Goal: Task Accomplishment & Management: Manage account settings

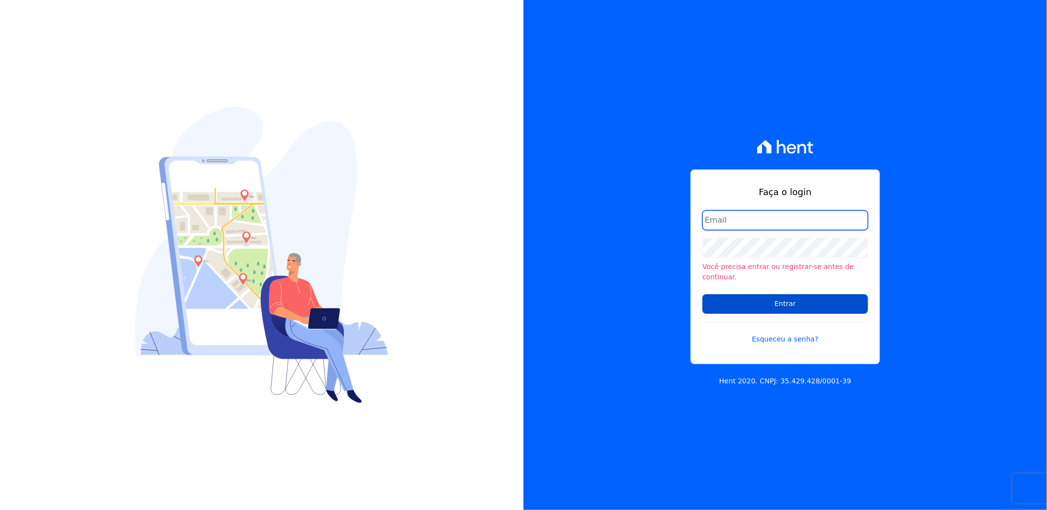
type input "juliana.batista@e-arke.com"
click at [739, 301] on input "Entrar" at bounding box center [785, 304] width 166 height 20
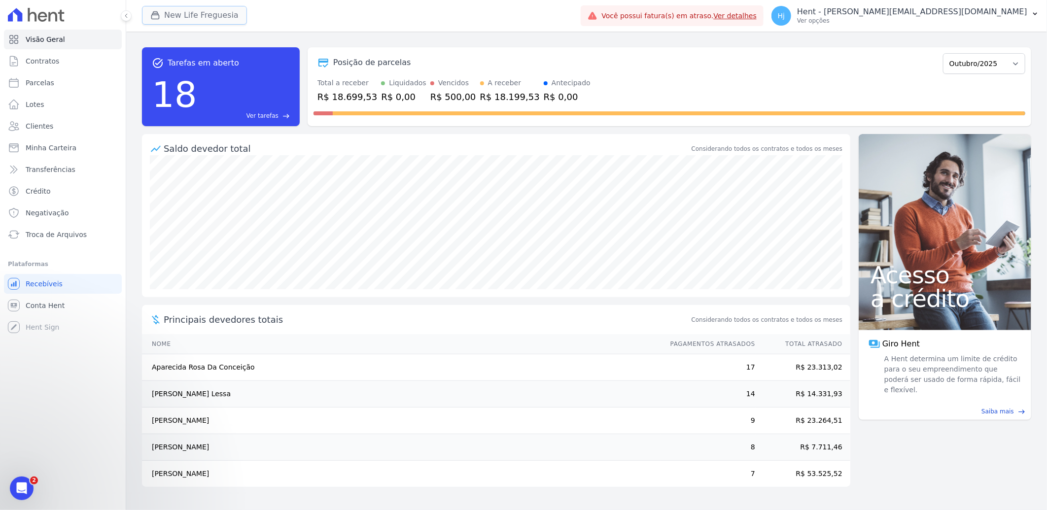
click at [189, 13] on button "New Life Freguesia" at bounding box center [194, 15] width 105 height 19
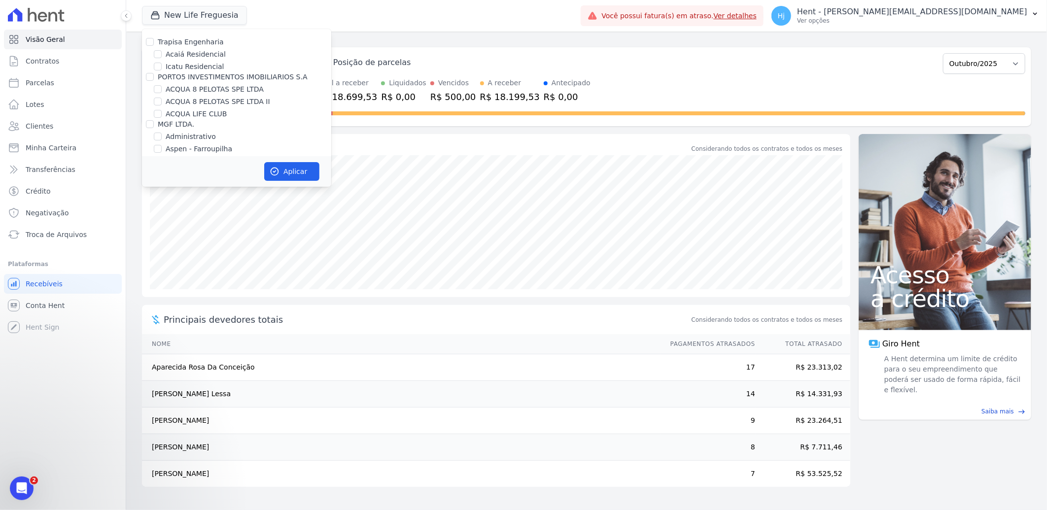
scroll to position [3965, 0]
click at [157, 206] on input "Mugango - Viva Iguaçu" at bounding box center [158, 210] width 8 height 8
checkbox input "true"
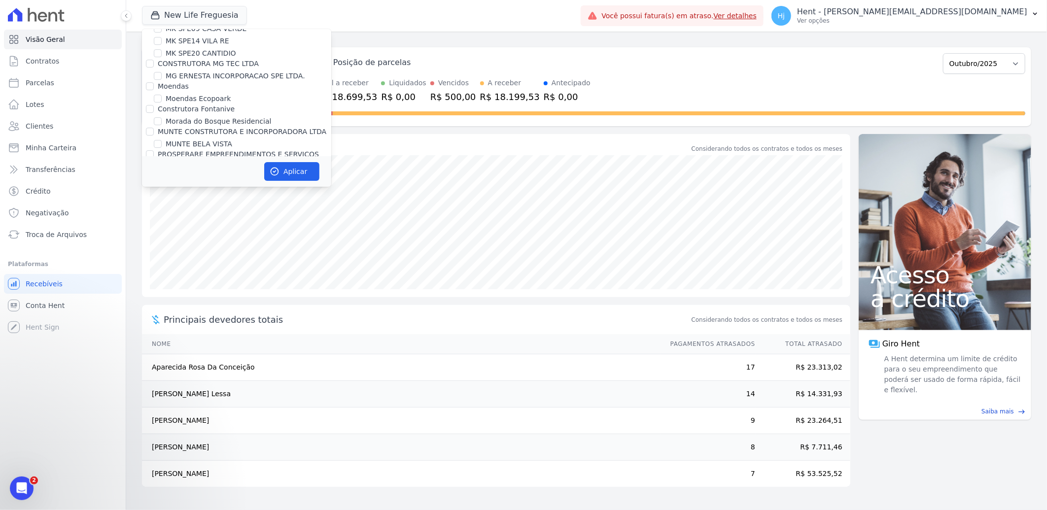
click at [157, 220] on input "New Life Freguesia" at bounding box center [158, 224] width 8 height 8
checkbox input "false"
click at [296, 170] on button "Aplicar" at bounding box center [291, 171] width 55 height 19
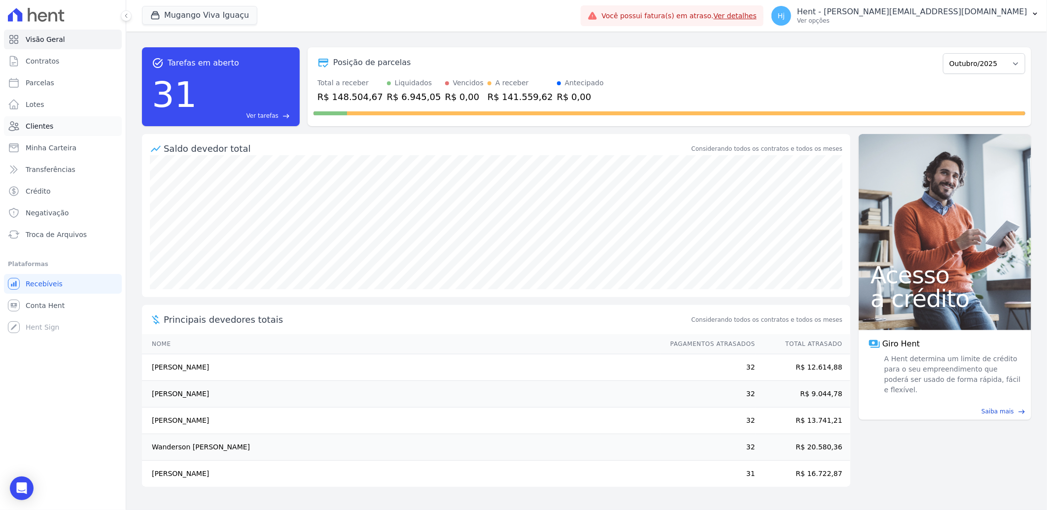
click at [50, 119] on link "Clientes" at bounding box center [63, 126] width 118 height 20
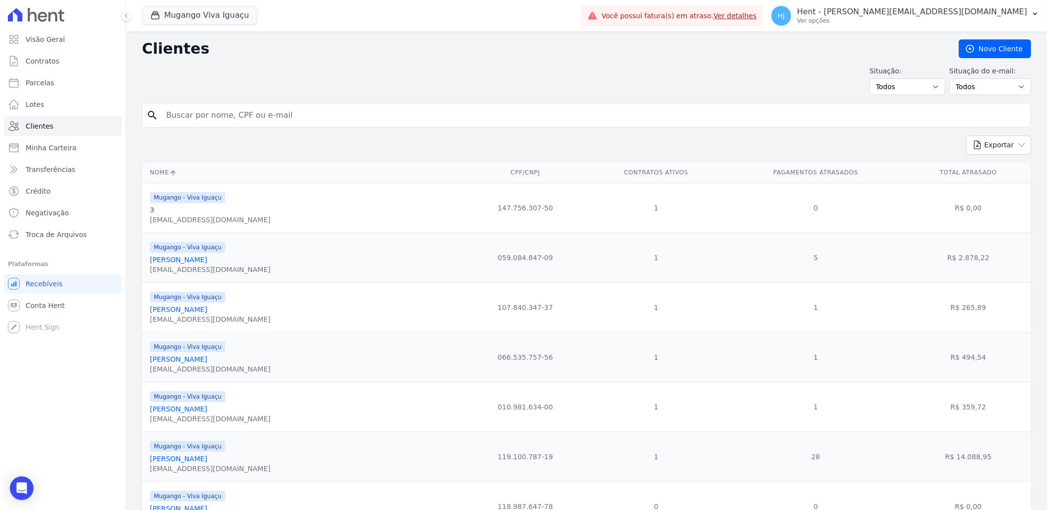
click at [242, 114] on input "search" at bounding box center [593, 115] width 866 height 20
paste input "Cintia [PERSON_NAME]"
type input "Cintia [PERSON_NAME]"
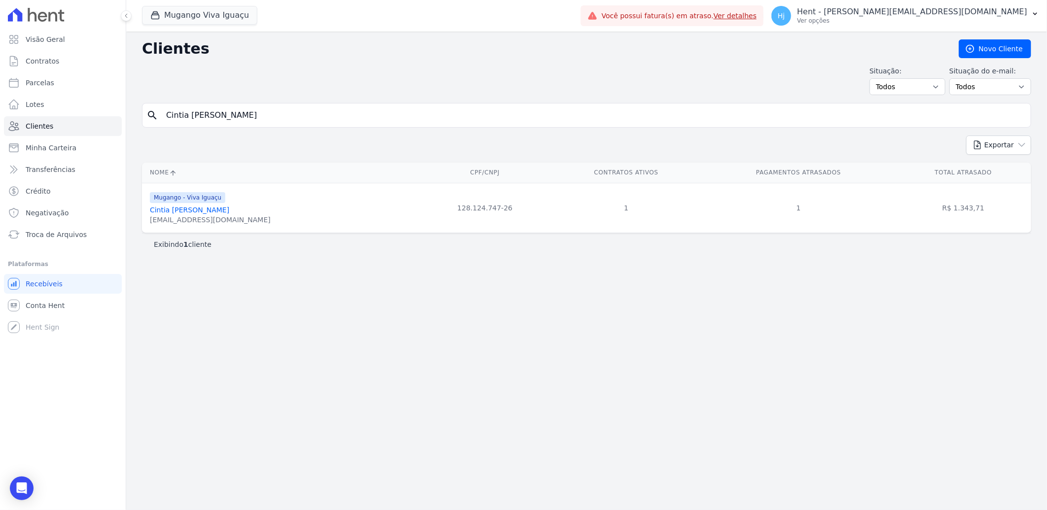
click at [225, 209] on link "Cintia [PERSON_NAME]" at bounding box center [189, 210] width 79 height 8
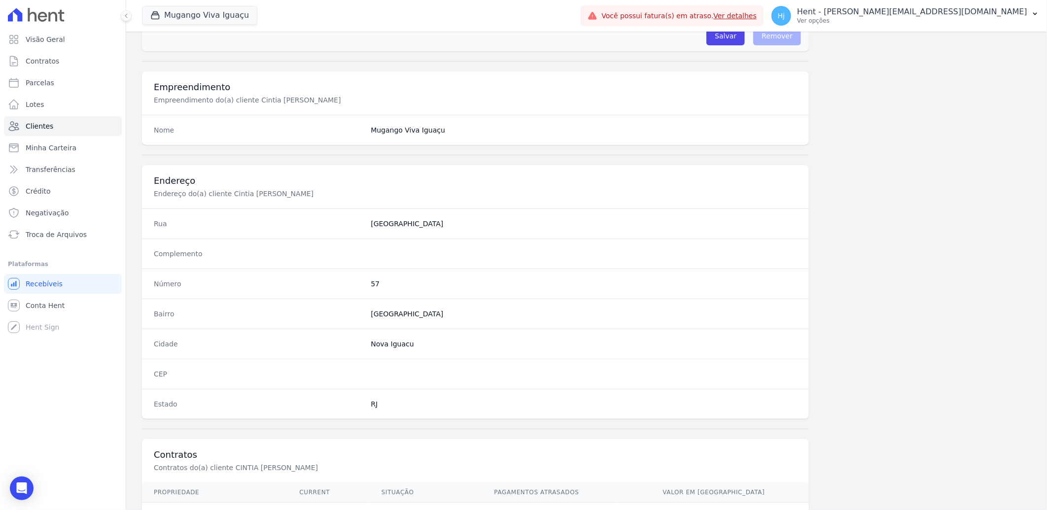
scroll to position [413, 0]
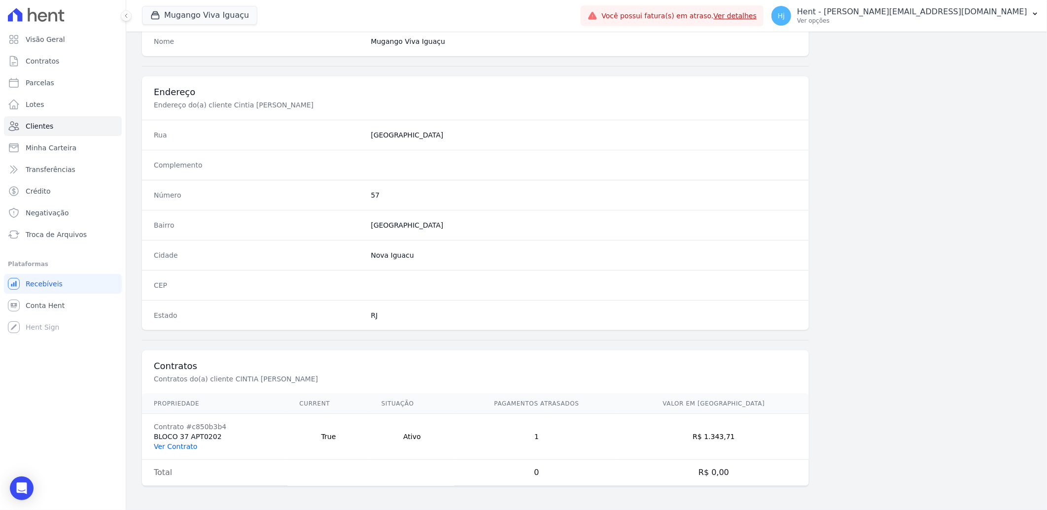
click at [180, 444] on link "Ver Contrato" at bounding box center [175, 447] width 43 height 8
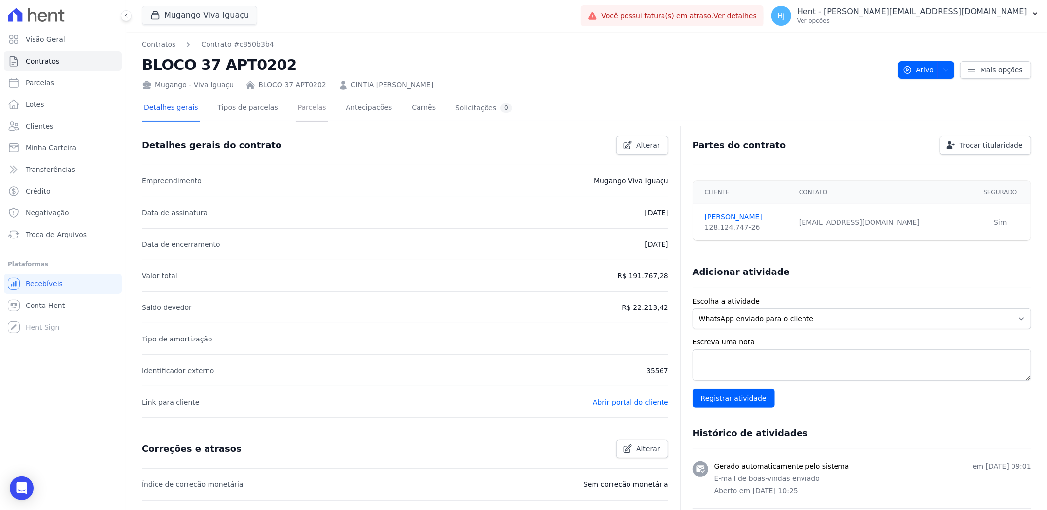
click at [296, 105] on link "Parcelas" at bounding box center [312, 109] width 33 height 26
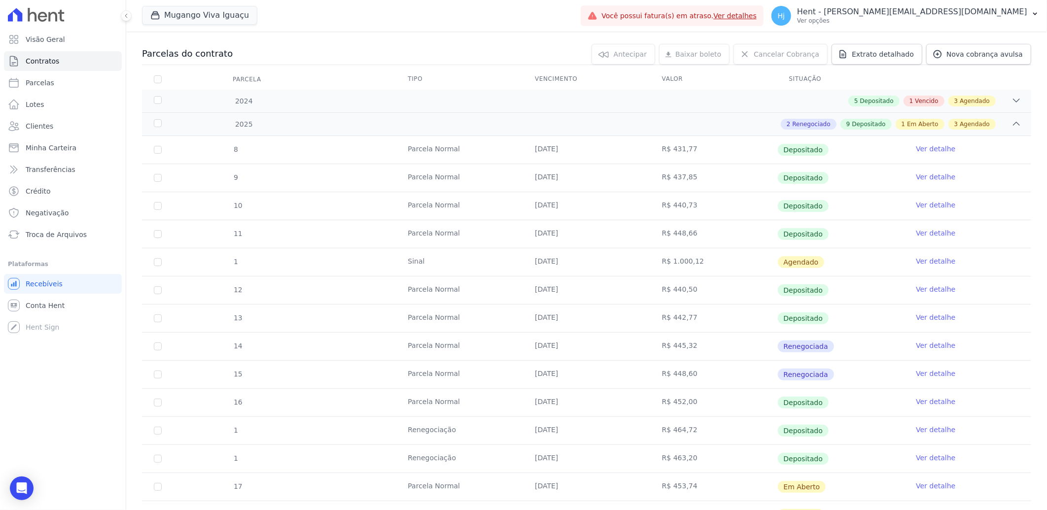
scroll to position [264, 0]
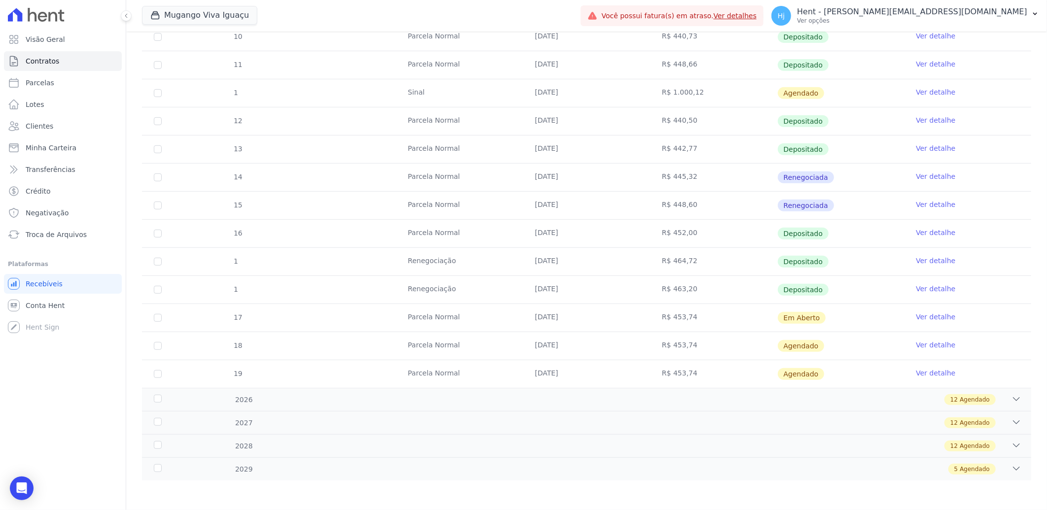
drag, startPoint x: 660, startPoint y: 260, endPoint x: 691, endPoint y: 288, distance: 41.8
click at [691, 288] on tbody "8 [GEOGRAPHIC_DATA] [DATE] R$ 431,77 Depositado Ver detalhe 9 [GEOGRAPHIC_DATA]…" at bounding box center [586, 177] width 889 height 421
click at [37, 123] on span "Clientes" at bounding box center [40, 126] width 28 height 10
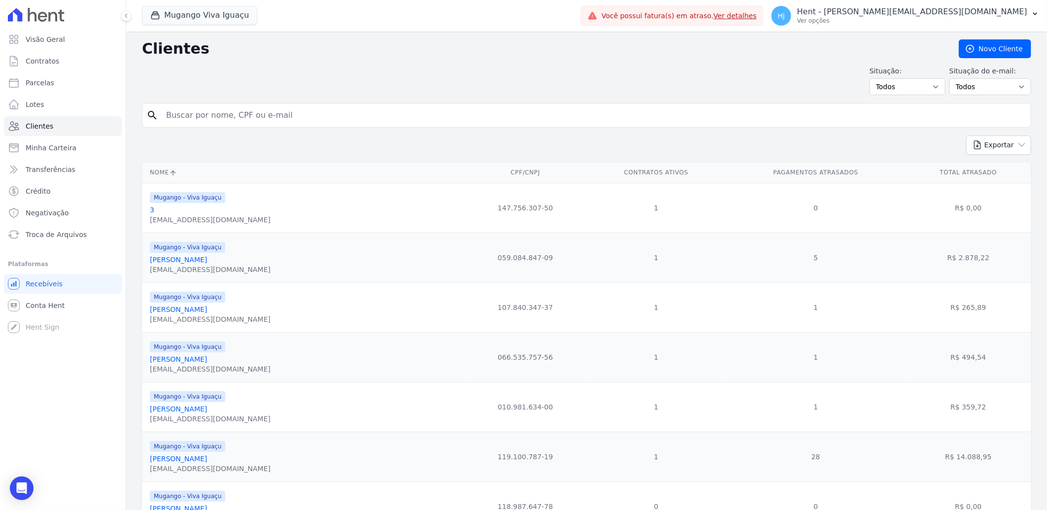
click at [267, 115] on input "search" at bounding box center [593, 115] width 866 height 20
paste input "[PERSON_NAME]"
type input "[PERSON_NAME]"
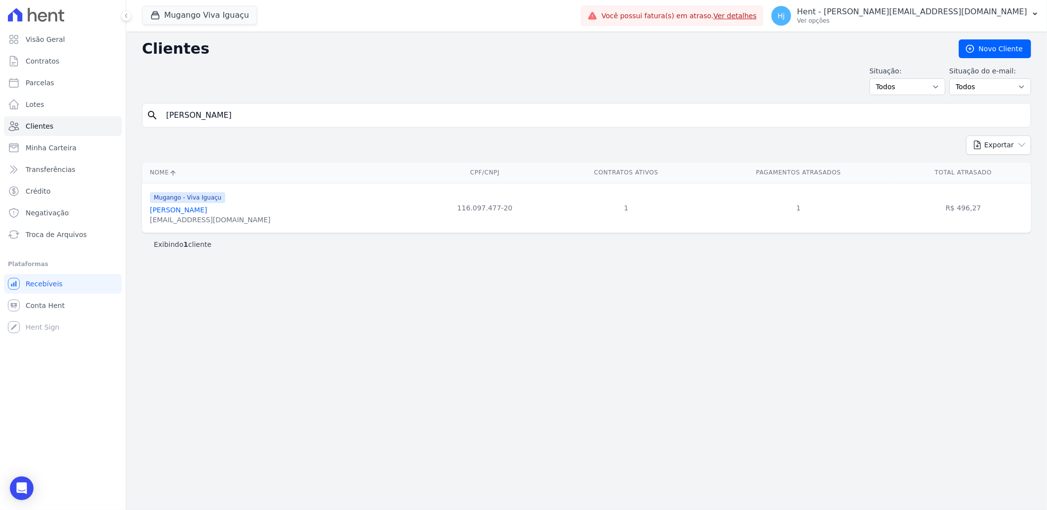
click at [196, 207] on link "[PERSON_NAME]" at bounding box center [178, 210] width 57 height 8
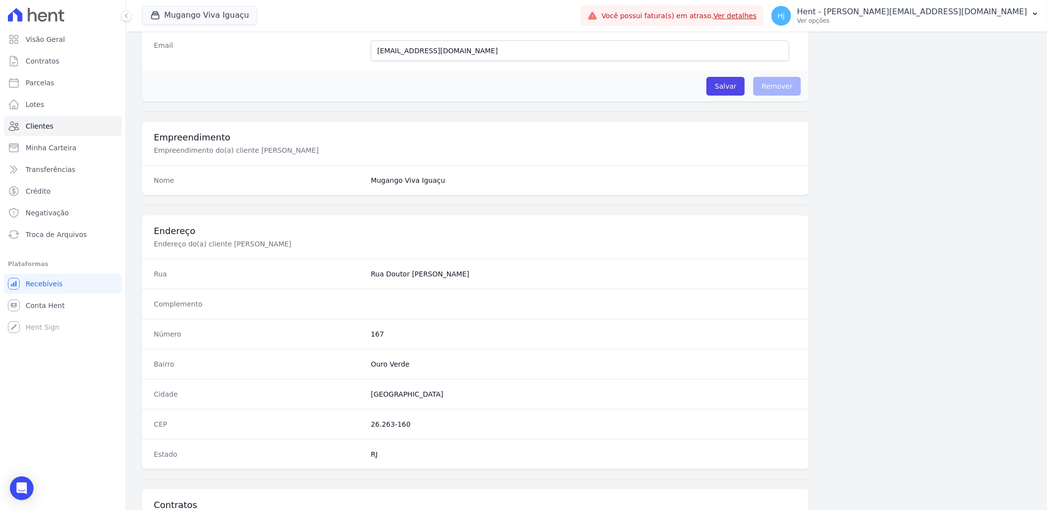
scroll to position [413, 0]
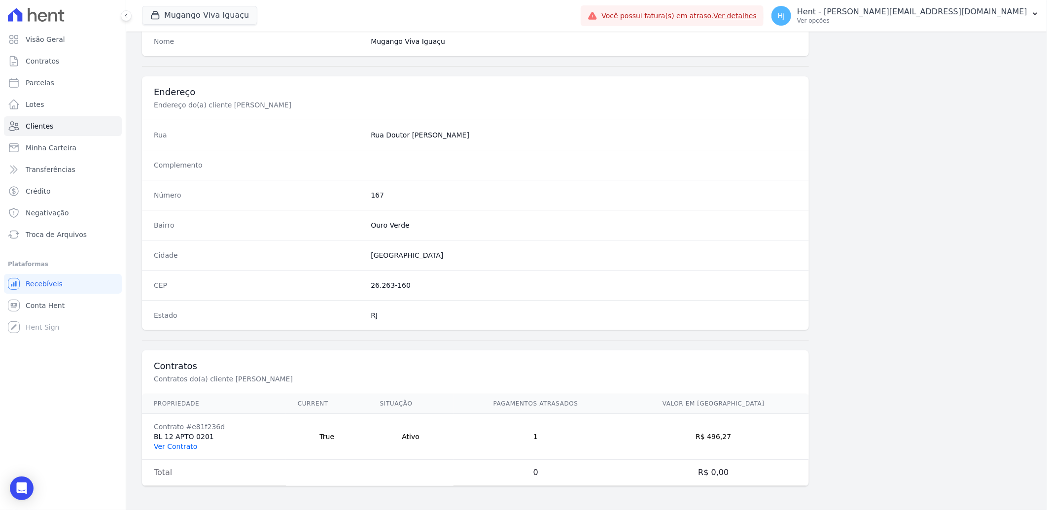
click at [170, 448] on link "Ver Contrato" at bounding box center [175, 447] width 43 height 8
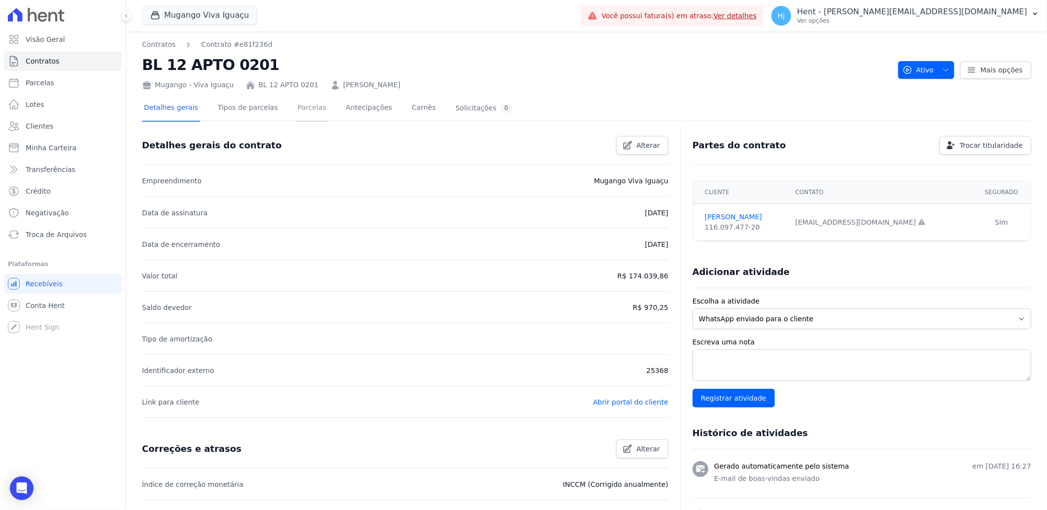
click at [296, 105] on link "Parcelas" at bounding box center [312, 109] width 33 height 26
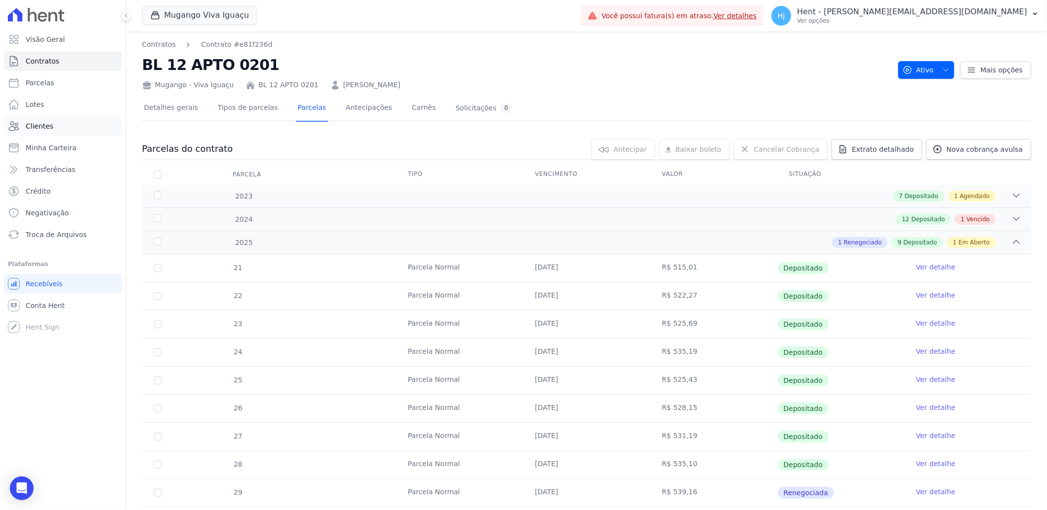
click at [33, 119] on link "Clientes" at bounding box center [63, 126] width 118 height 20
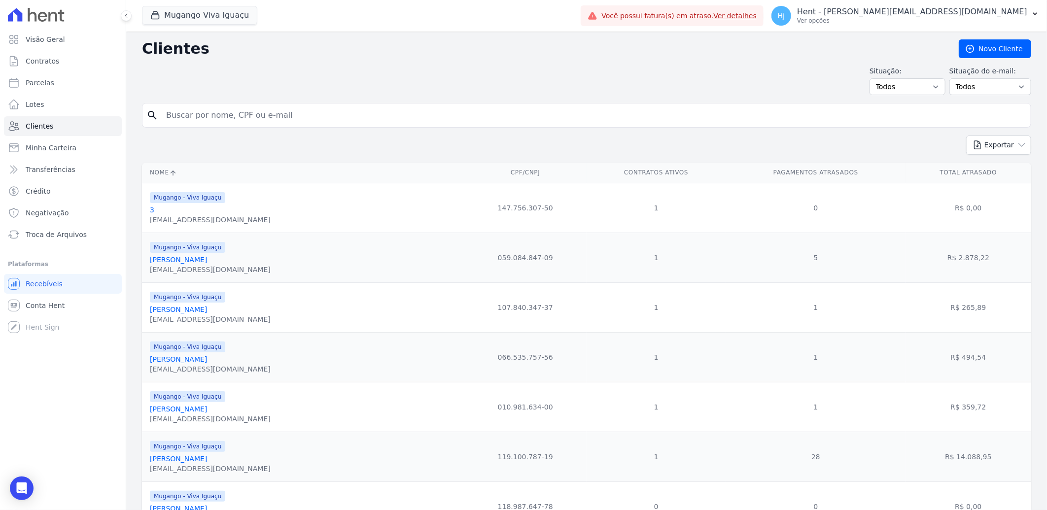
click at [212, 122] on input "search" at bounding box center [593, 115] width 866 height 20
paste input "[PERSON_NAME]"
type input "[PERSON_NAME]"
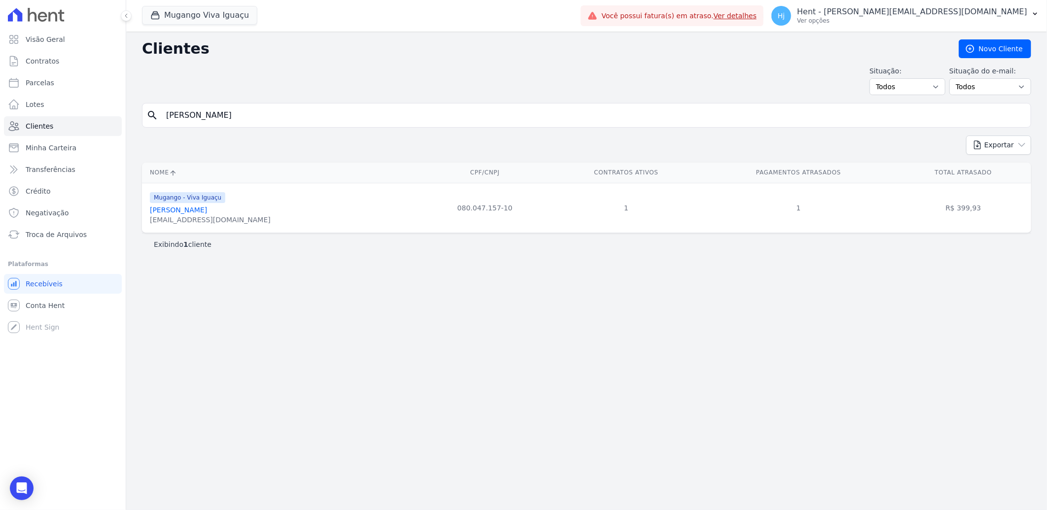
click at [204, 214] on link "[PERSON_NAME]" at bounding box center [178, 210] width 57 height 8
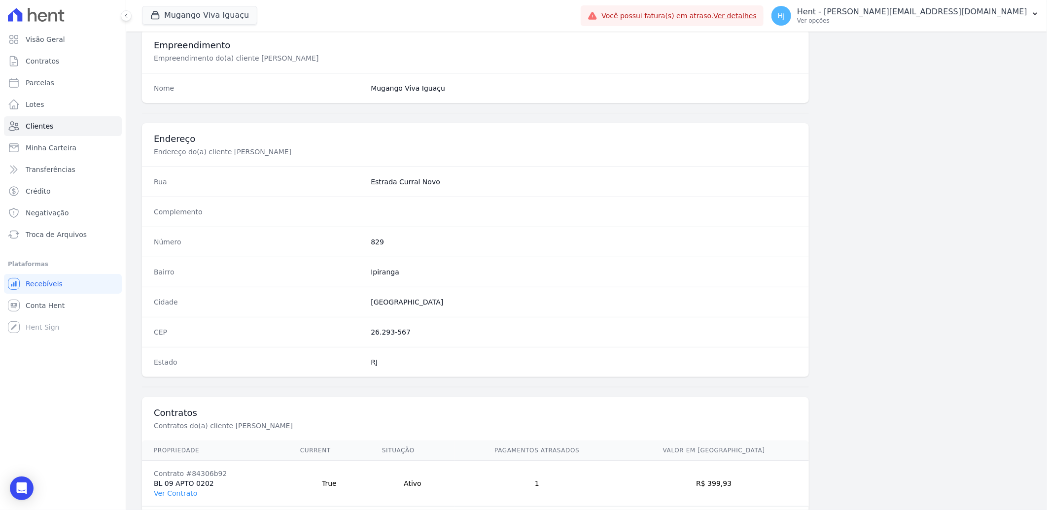
scroll to position [413, 0]
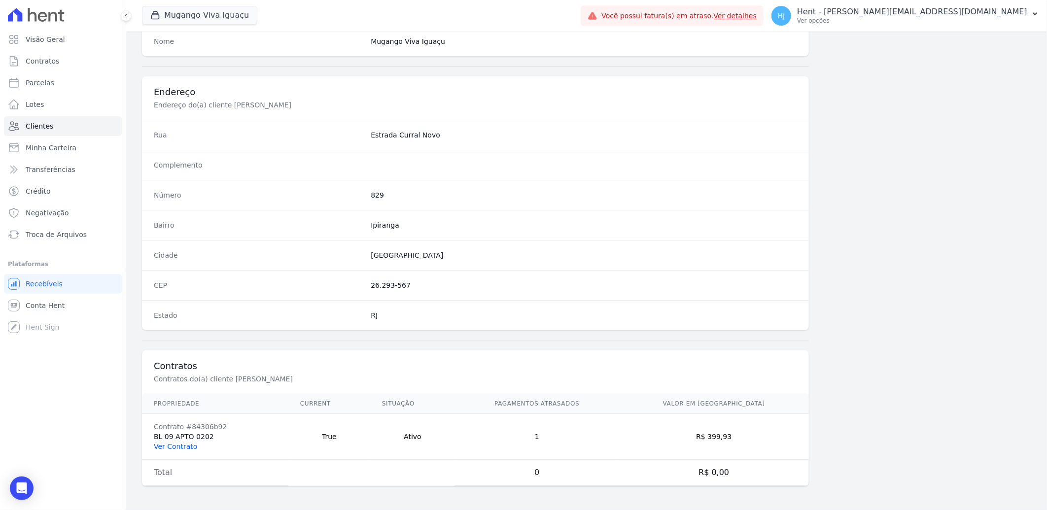
click at [175, 444] on link "Ver Contrato" at bounding box center [175, 447] width 43 height 8
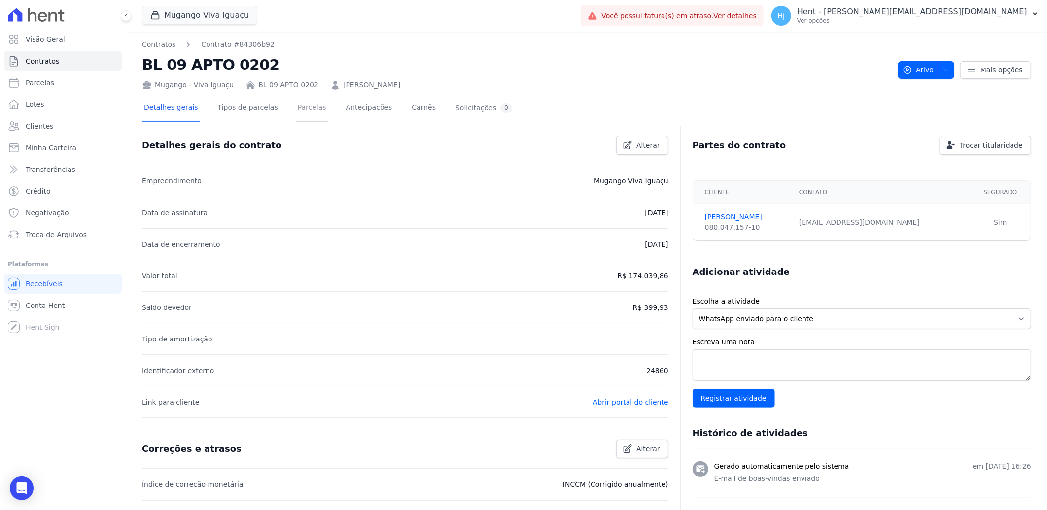
click at [296, 106] on link "Parcelas" at bounding box center [312, 109] width 33 height 26
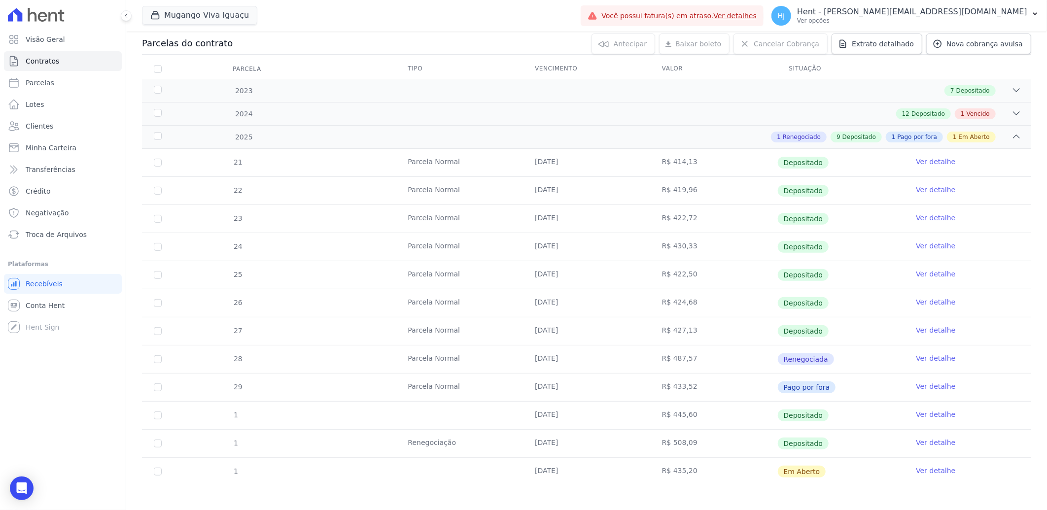
scroll to position [110, 0]
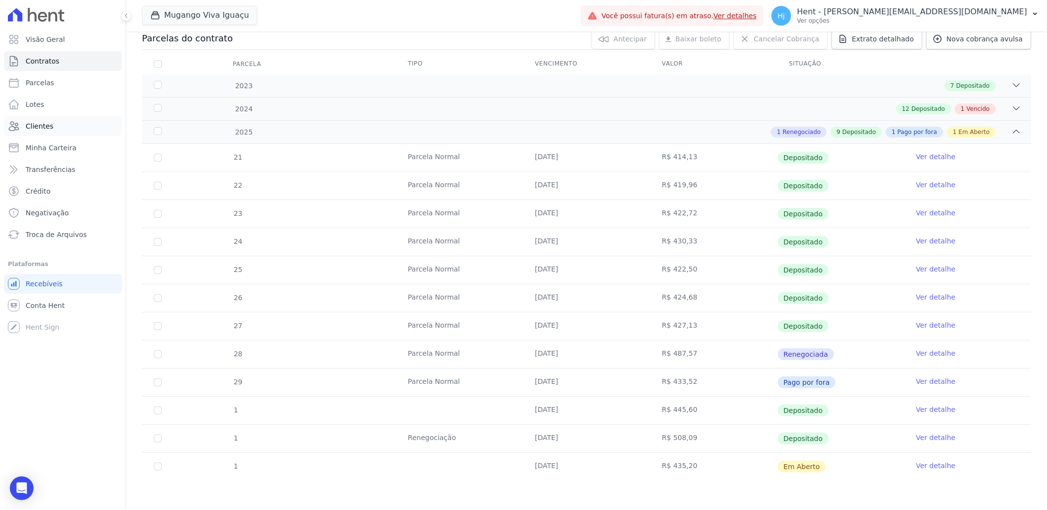
click at [39, 122] on span "Clientes" at bounding box center [40, 126] width 28 height 10
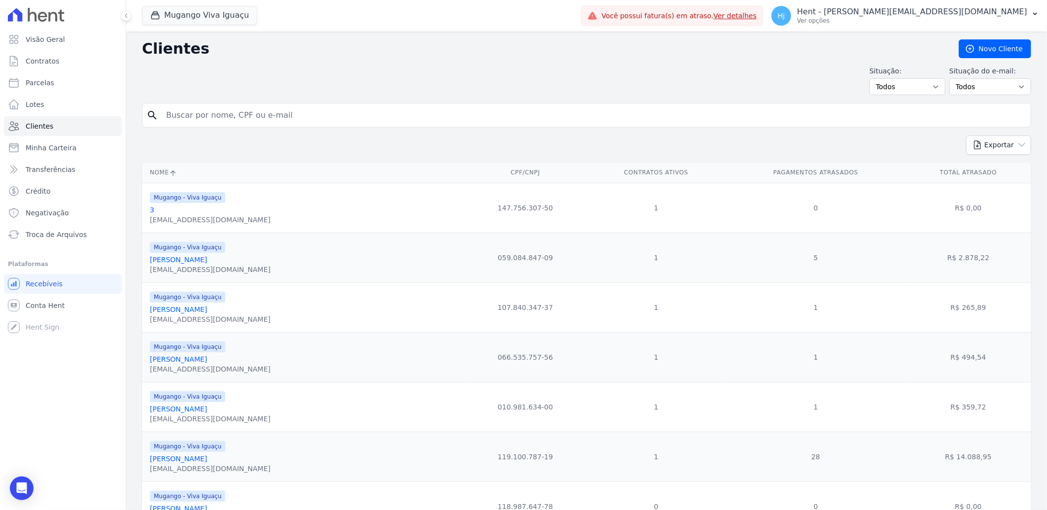
click at [189, 113] on input "search" at bounding box center [593, 115] width 866 height 20
paste input "[PERSON_NAME]"
type input "[PERSON_NAME]"
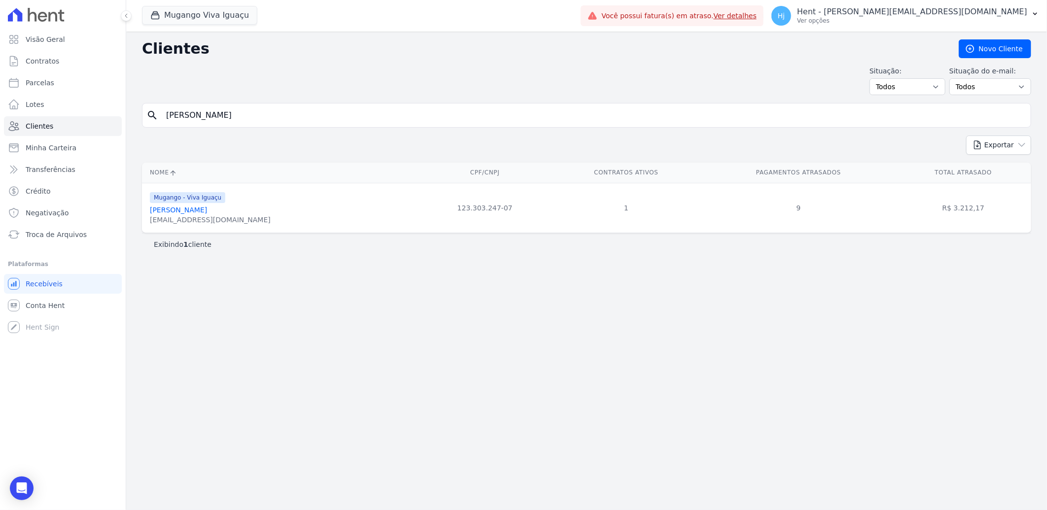
click at [207, 209] on link "[PERSON_NAME]" at bounding box center [178, 210] width 57 height 8
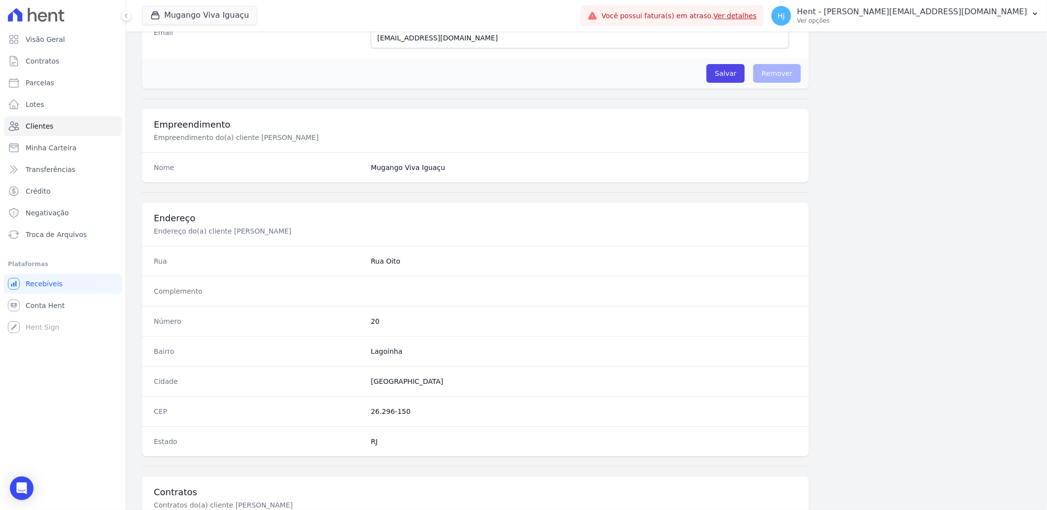
scroll to position [413, 0]
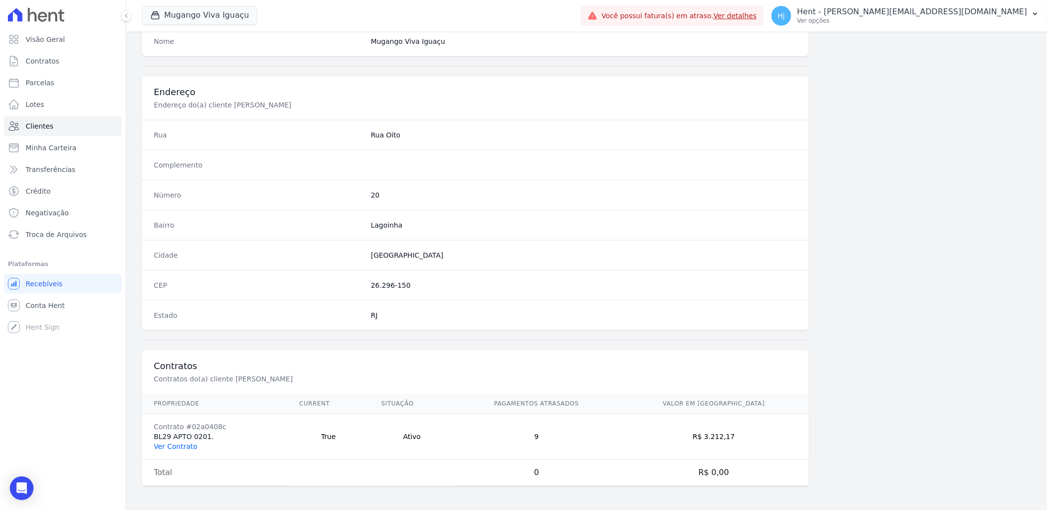
click at [171, 449] on link "Ver Contrato" at bounding box center [175, 447] width 43 height 8
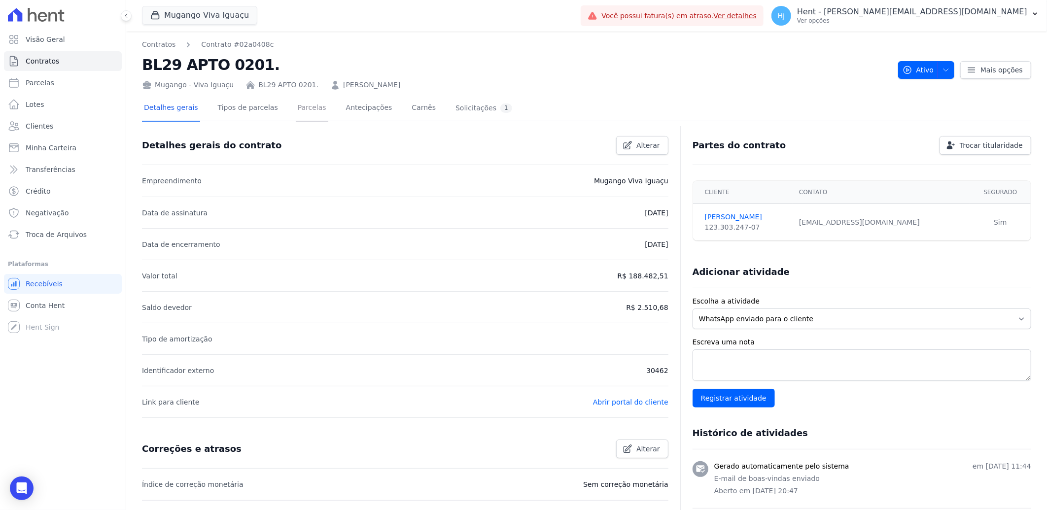
click at [296, 104] on link "Parcelas" at bounding box center [312, 109] width 33 height 26
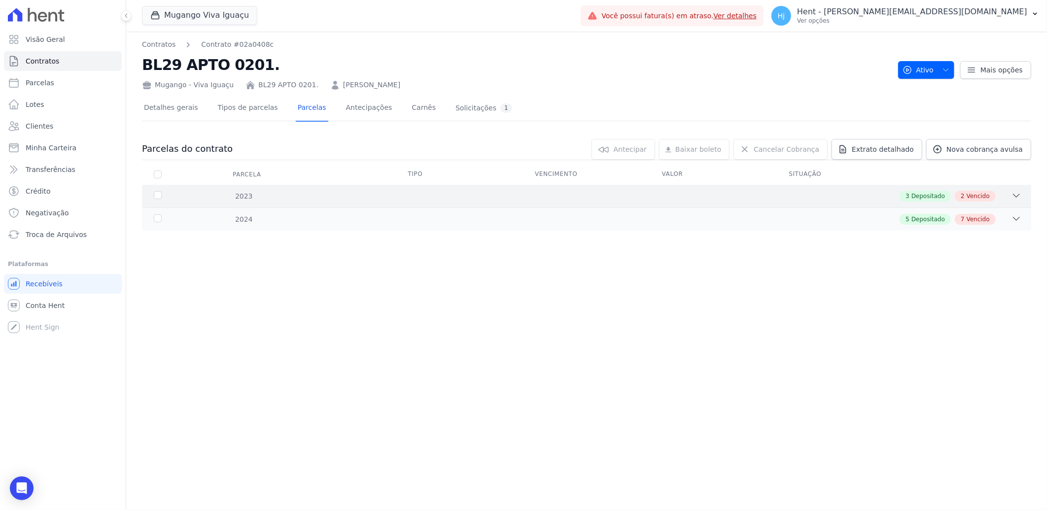
click at [762, 197] on div "3 Depositado 2 Vencido" at bounding box center [631, 196] width 782 height 11
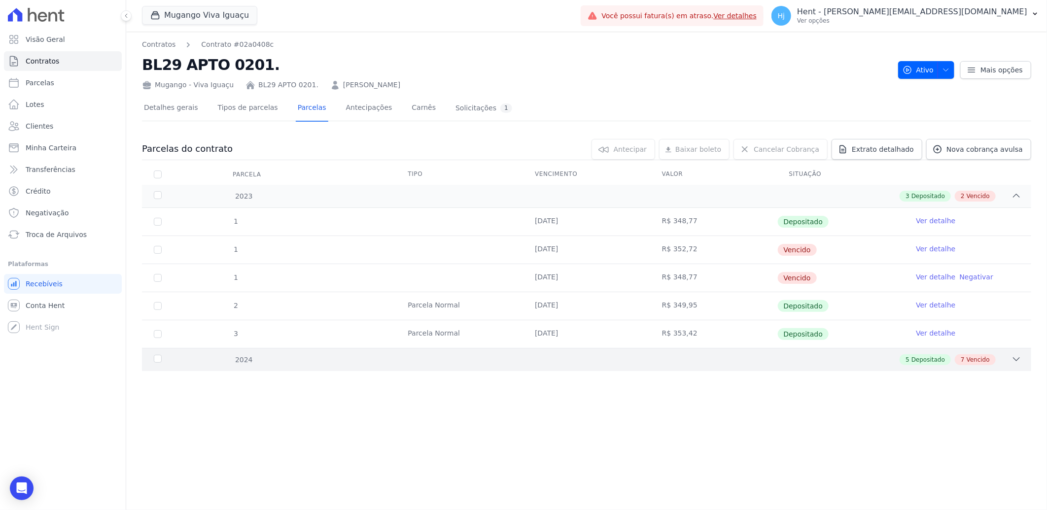
click at [750, 358] on div "5 Depositado 7 Vencido" at bounding box center [631, 359] width 782 height 11
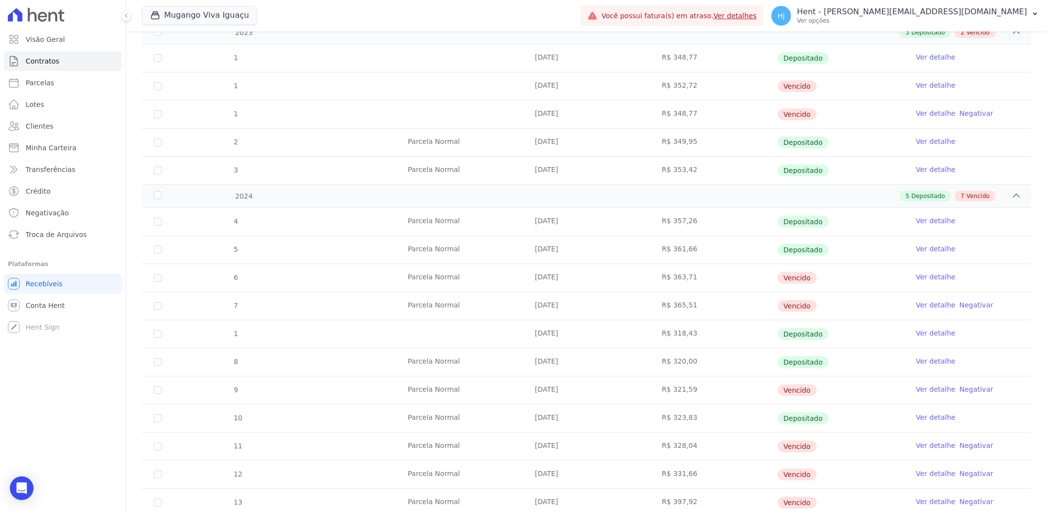
scroll to position [164, 0]
drag, startPoint x: 534, startPoint y: 305, endPoint x: 730, endPoint y: 314, distance: 196.4
click at [730, 314] on tr "7 [GEOGRAPHIC_DATA] [DATE] R$ 365,51 [GEOGRAPHIC_DATA] Ver detalhe Negativar" at bounding box center [586, 305] width 889 height 28
click at [316, 330] on tr "1 [DATE] R$ 318,43 Depositado Ver detalhe" at bounding box center [586, 333] width 889 height 28
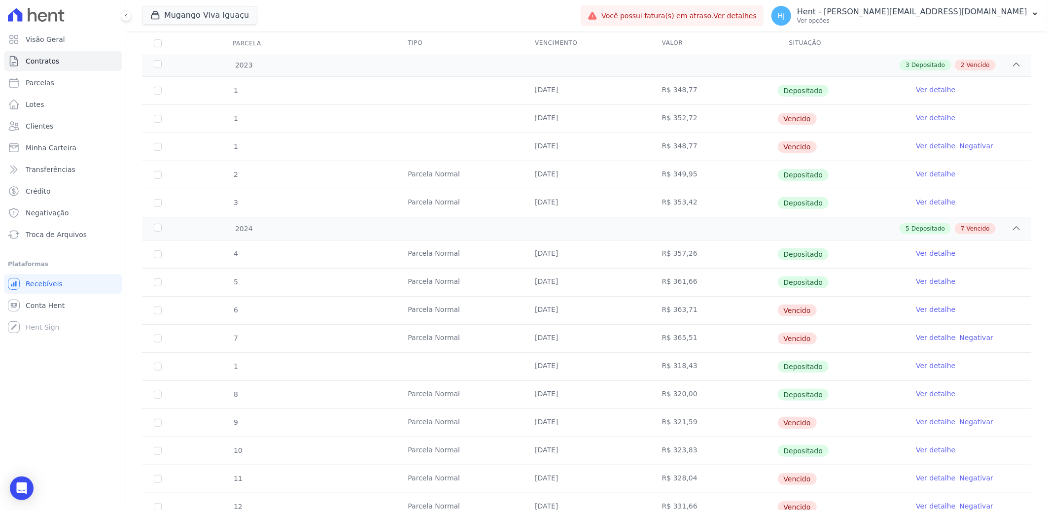
scroll to position [0, 0]
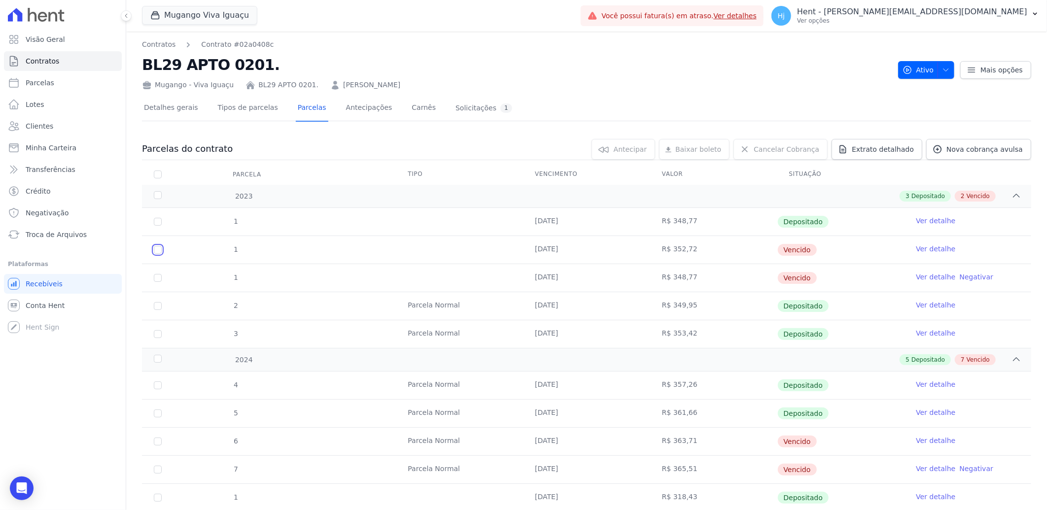
click at [155, 250] on input "checkbox" at bounding box center [158, 250] width 8 height 8
checkbox input "true"
click at [158, 282] on td "1" at bounding box center [158, 278] width 32 height 28
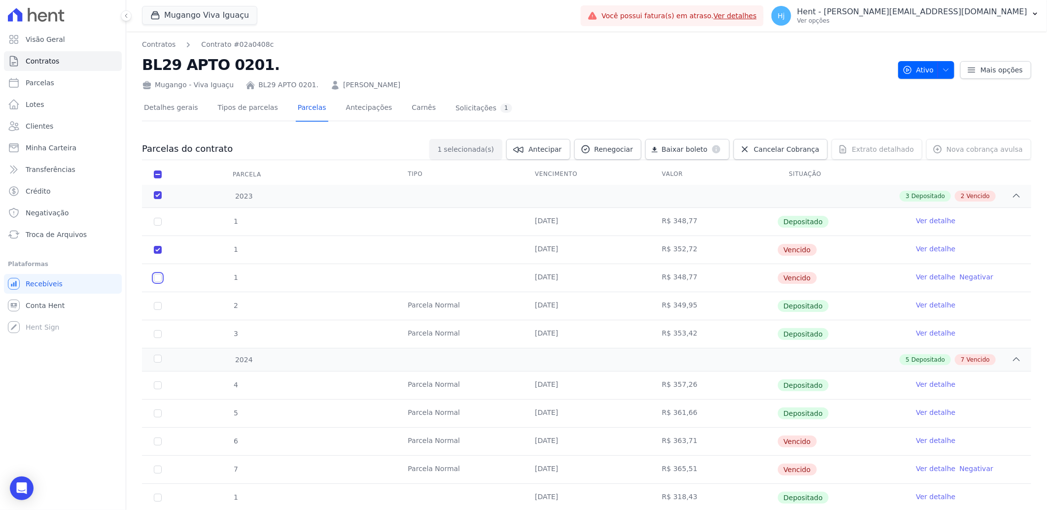
click at [156, 279] on input "checkbox" at bounding box center [158, 278] width 8 height 8
checkbox input "true"
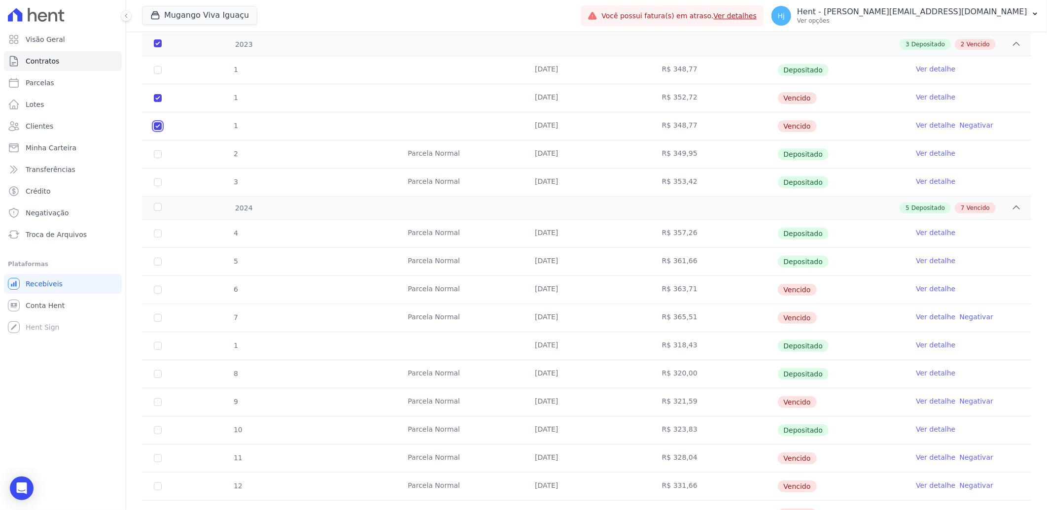
scroll to position [219, 0]
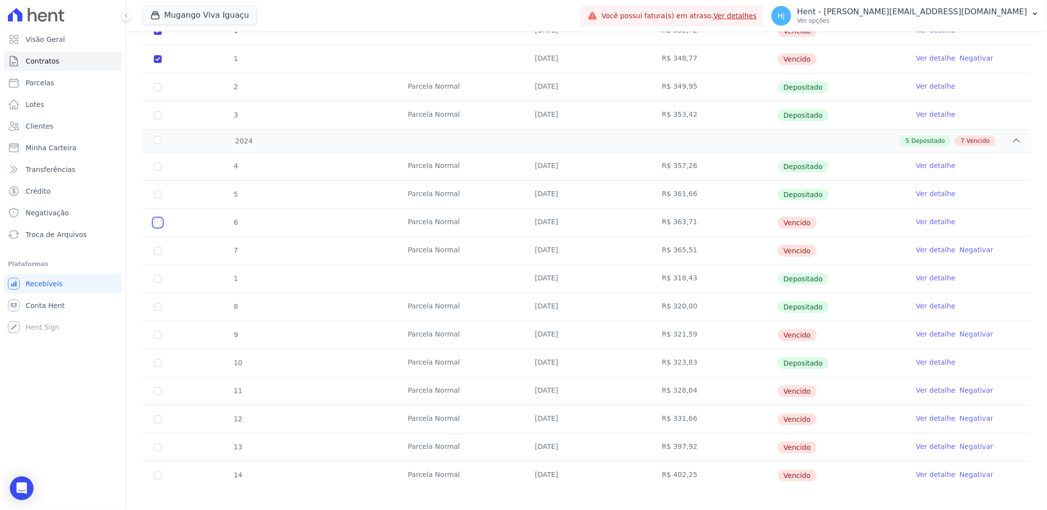
click at [154, 223] on input "checkbox" at bounding box center [158, 223] width 8 height 8
checkbox input "true"
click at [159, 249] on input "checkbox" at bounding box center [158, 251] width 8 height 8
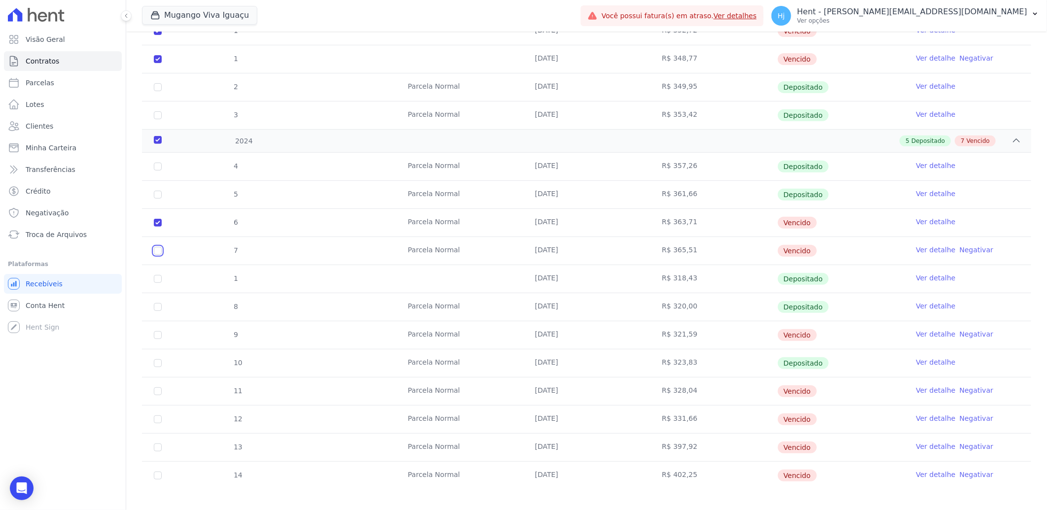
checkbox input "true"
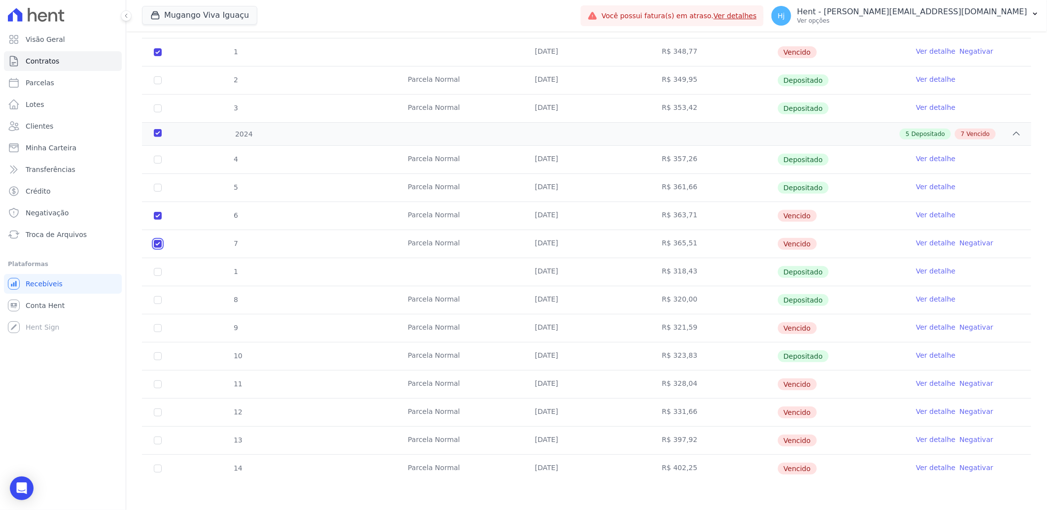
scroll to position [228, 0]
click at [160, 327] on input "checkbox" at bounding box center [158, 326] width 8 height 8
checkbox input "true"
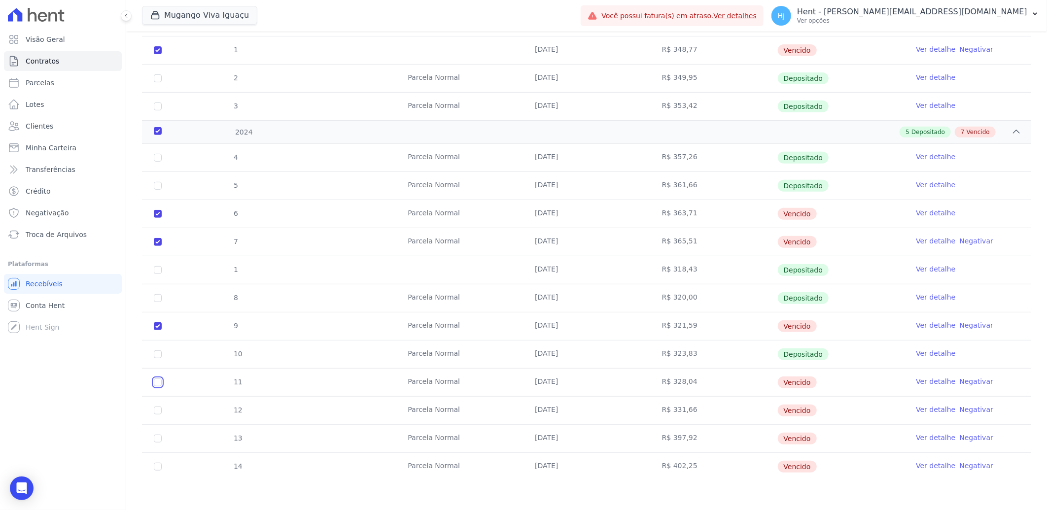
click at [155, 383] on input "checkbox" at bounding box center [158, 383] width 8 height 8
checkbox input "true"
click at [158, 409] on input "checkbox" at bounding box center [158, 411] width 8 height 8
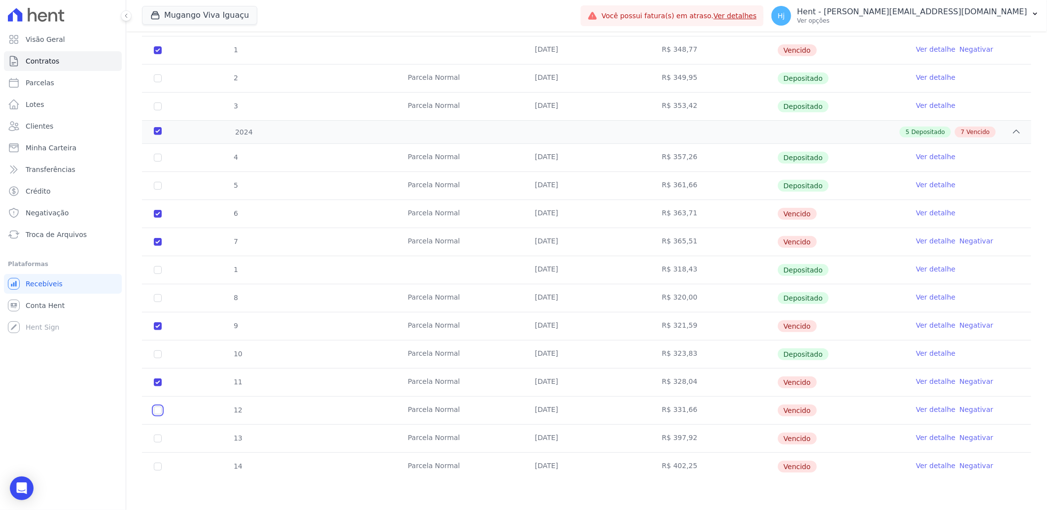
checkbox input "true"
click at [159, 439] on input "checkbox" at bounding box center [158, 439] width 8 height 8
checkbox input "true"
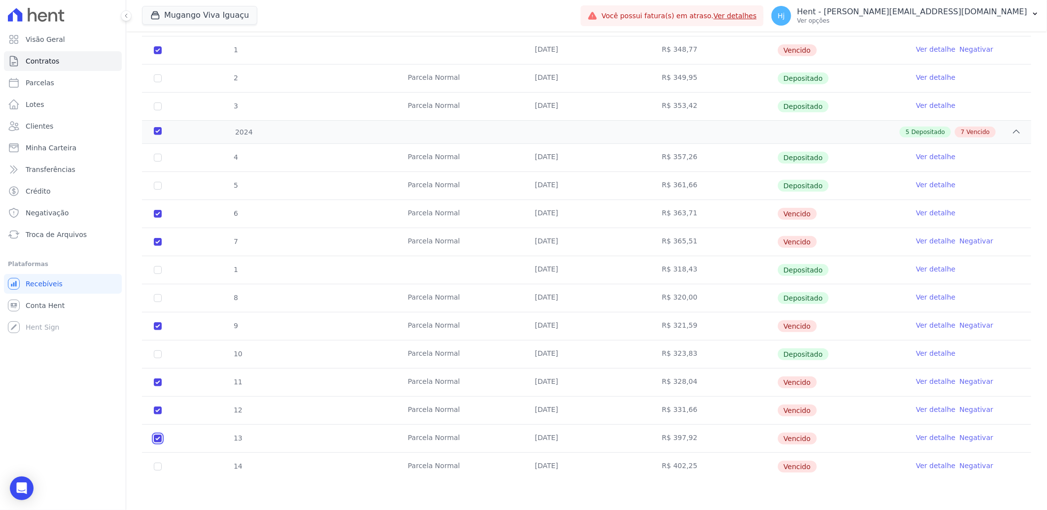
checkbox input "true"
click at [156, 469] on input "checkbox" at bounding box center [158, 467] width 8 height 8
checkbox input "true"
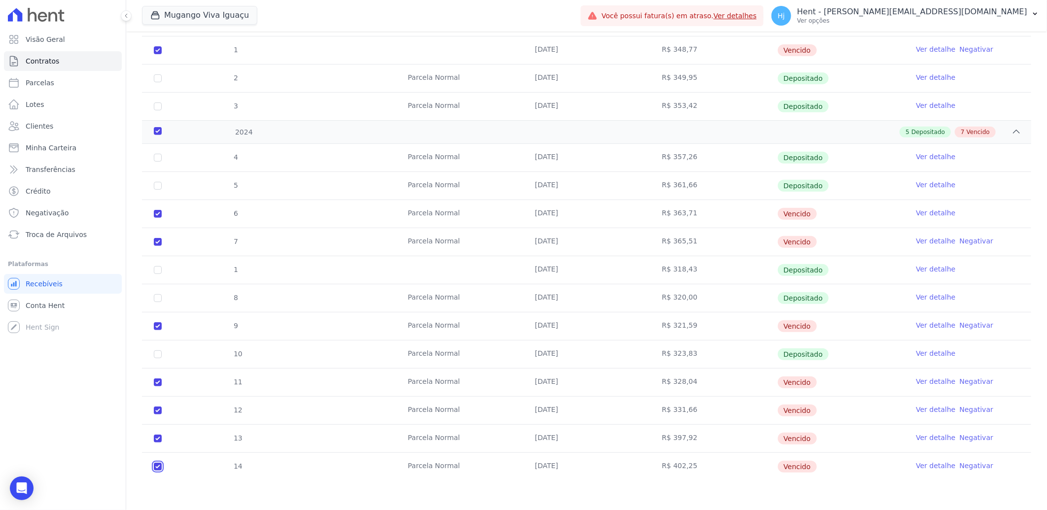
checkbox input "true"
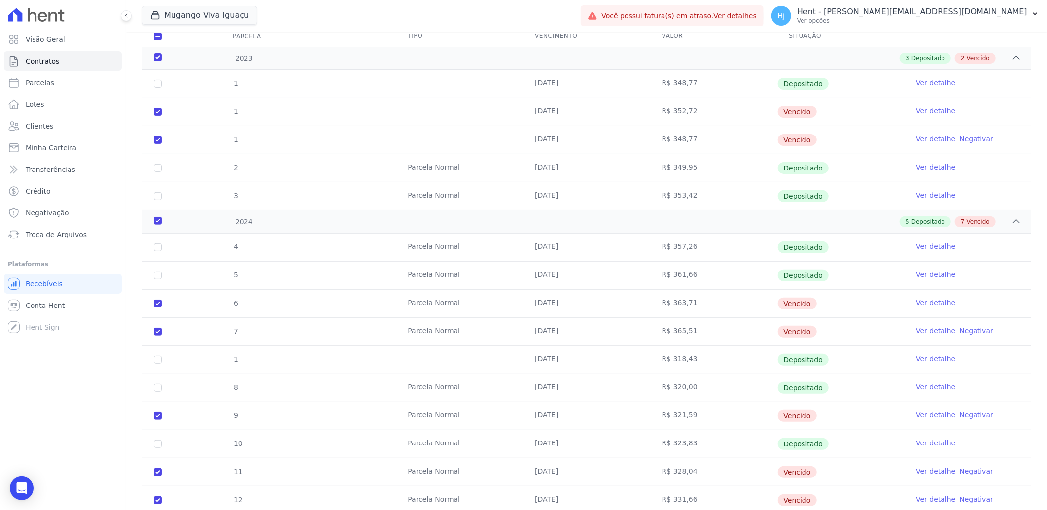
scroll to position [0, 0]
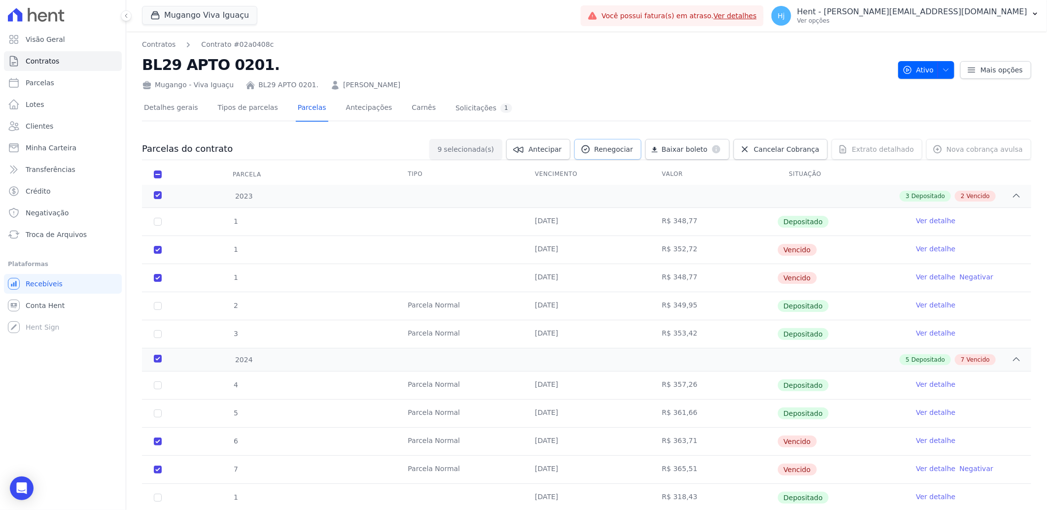
click at [621, 148] on span "Renegociar" at bounding box center [613, 149] width 39 height 10
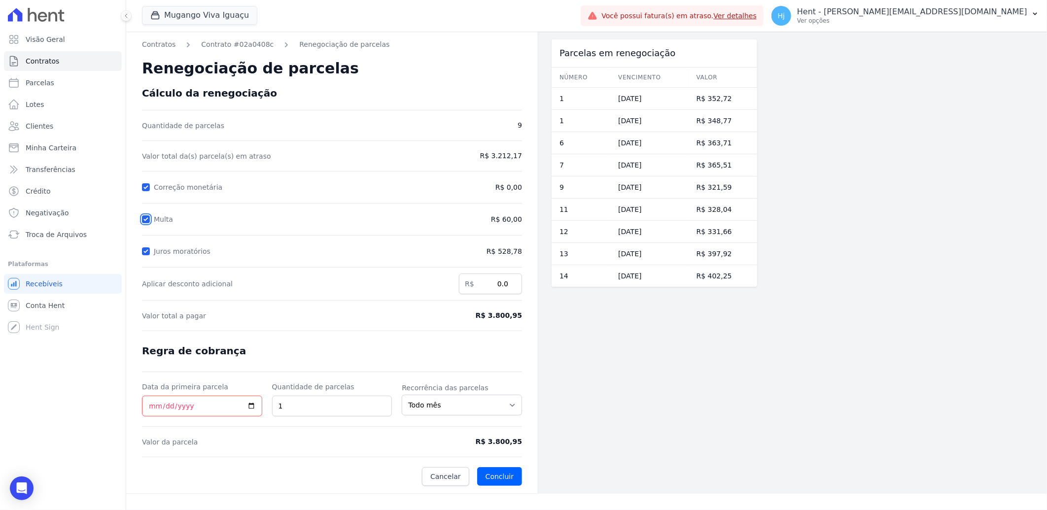
click at [146, 219] on input "Multa" at bounding box center [146, 219] width 8 height 8
checkbox input "false"
click at [146, 250] on input "Juros moratórios" at bounding box center [146, 251] width 8 height 8
checkbox input "false"
click at [145, 220] on input "Multa" at bounding box center [146, 219] width 8 height 8
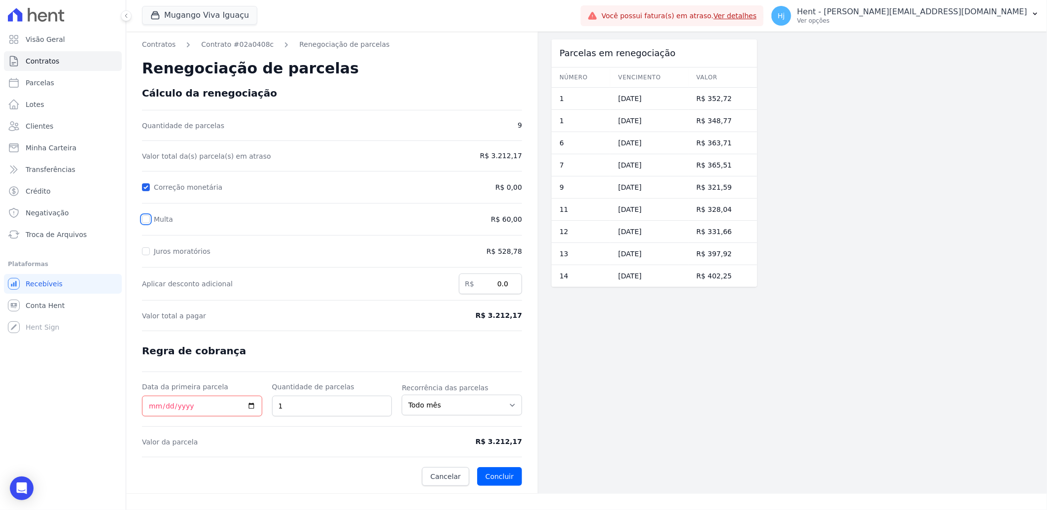
checkbox input "true"
click at [147, 253] on input "Juros moratórios" at bounding box center [146, 251] width 8 height 8
click at [143, 248] on input "Juros moratórios" at bounding box center [146, 251] width 8 height 8
checkbox input "false"
click at [145, 221] on input "Multa" at bounding box center [146, 219] width 8 height 8
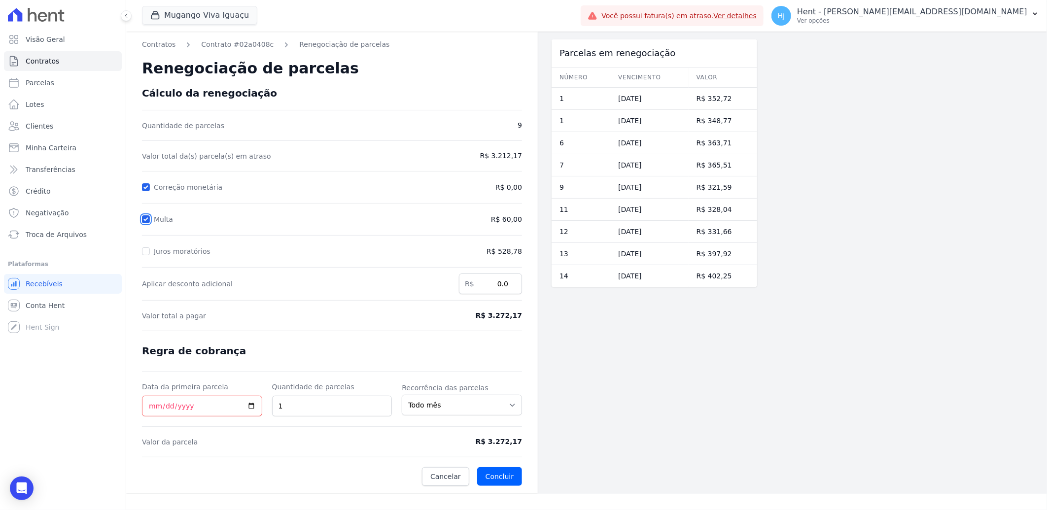
checkbox input "false"
click at [35, 122] on span "Clientes" at bounding box center [40, 126] width 28 height 10
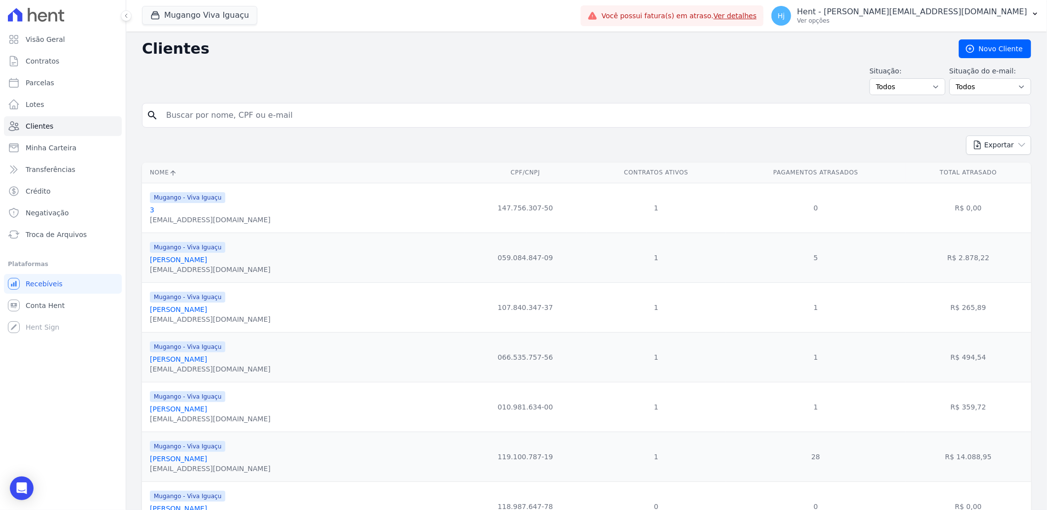
click at [238, 119] on input "search" at bounding box center [593, 115] width 866 height 20
paste input "Wanderson [PERSON_NAME]"
type input "Wanderson [PERSON_NAME]"
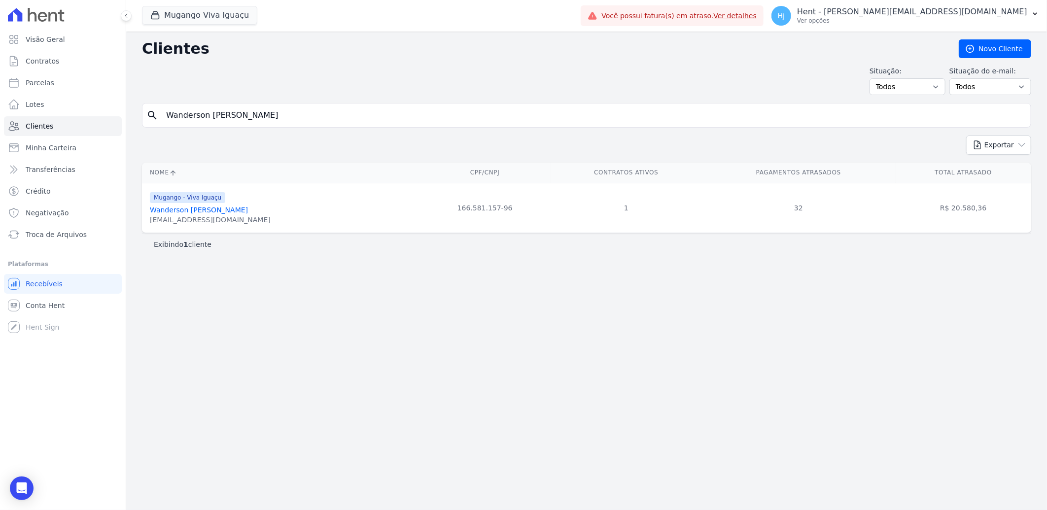
click at [217, 208] on link "Wanderson [PERSON_NAME]" at bounding box center [199, 210] width 98 height 8
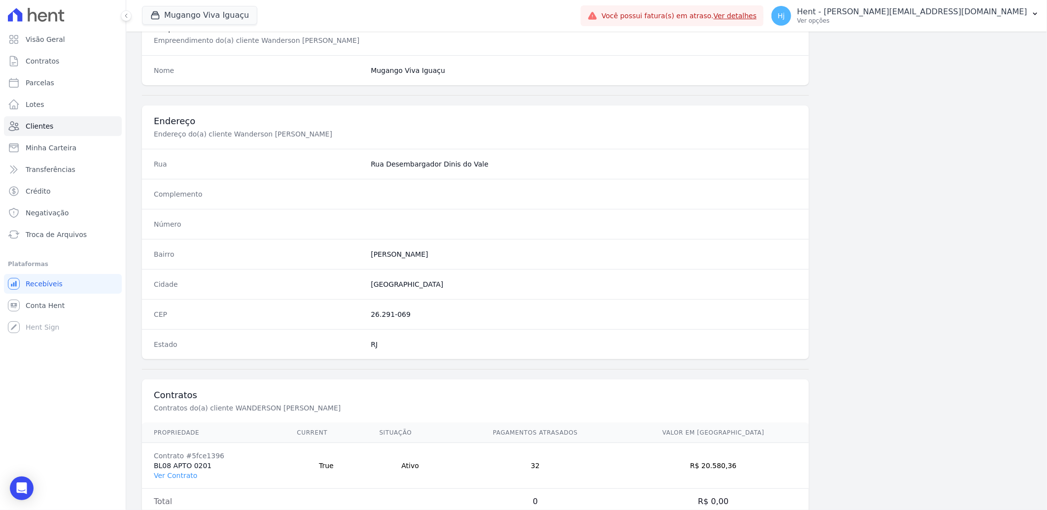
scroll to position [413, 0]
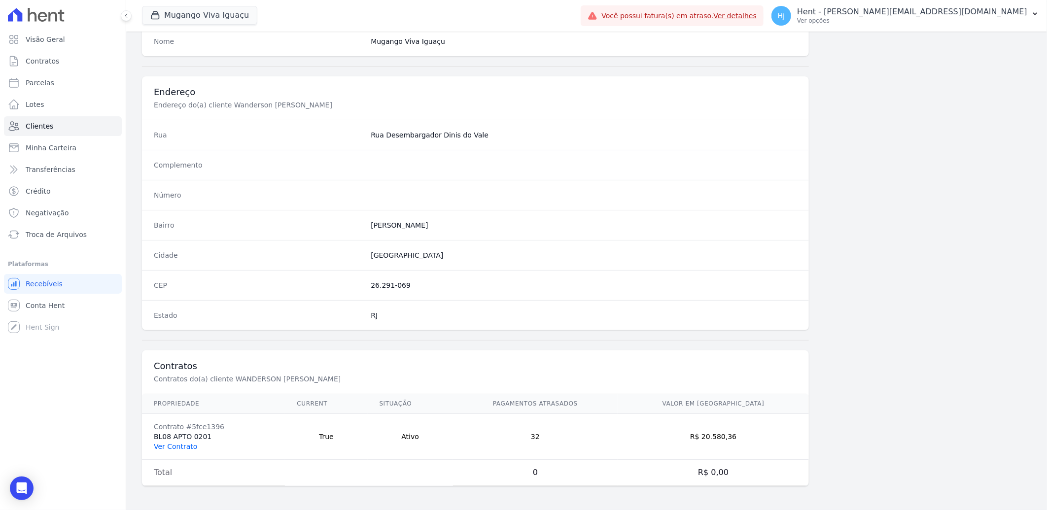
click at [179, 444] on link "Ver Contrato" at bounding box center [175, 447] width 43 height 8
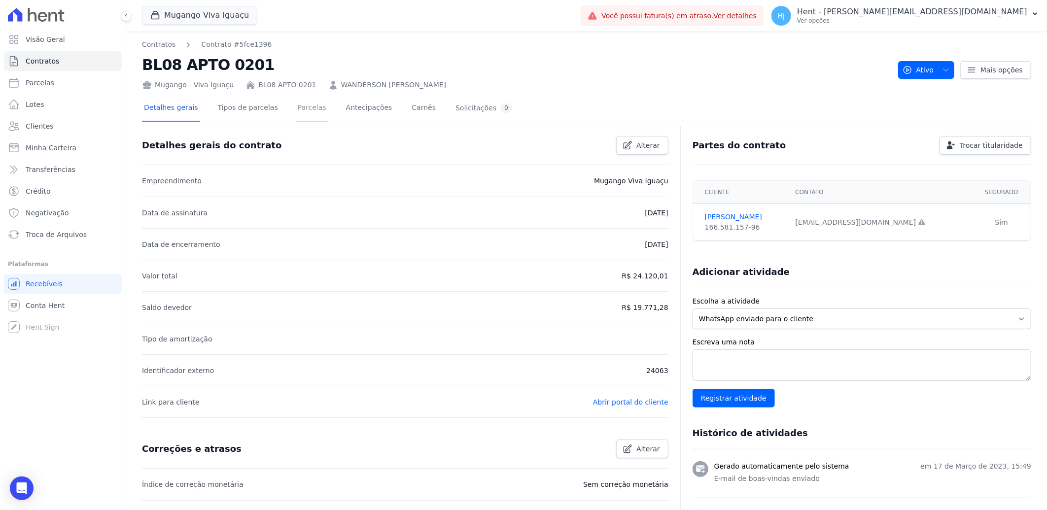
click at [296, 111] on link "Parcelas" at bounding box center [312, 109] width 33 height 26
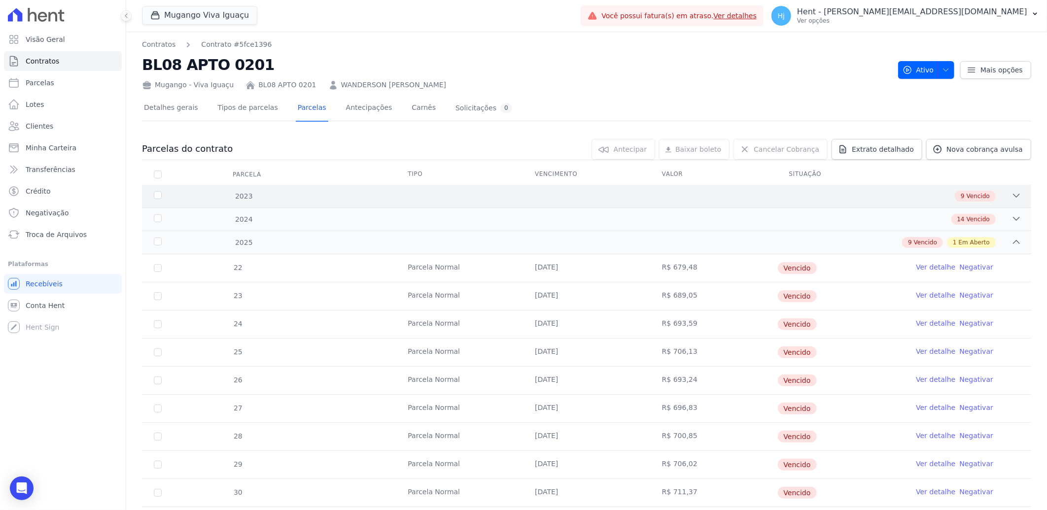
click at [549, 196] on div "9 Vencido" at bounding box center [631, 196] width 782 height 11
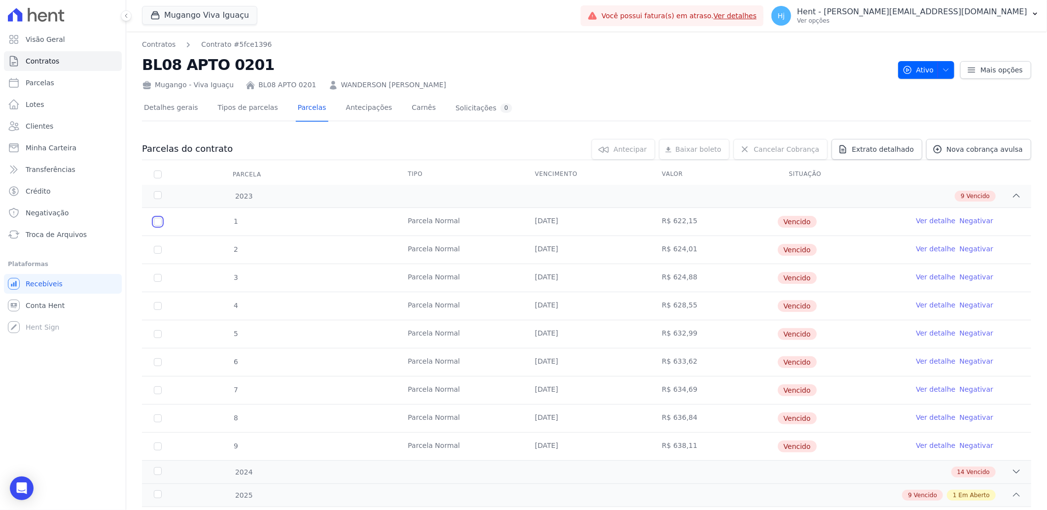
click at [158, 224] on input "checkbox" at bounding box center [158, 222] width 8 height 8
checkbox input "true"
click at [156, 249] on input "checkbox" at bounding box center [158, 250] width 8 height 8
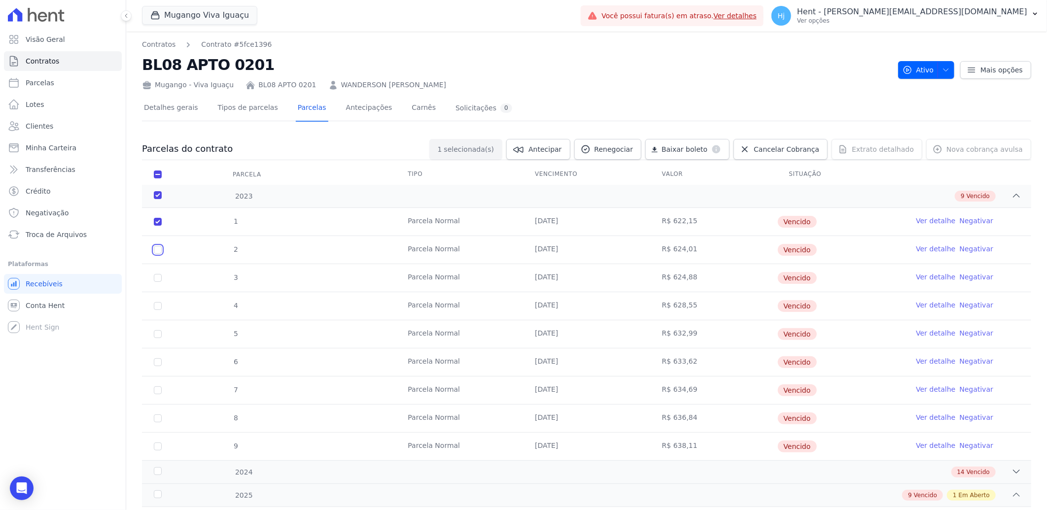
checkbox input "true"
click at [159, 278] on input "checkbox" at bounding box center [158, 278] width 8 height 8
checkbox input "true"
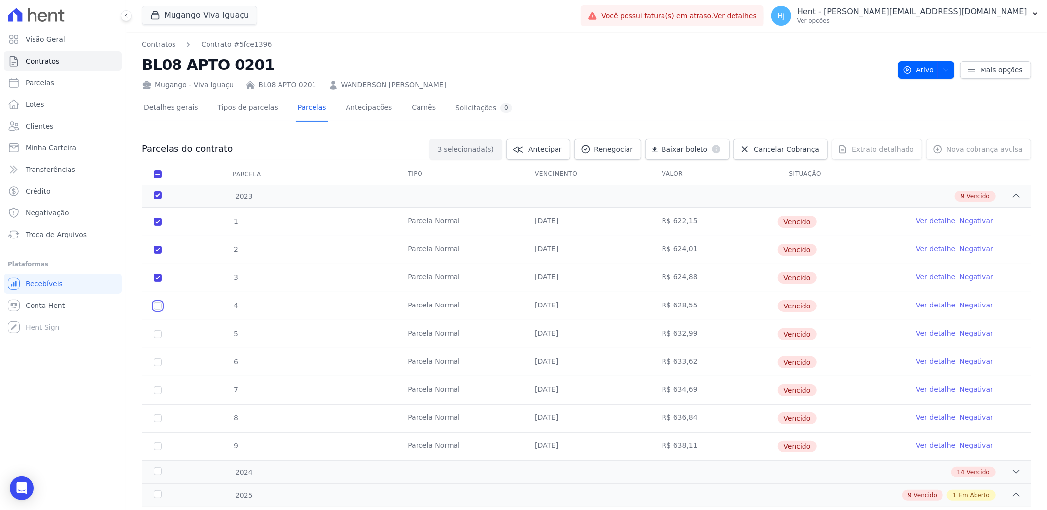
click at [155, 309] on input "checkbox" at bounding box center [158, 306] width 8 height 8
checkbox input "true"
click at [159, 334] on input "checkbox" at bounding box center [158, 334] width 8 height 8
checkbox input "true"
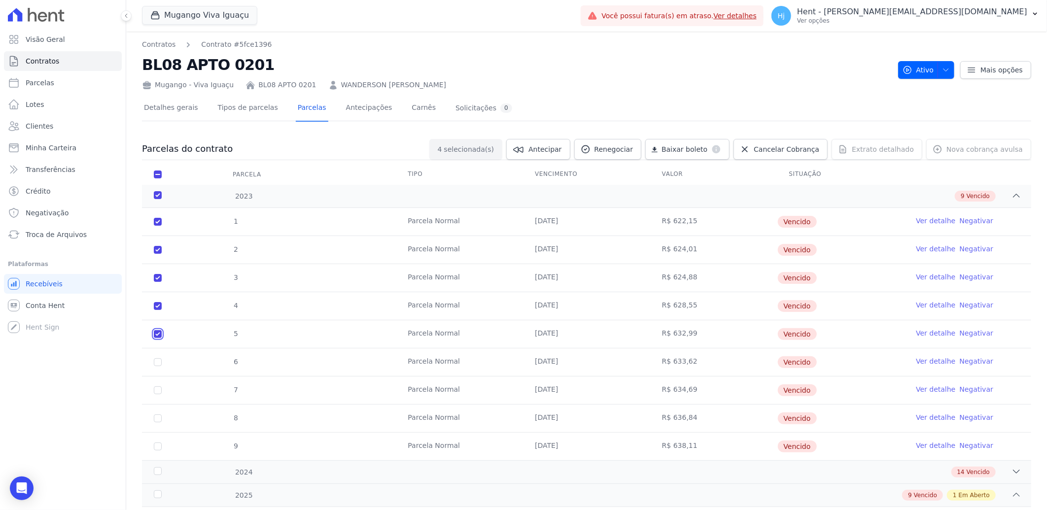
checkbox input "true"
click at [159, 366] on input "checkbox" at bounding box center [158, 362] width 8 height 8
checkbox input "true"
click at [157, 394] on td "7" at bounding box center [158, 391] width 32 height 28
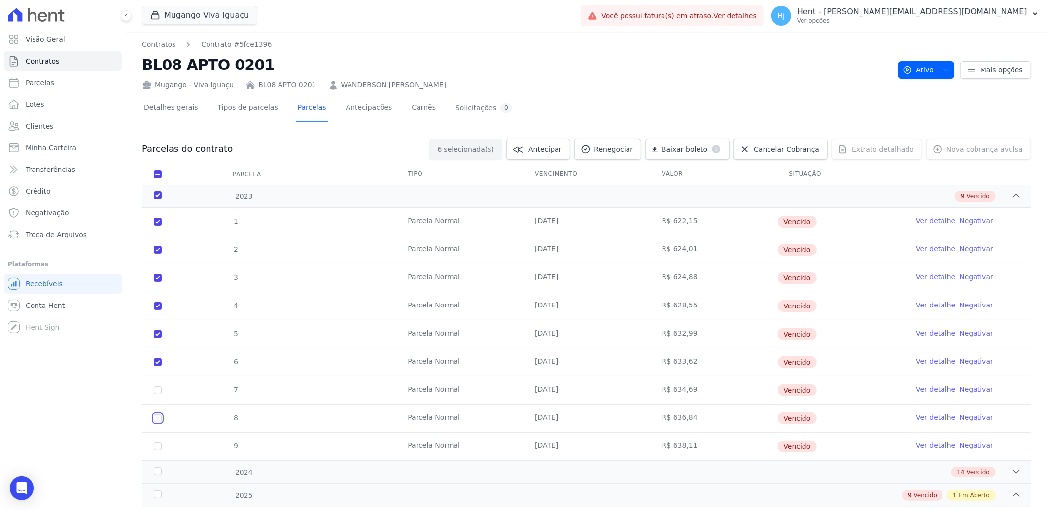
click at [159, 417] on input "checkbox" at bounding box center [158, 419] width 8 height 8
checkbox input "true"
click at [161, 447] on input "checkbox" at bounding box center [158, 447] width 8 height 8
checkbox input "true"
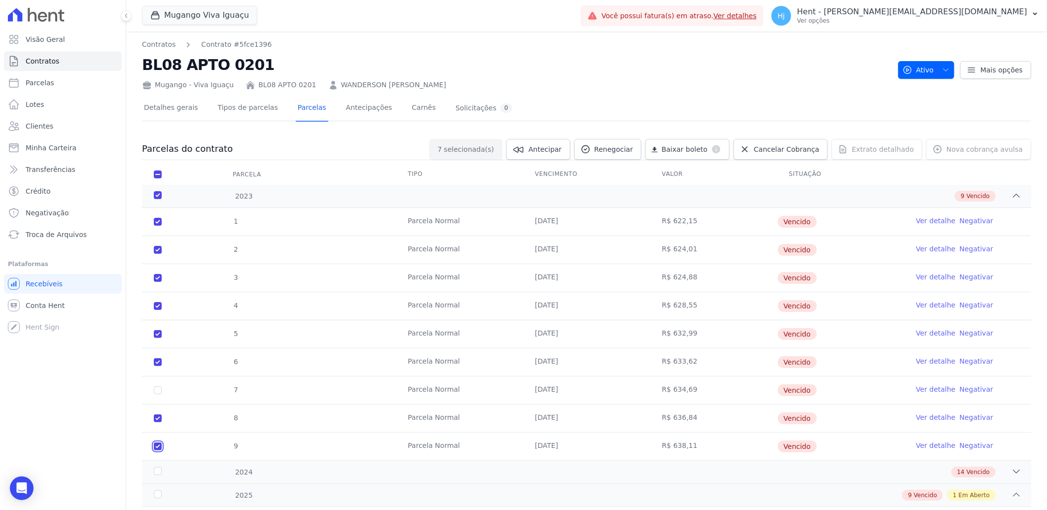
checkbox input "true"
click at [160, 391] on input "checkbox" at bounding box center [158, 390] width 8 height 8
checkbox input "true"
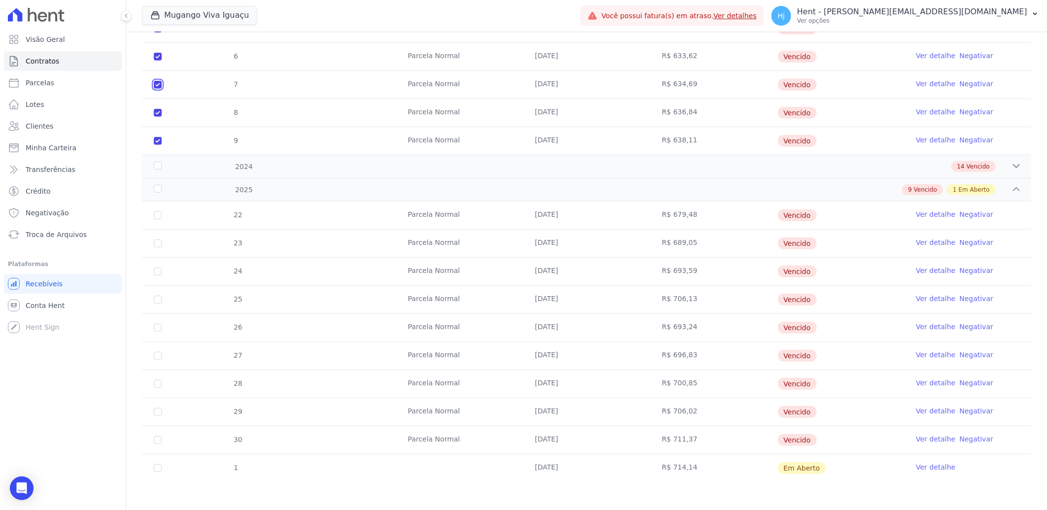
scroll to position [307, 0]
click at [1003, 159] on div "2024 14 Vencido" at bounding box center [586, 164] width 889 height 23
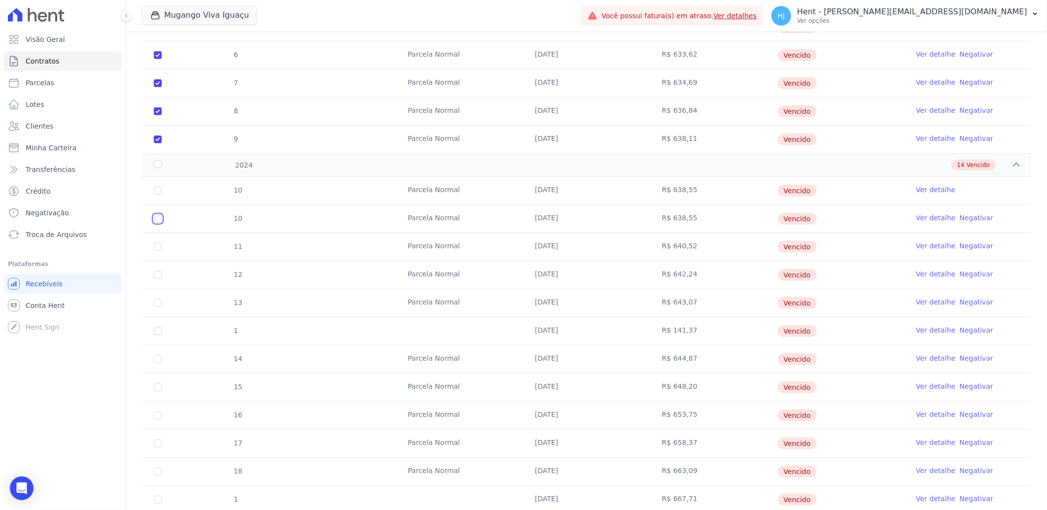
click at [157, 217] on input "checkbox" at bounding box center [158, 219] width 8 height 8
checkbox input "true"
click at [158, 246] on input "checkbox" at bounding box center [158, 247] width 8 height 8
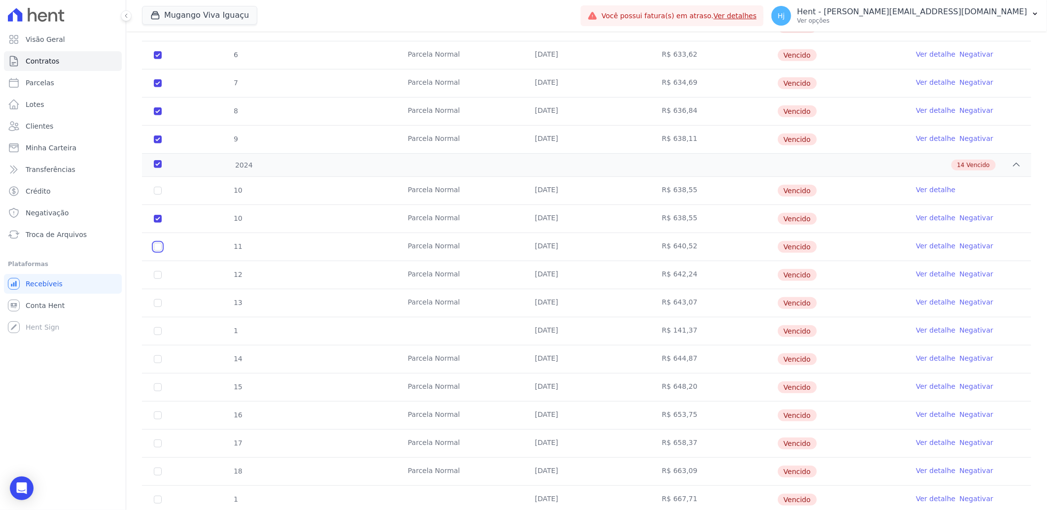
checkbox input "true"
click at [155, 277] on input "checkbox" at bounding box center [158, 275] width 8 height 8
checkbox input "true"
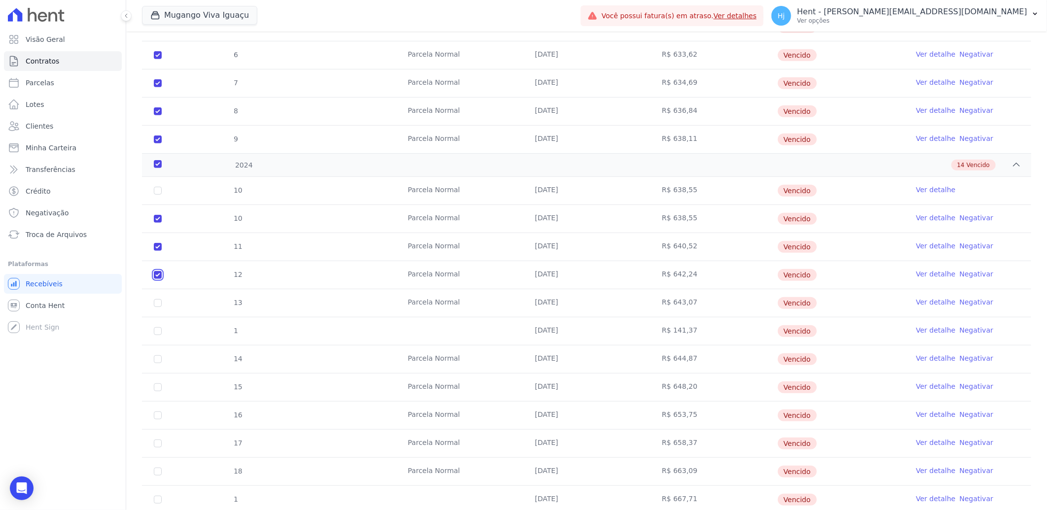
checkbox input "true"
click at [159, 305] on input "checkbox" at bounding box center [158, 303] width 8 height 8
checkbox input "true"
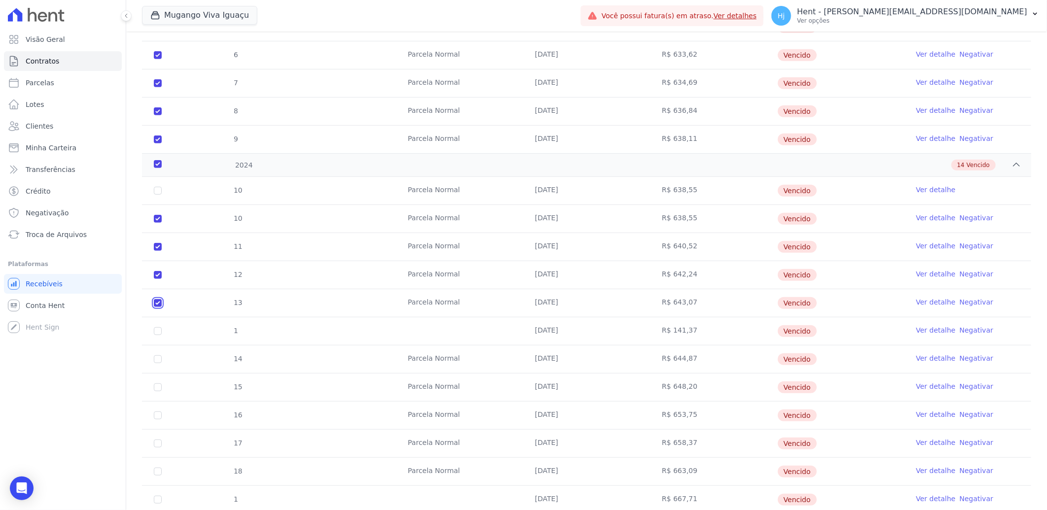
checkbox input "true"
click at [159, 331] on input "checkbox" at bounding box center [158, 331] width 8 height 8
checkbox input "true"
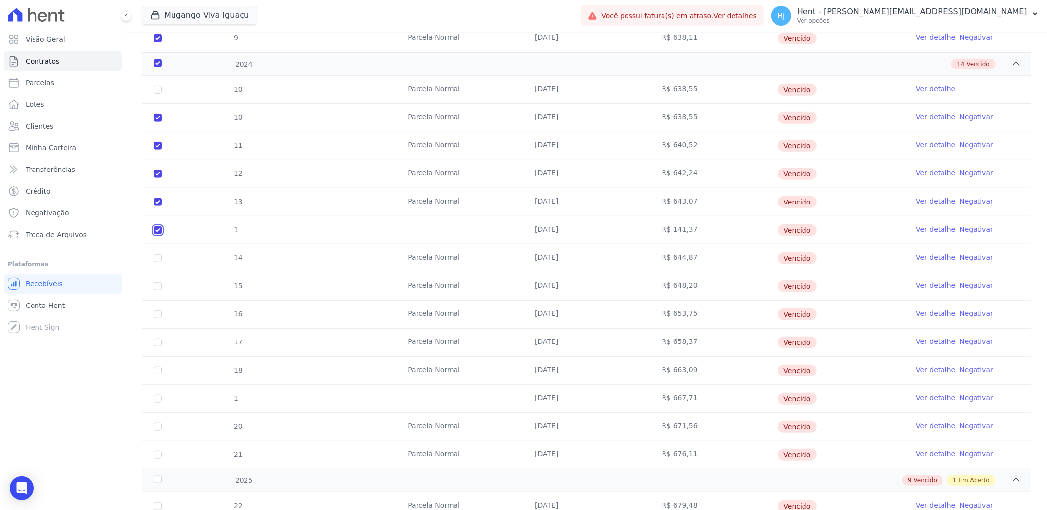
scroll to position [416, 0]
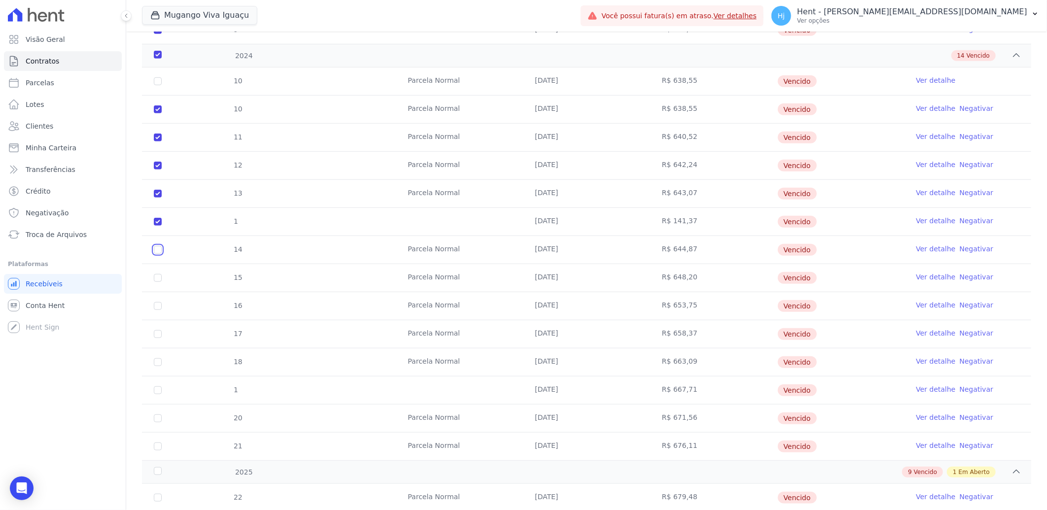
click at [155, 248] on input "checkbox" at bounding box center [158, 250] width 8 height 8
checkbox input "true"
click at [158, 276] on input "checkbox" at bounding box center [158, 278] width 8 height 8
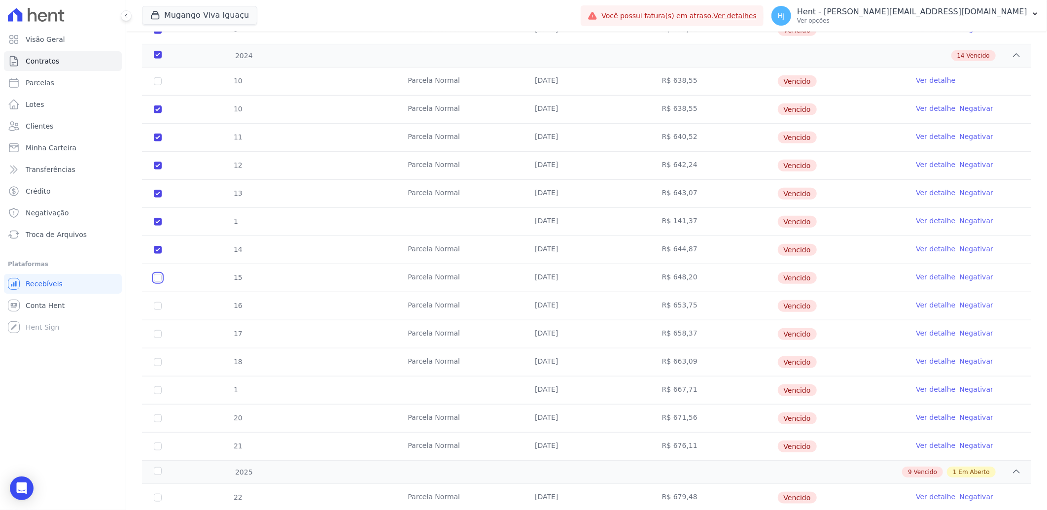
checkbox input "true"
drag, startPoint x: 159, startPoint y: 306, endPoint x: 159, endPoint y: 316, distance: 9.9
click at [159, 307] on input "checkbox" at bounding box center [158, 306] width 8 height 8
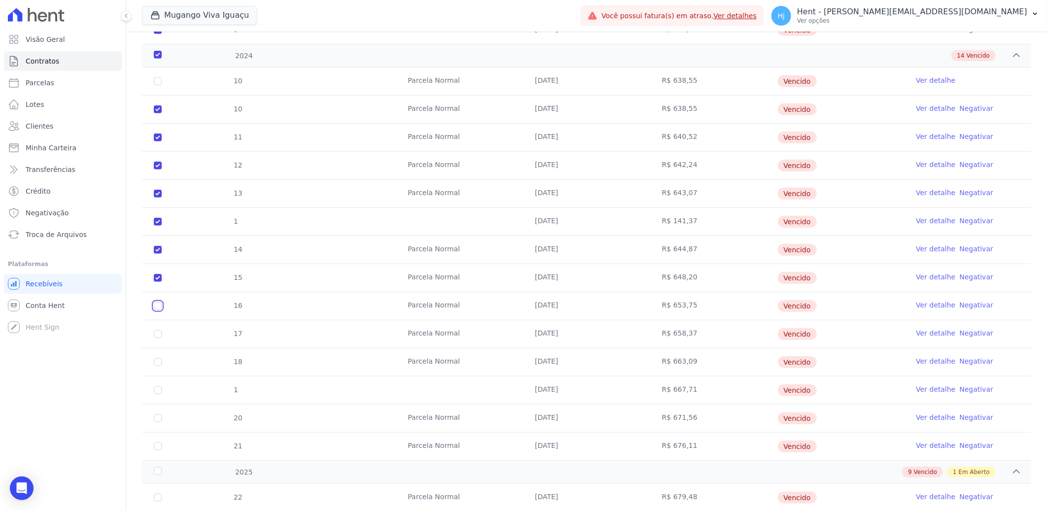
checkbox input "true"
click at [159, 332] on input "checkbox" at bounding box center [158, 334] width 8 height 8
checkbox input "true"
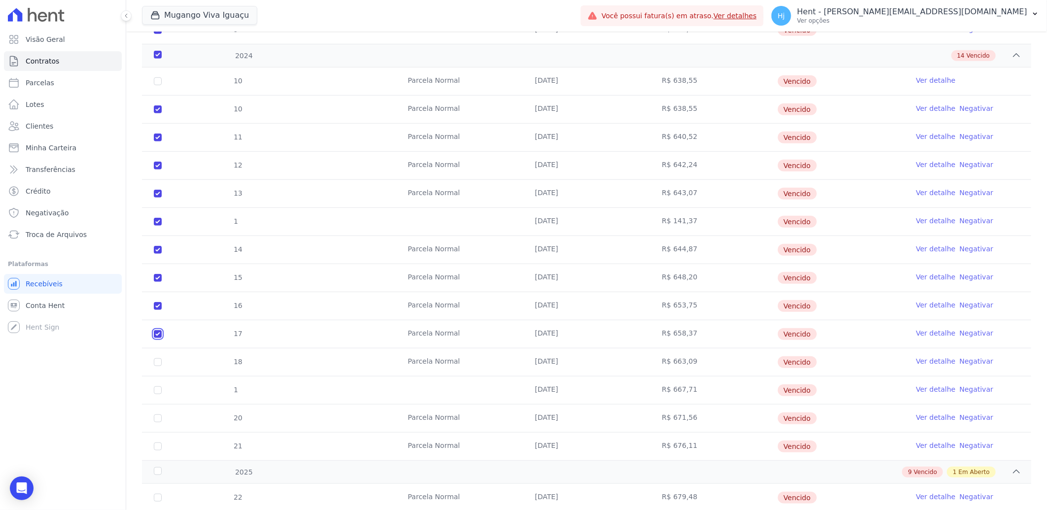
checkbox input "true"
click at [159, 363] on input "checkbox" at bounding box center [158, 362] width 8 height 8
checkbox input "true"
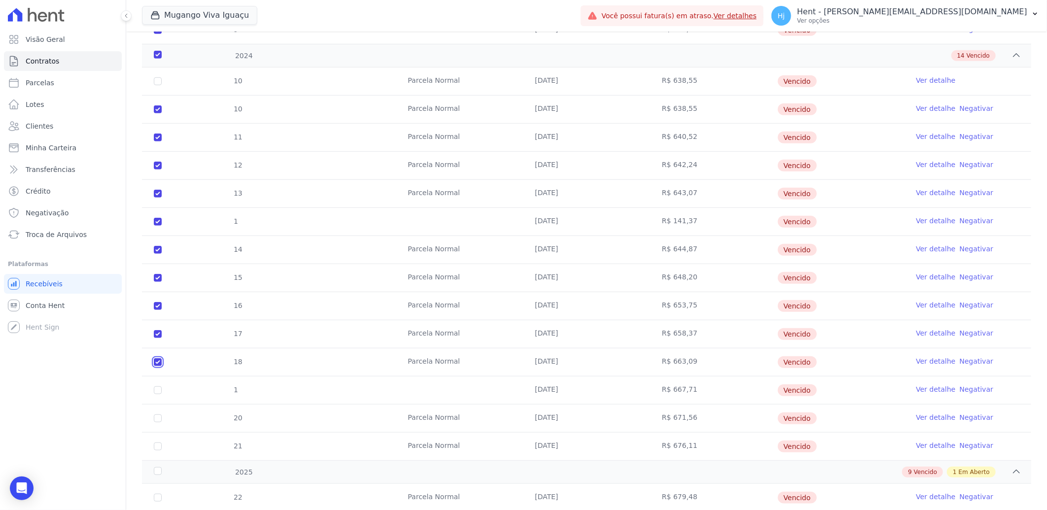
checkbox input "true"
click at [158, 388] on input "checkbox" at bounding box center [158, 390] width 8 height 8
checkbox input "true"
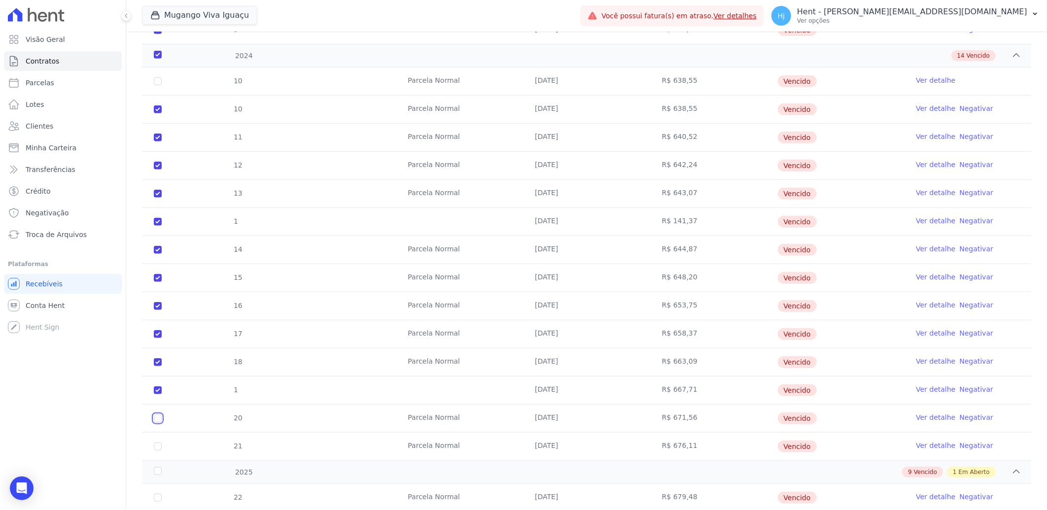
click at [158, 419] on input "checkbox" at bounding box center [158, 419] width 8 height 8
checkbox input "true"
click at [159, 447] on input "checkbox" at bounding box center [158, 447] width 8 height 8
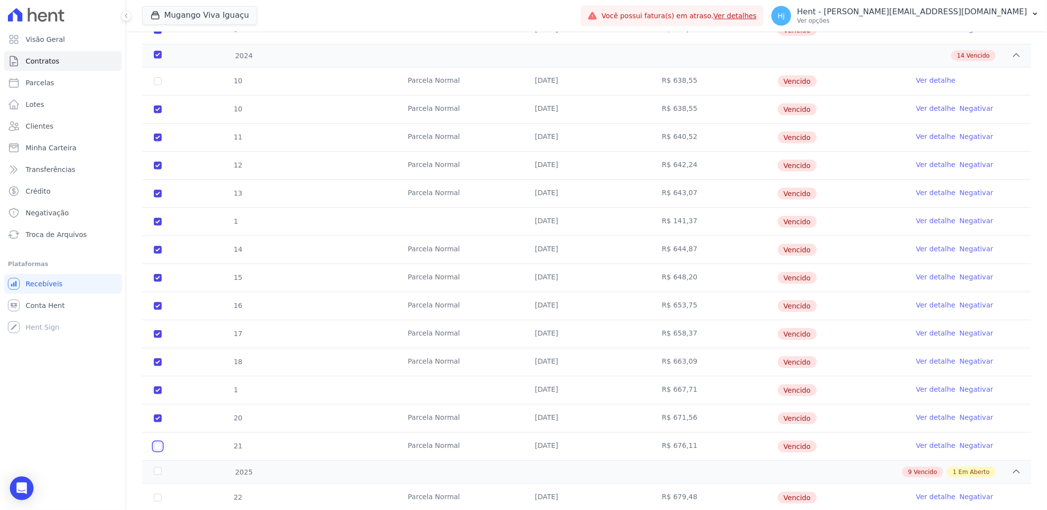
checkbox input "true"
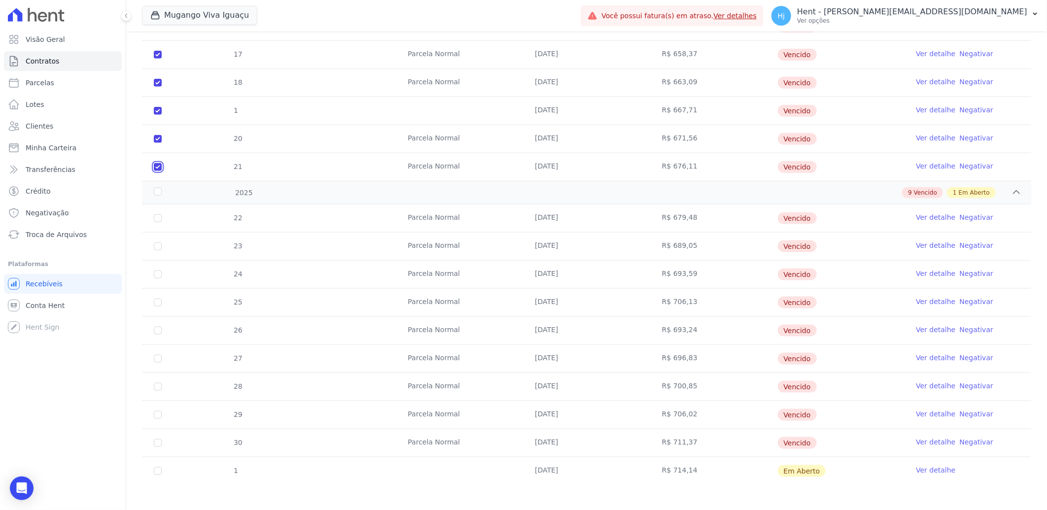
scroll to position [701, 0]
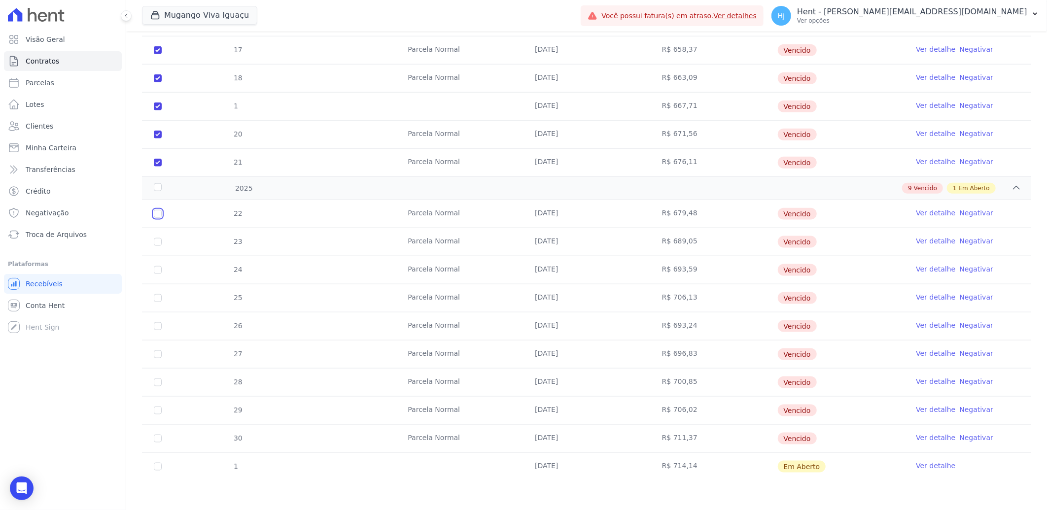
click at [158, 216] on input "checkbox" at bounding box center [158, 214] width 8 height 8
checkbox input "true"
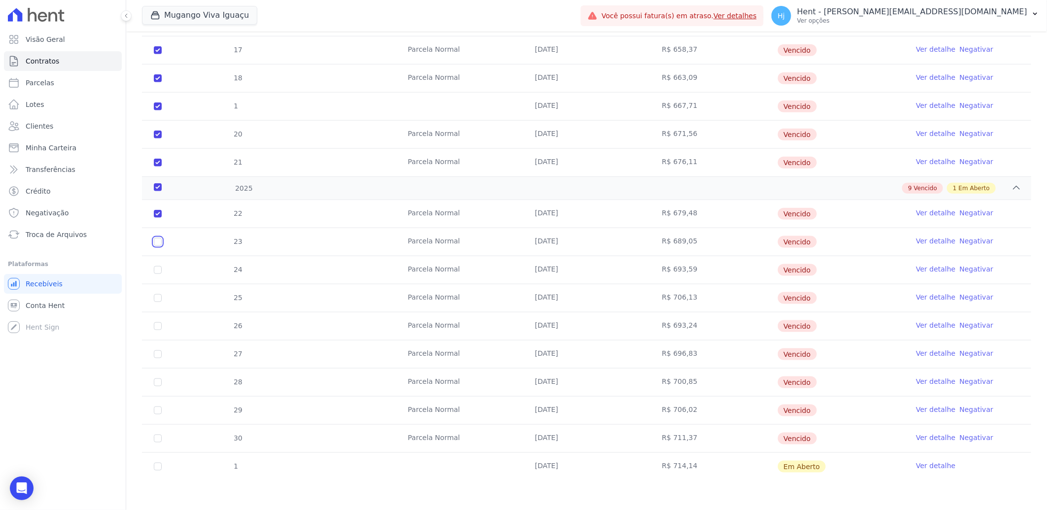
click at [159, 242] on input "checkbox" at bounding box center [158, 242] width 8 height 8
checkbox input "true"
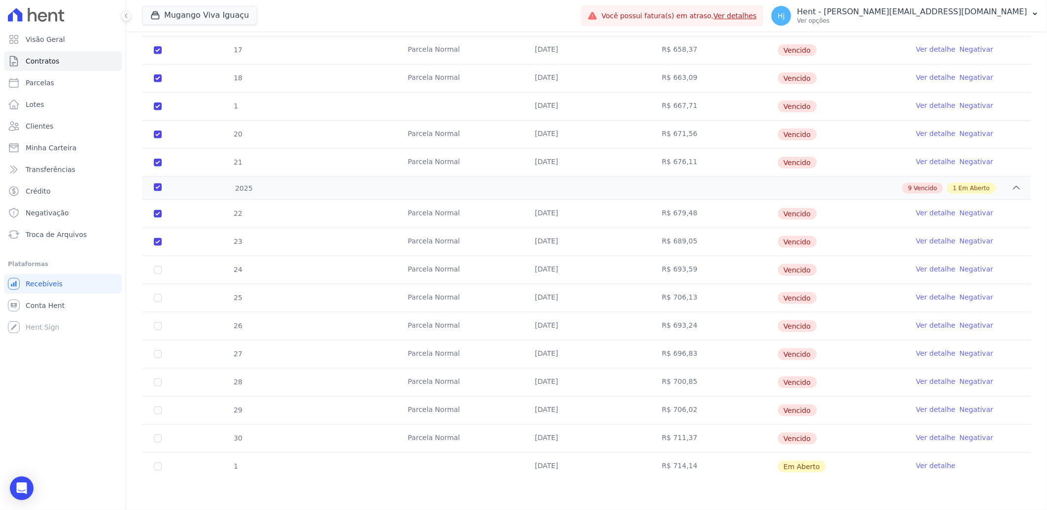
click at [156, 274] on td "24" at bounding box center [158, 270] width 32 height 28
click at [156, 268] on input "checkbox" at bounding box center [158, 270] width 8 height 8
checkbox input "true"
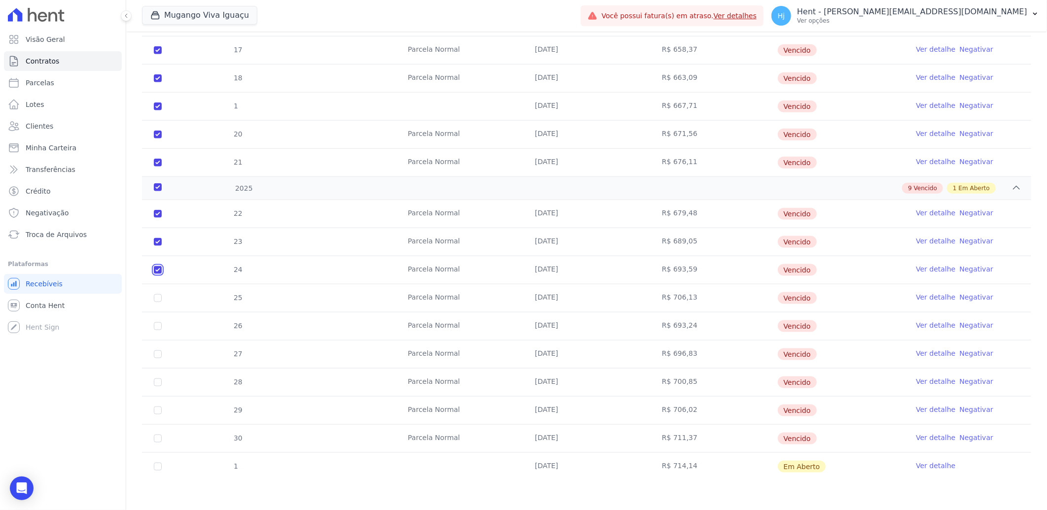
checkbox input "true"
click at [160, 297] on input "checkbox" at bounding box center [158, 298] width 8 height 8
checkbox input "true"
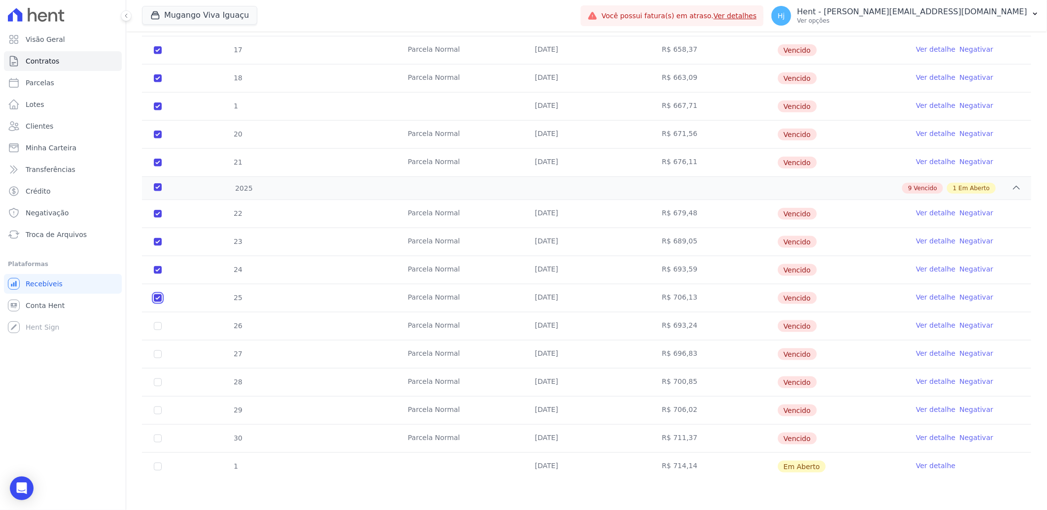
checkbox input "true"
click at [158, 322] on input "checkbox" at bounding box center [158, 326] width 8 height 8
checkbox input "true"
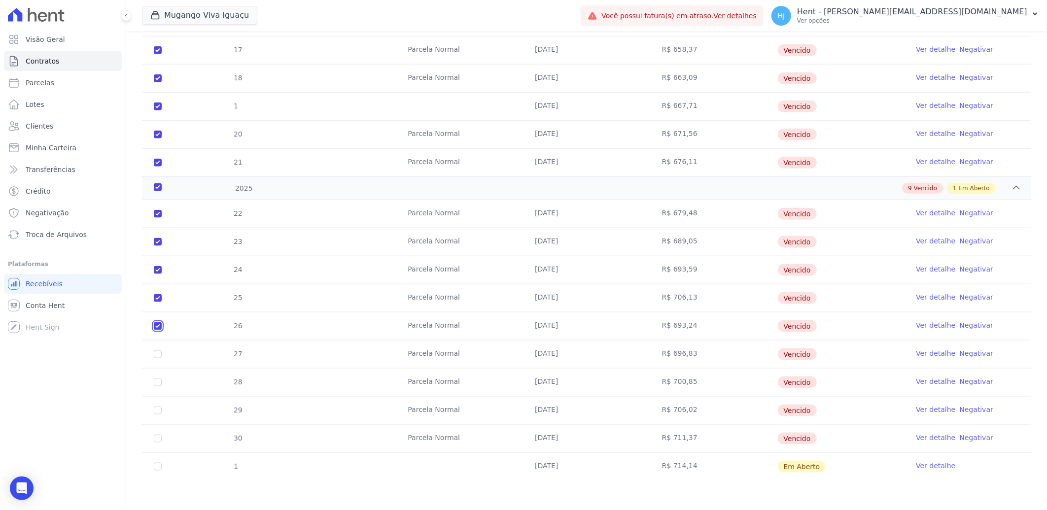
checkbox input "true"
click at [156, 353] on input "checkbox" at bounding box center [158, 354] width 8 height 8
checkbox input "true"
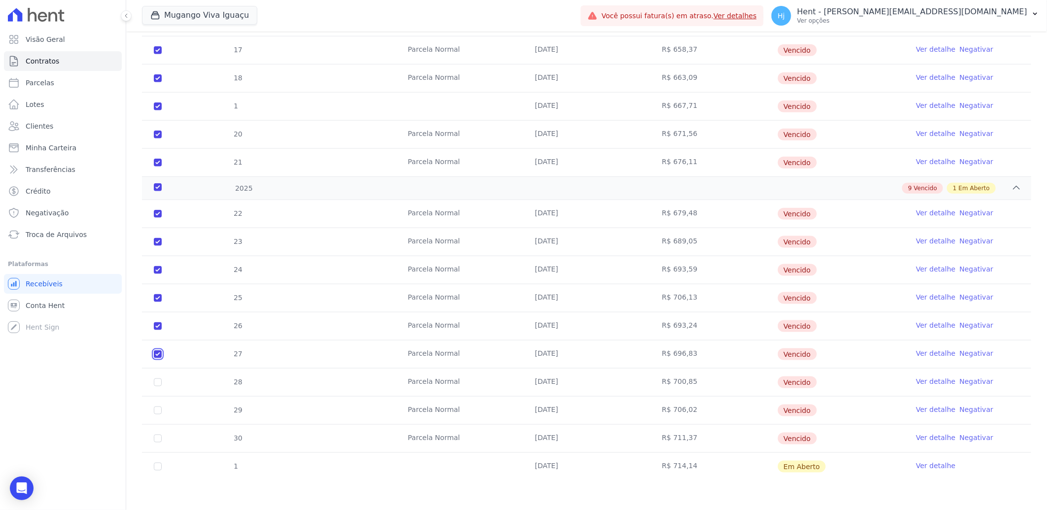
checkbox input "true"
click at [158, 381] on input "checkbox" at bounding box center [158, 383] width 8 height 8
checkbox input "true"
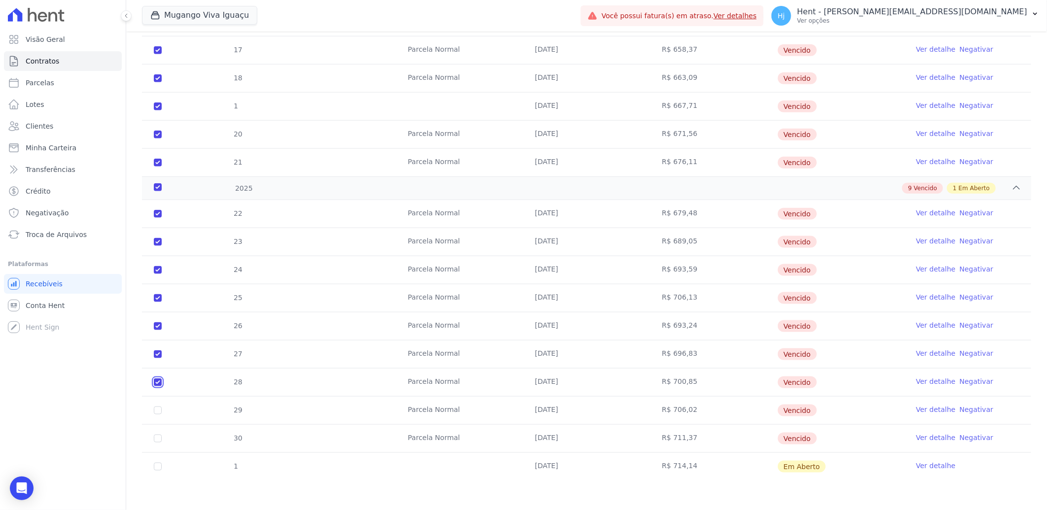
checkbox input "true"
click at [160, 413] on input "checkbox" at bounding box center [158, 411] width 8 height 8
checkbox input "true"
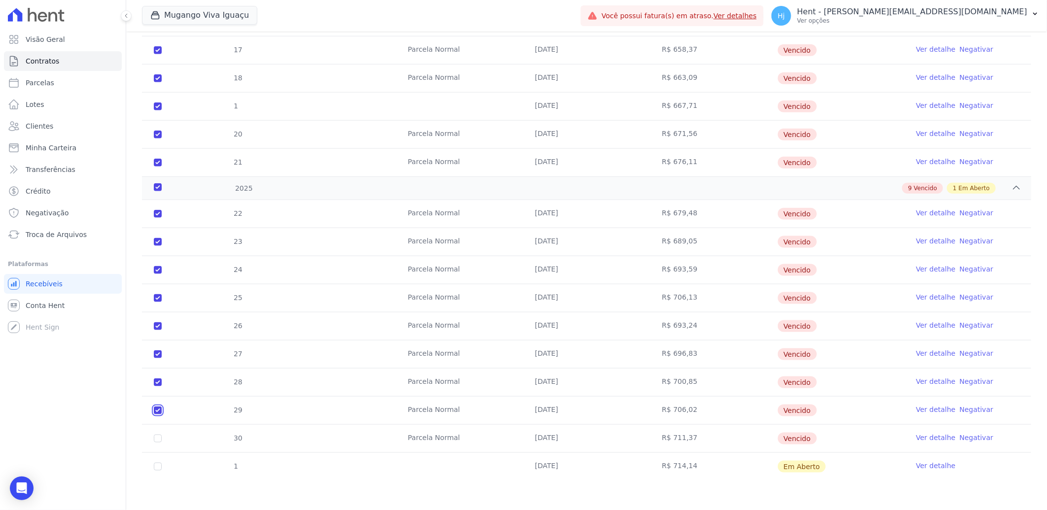
checkbox input "true"
click at [158, 442] on input "checkbox" at bounding box center [158, 439] width 8 height 8
checkbox input "true"
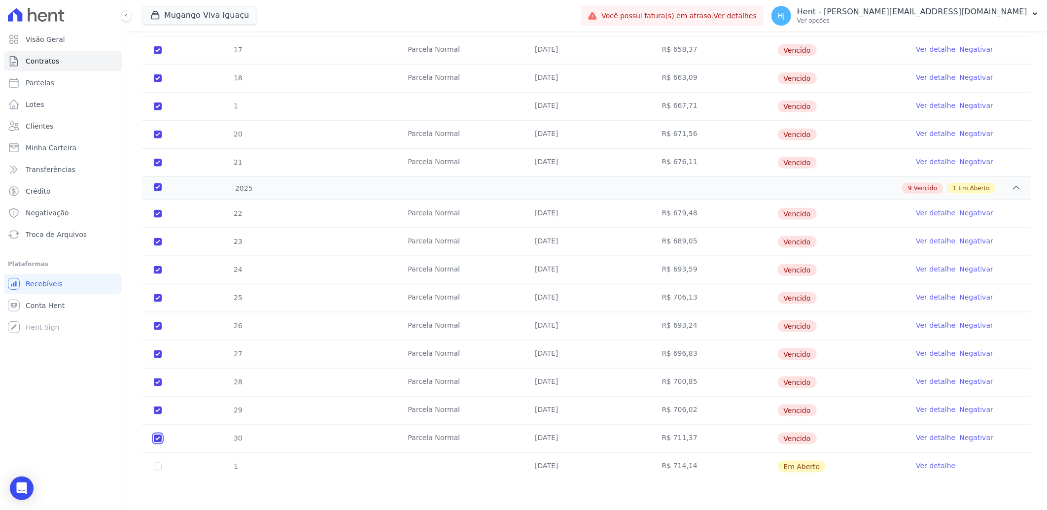
checkbox input "true"
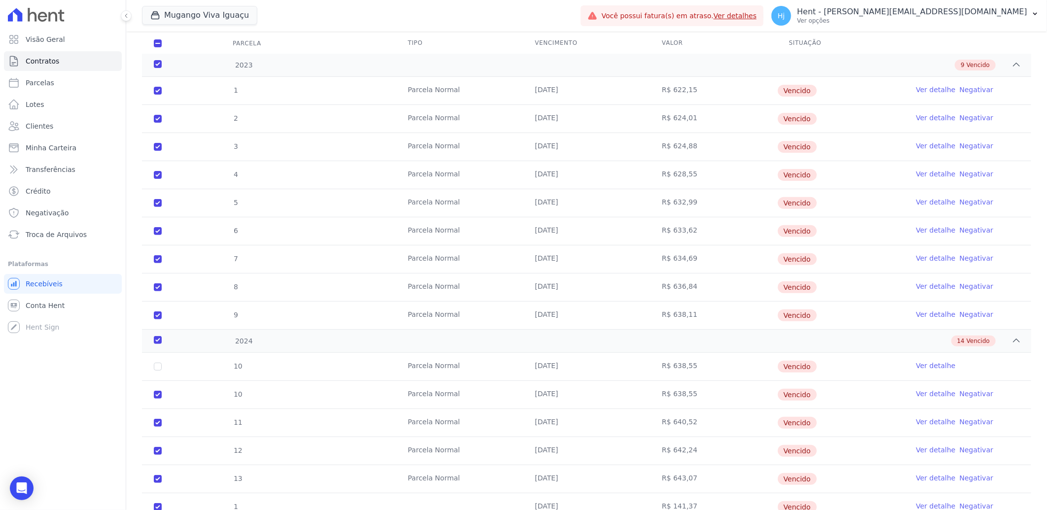
scroll to position [0, 0]
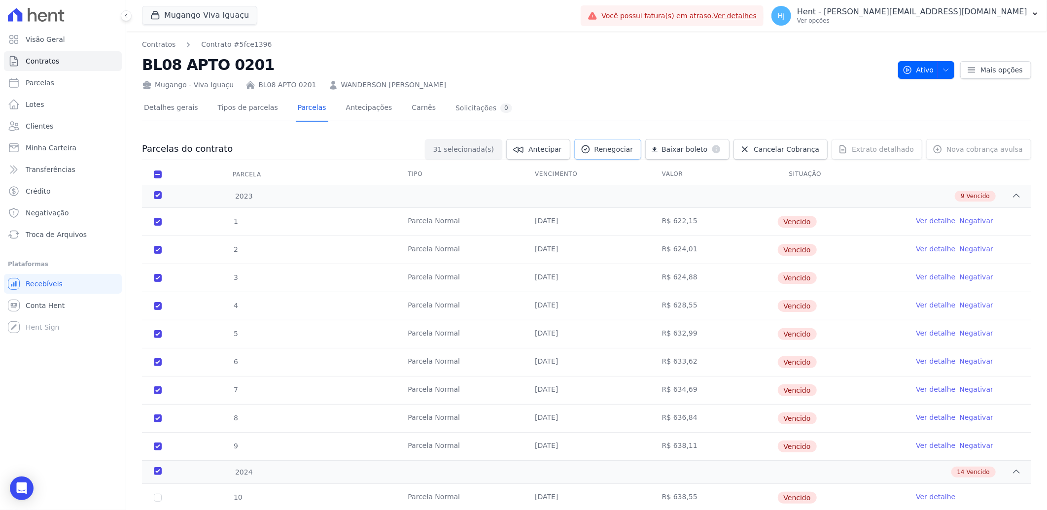
click at [619, 145] on span "Renegociar" at bounding box center [613, 149] width 39 height 10
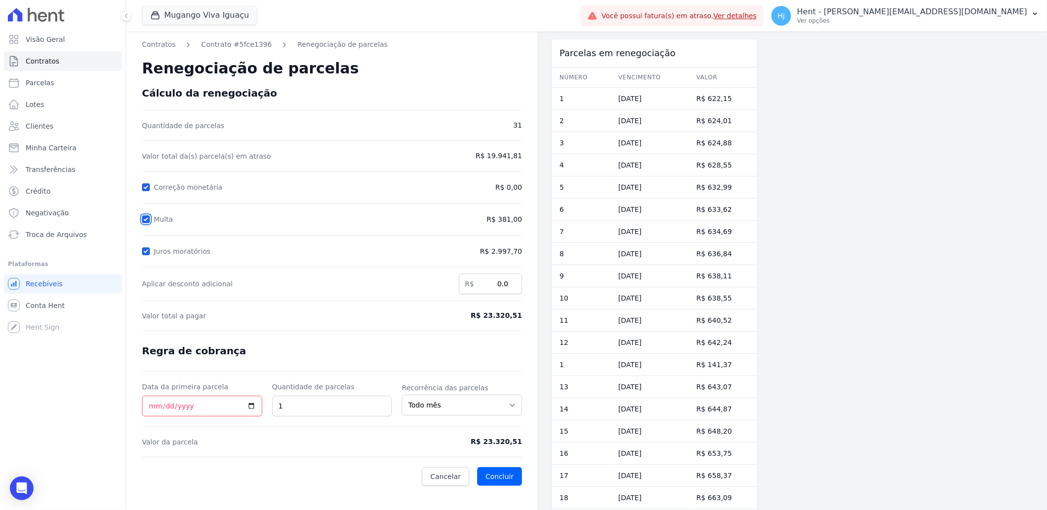
click at [146, 217] on input "Multa" at bounding box center [146, 219] width 8 height 8
checkbox input "false"
click at [145, 251] on input "Juros moratórios" at bounding box center [146, 251] width 8 height 8
checkbox input "false"
click at [151, 408] on input "Data da primeira parcela" at bounding box center [202, 406] width 120 height 21
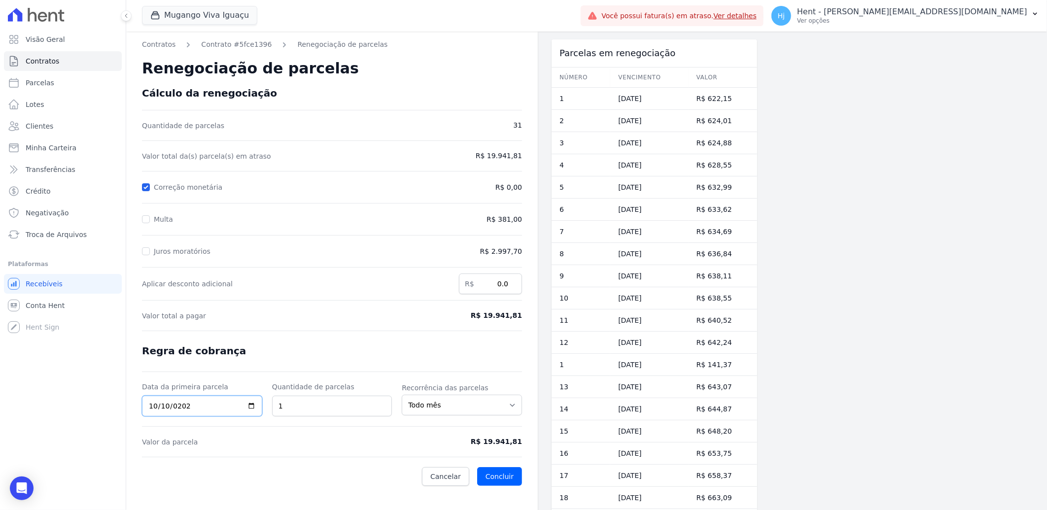
type input "[DATE]"
type input "12"
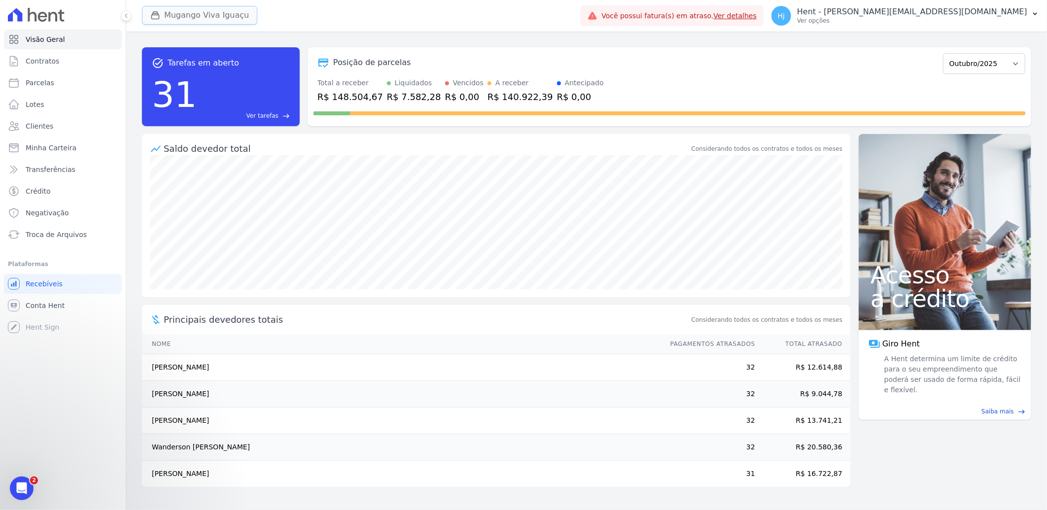
click at [204, 21] on button "Mugango Viva Iguaçu" at bounding box center [199, 15] width 115 height 19
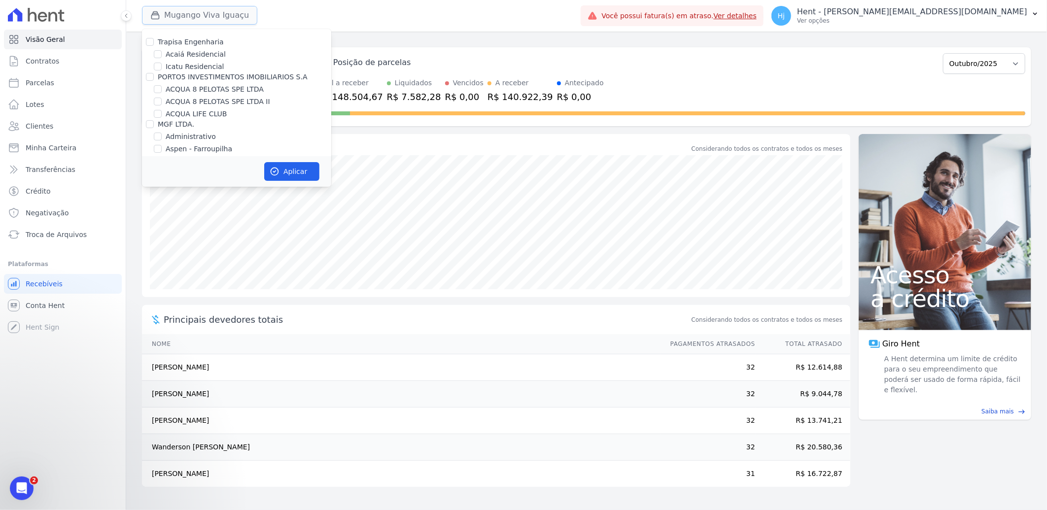
click at [204, 21] on button "Mugango Viva Iguaçu" at bounding box center [199, 15] width 115 height 19
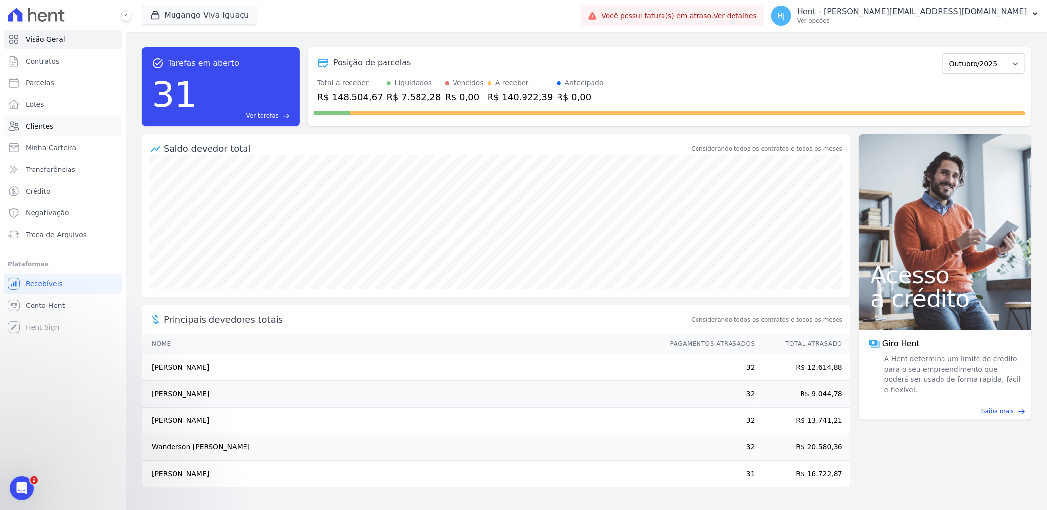
click at [47, 126] on span "Clientes" at bounding box center [40, 126] width 28 height 10
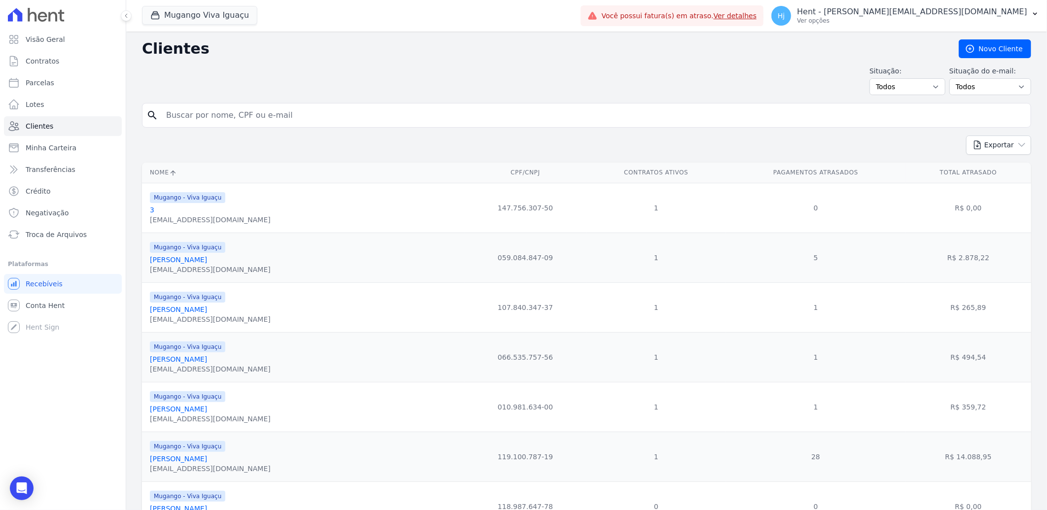
click at [287, 117] on input "search" at bounding box center [593, 115] width 866 height 20
type input "Flaviano Pereira Costa"
click at [304, 119] on input "Flaviano Pereira Costa" at bounding box center [593, 115] width 866 height 20
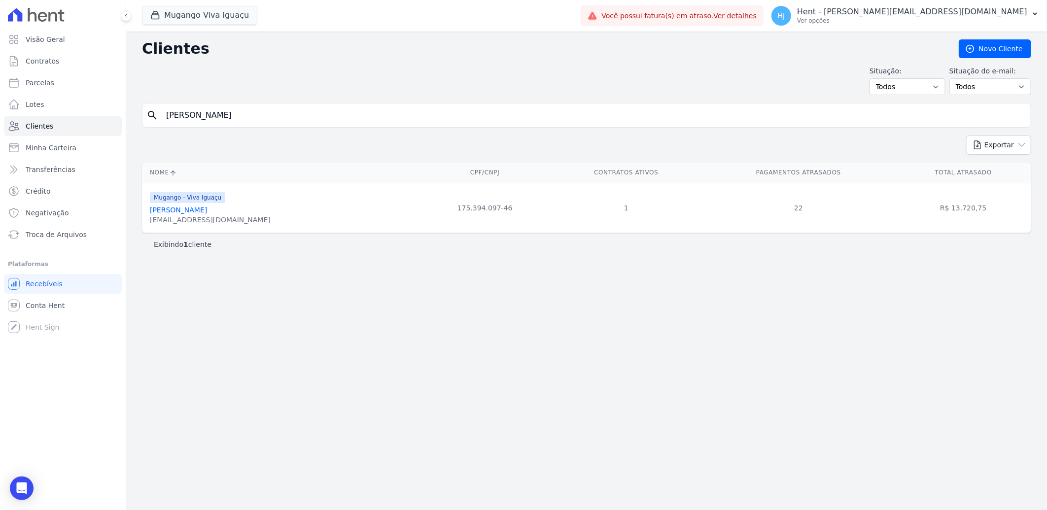
click at [207, 212] on link "Flaviano Pereira Costa" at bounding box center [178, 210] width 57 height 8
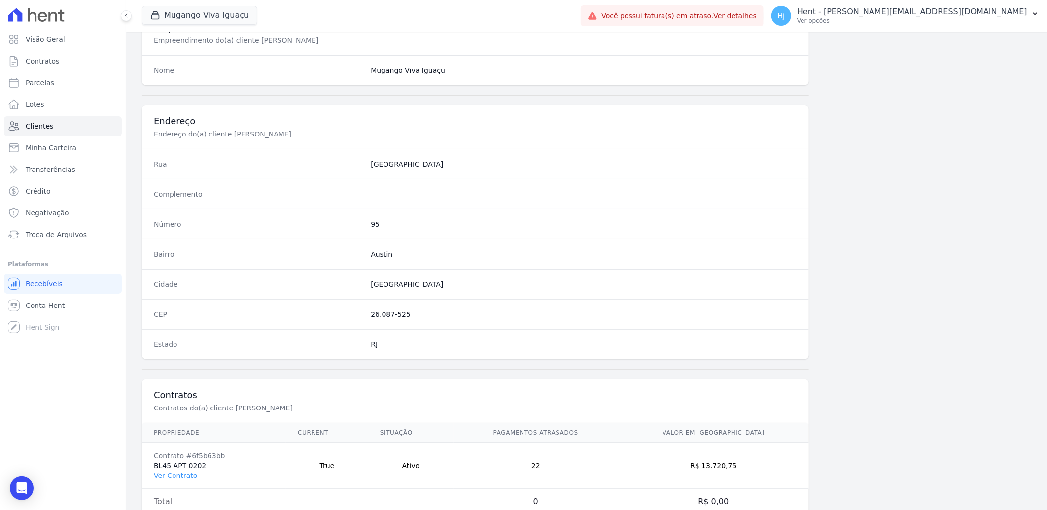
scroll to position [413, 0]
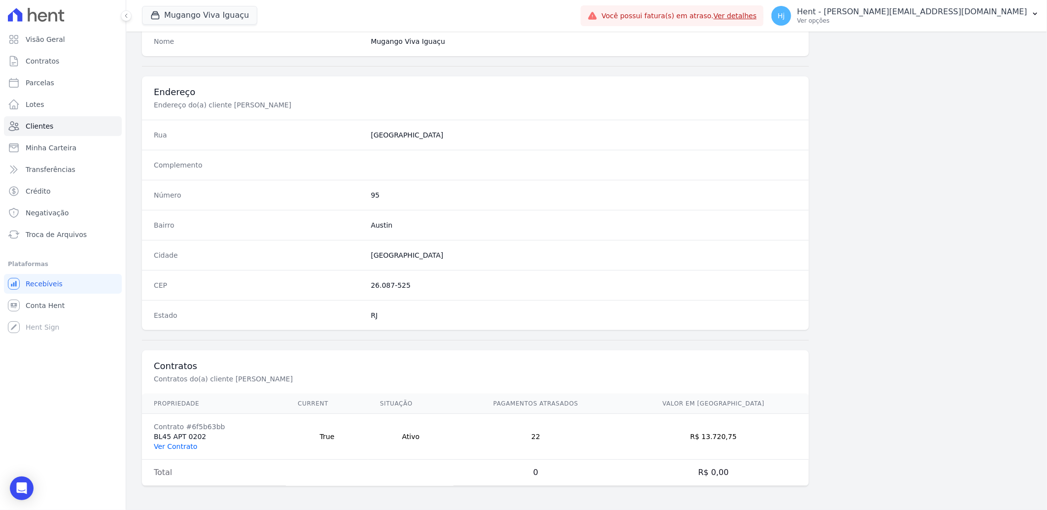
click at [180, 447] on link "Ver Contrato" at bounding box center [175, 447] width 43 height 8
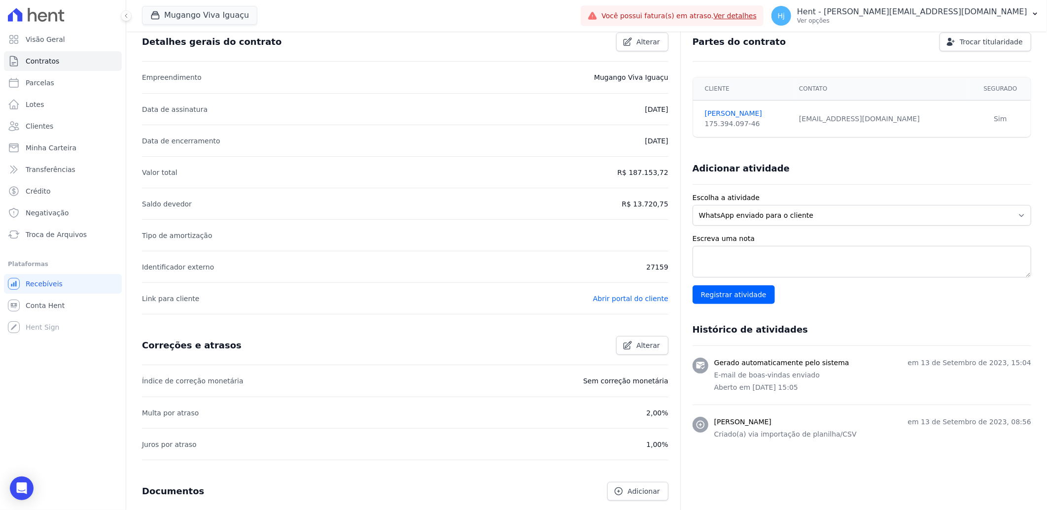
scroll to position [11, 0]
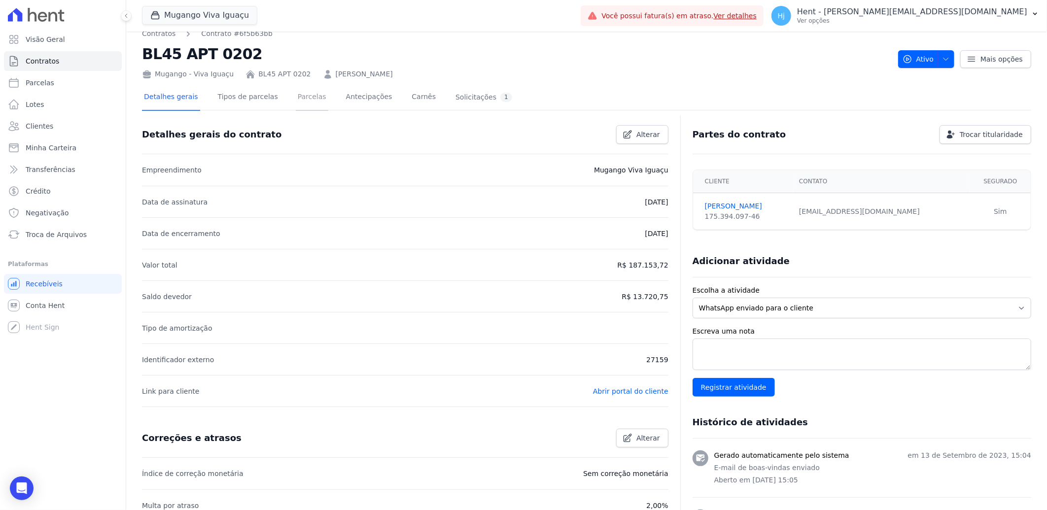
click at [296, 100] on link "Parcelas" at bounding box center [312, 98] width 33 height 26
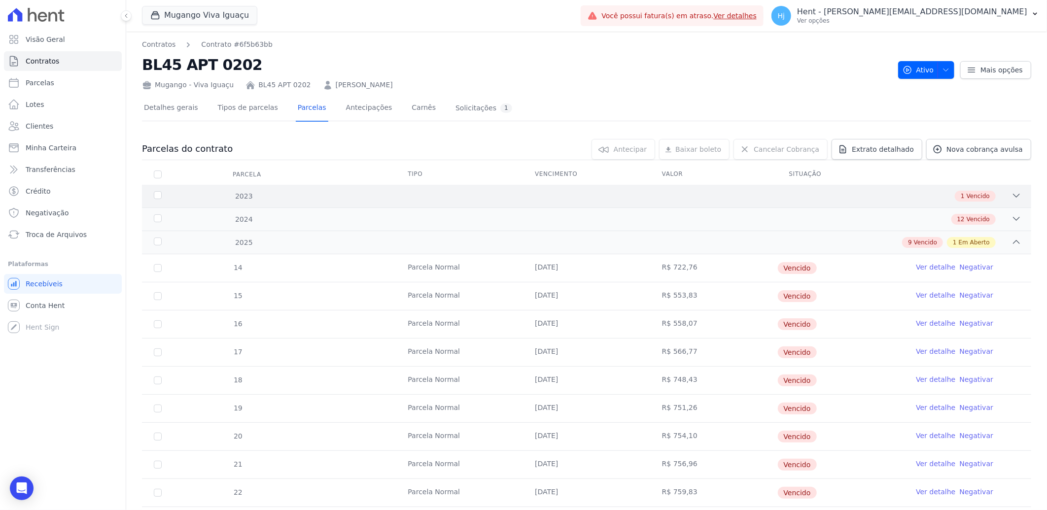
click at [676, 198] on div "1 Vencido" at bounding box center [631, 196] width 782 height 11
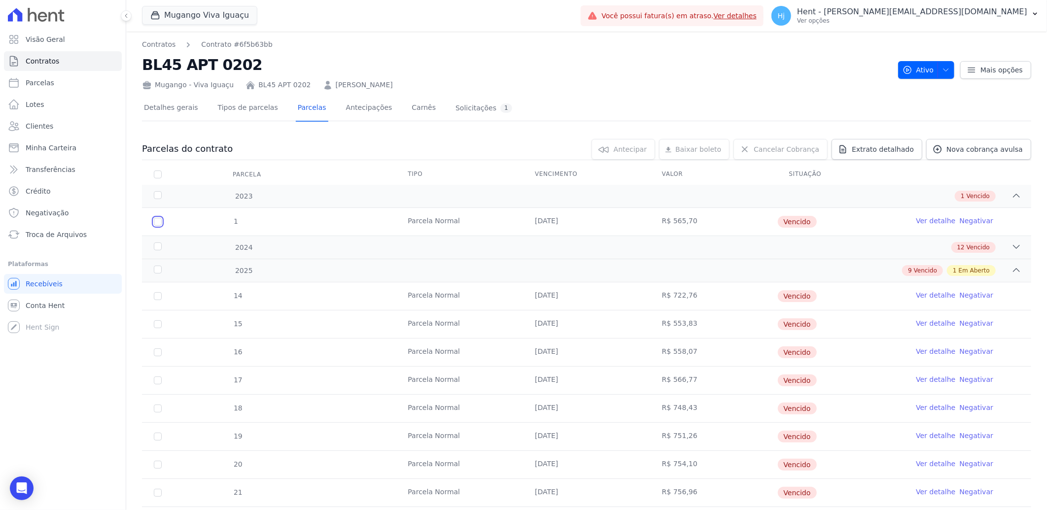
click at [160, 222] on input "checkbox" at bounding box center [158, 222] width 8 height 8
checkbox input "true"
click at [494, 250] on div "12 Vencido" at bounding box center [631, 247] width 782 height 11
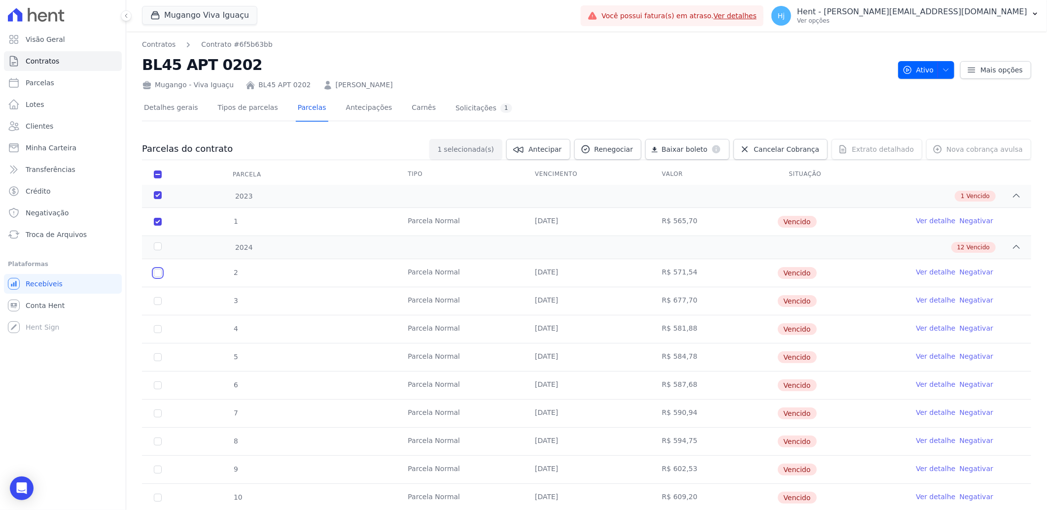
click at [158, 273] on input "checkbox" at bounding box center [158, 273] width 8 height 8
checkbox input "true"
click at [158, 301] on input "checkbox" at bounding box center [158, 301] width 8 height 8
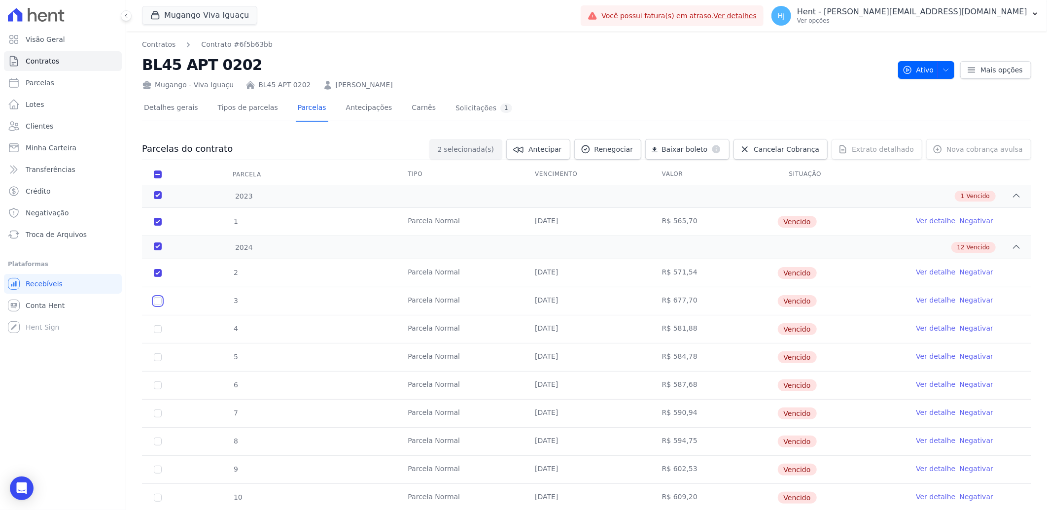
checkbox input "true"
click at [156, 327] on input "checkbox" at bounding box center [158, 329] width 8 height 8
checkbox input "true"
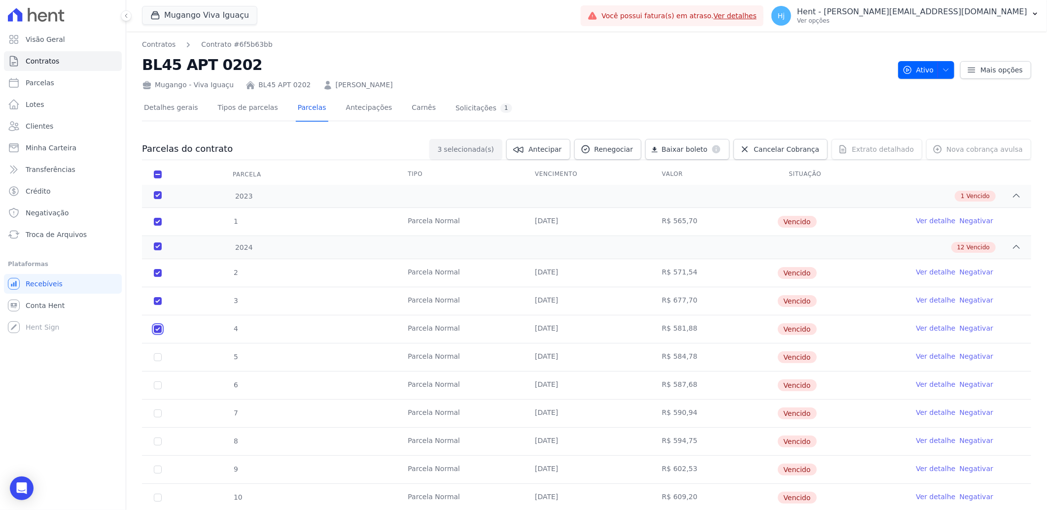
checkbox input "true"
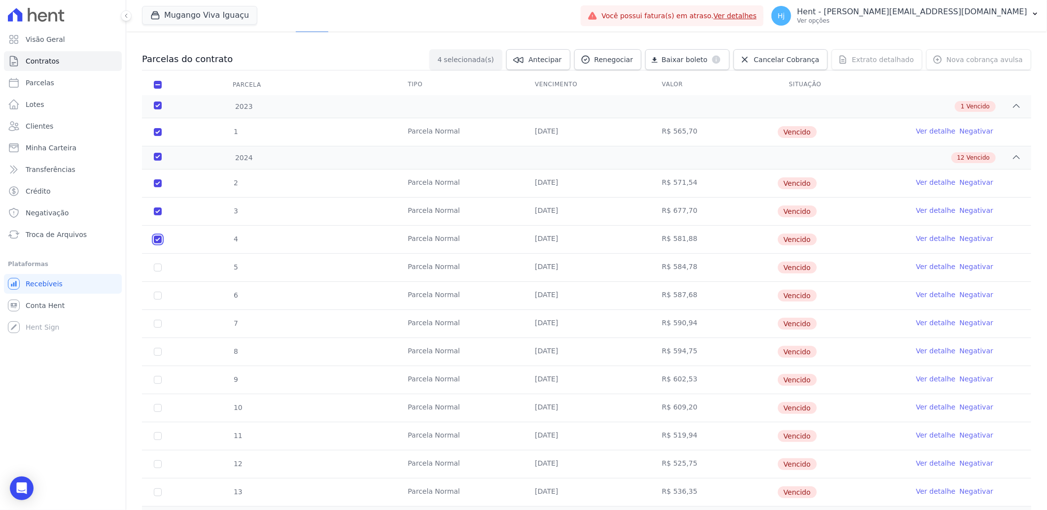
scroll to position [109, 0]
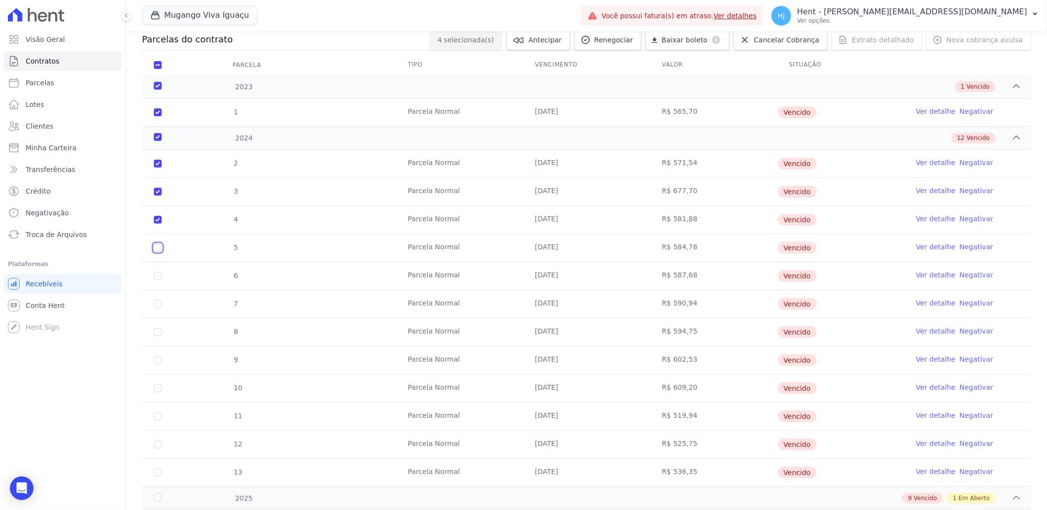
click at [156, 248] on input "checkbox" at bounding box center [158, 248] width 8 height 8
checkbox input "true"
click at [156, 273] on input "checkbox" at bounding box center [158, 276] width 8 height 8
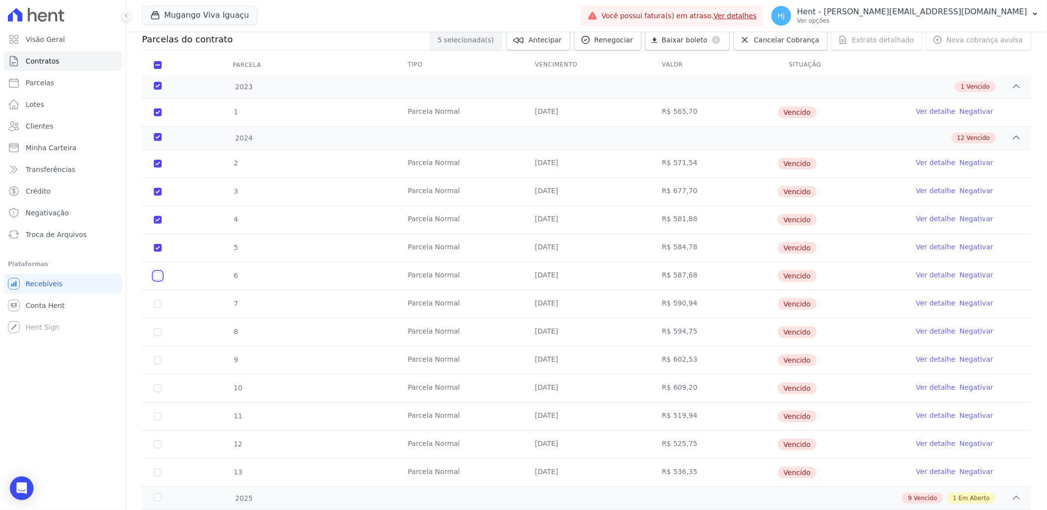
checkbox input "true"
click at [154, 303] on input "checkbox" at bounding box center [158, 304] width 8 height 8
checkbox input "true"
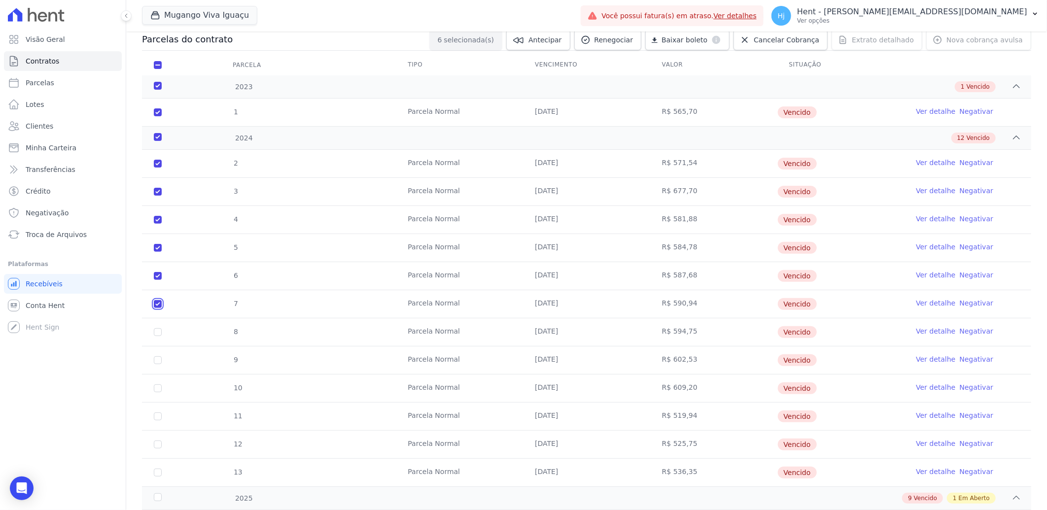
checkbox input "true"
click at [158, 331] on input "checkbox" at bounding box center [158, 332] width 8 height 8
checkbox input "true"
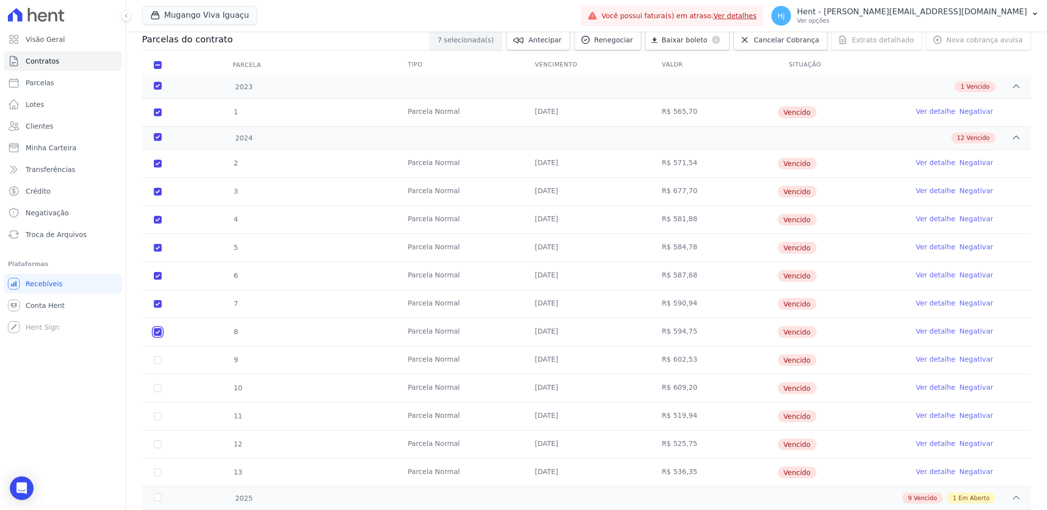
checkbox input "true"
click at [161, 360] on input "checkbox" at bounding box center [158, 360] width 8 height 8
checkbox input "true"
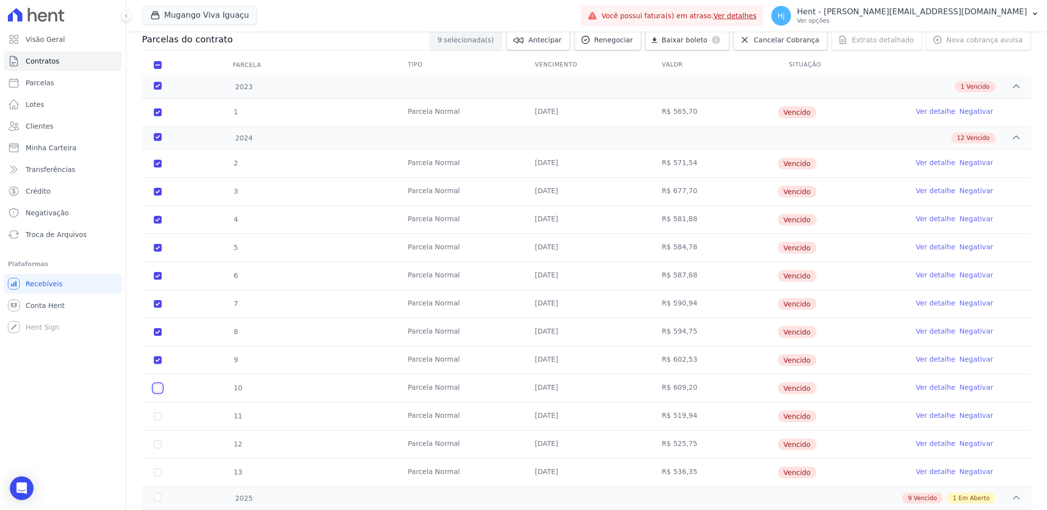
click at [160, 388] on input "checkbox" at bounding box center [158, 388] width 8 height 8
checkbox input "true"
click at [157, 418] on input "checkbox" at bounding box center [158, 417] width 8 height 8
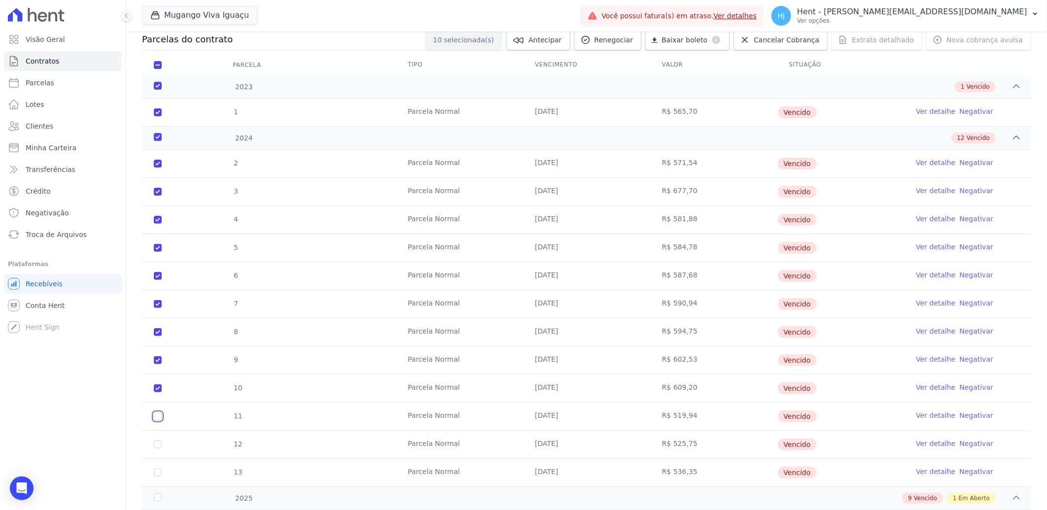
checkbox input "true"
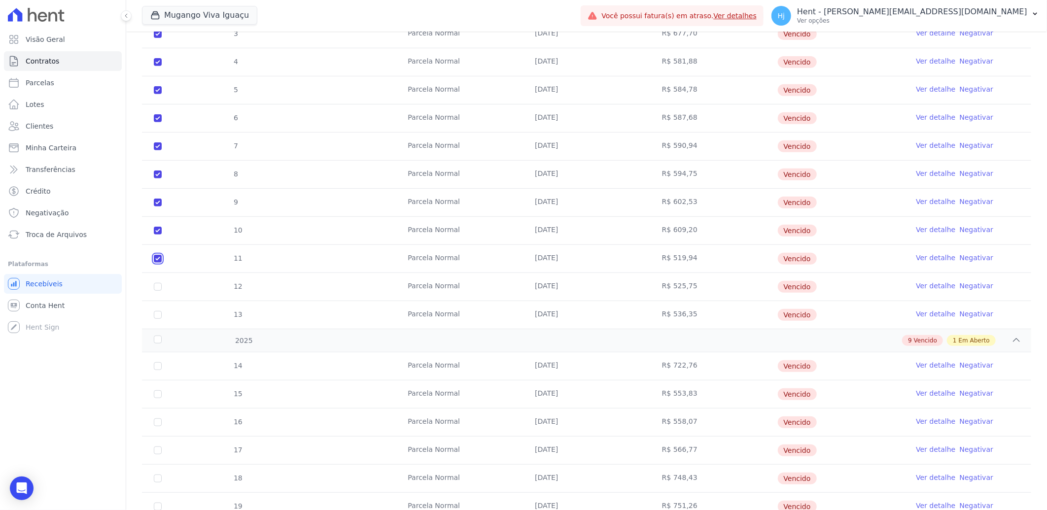
scroll to position [274, 0]
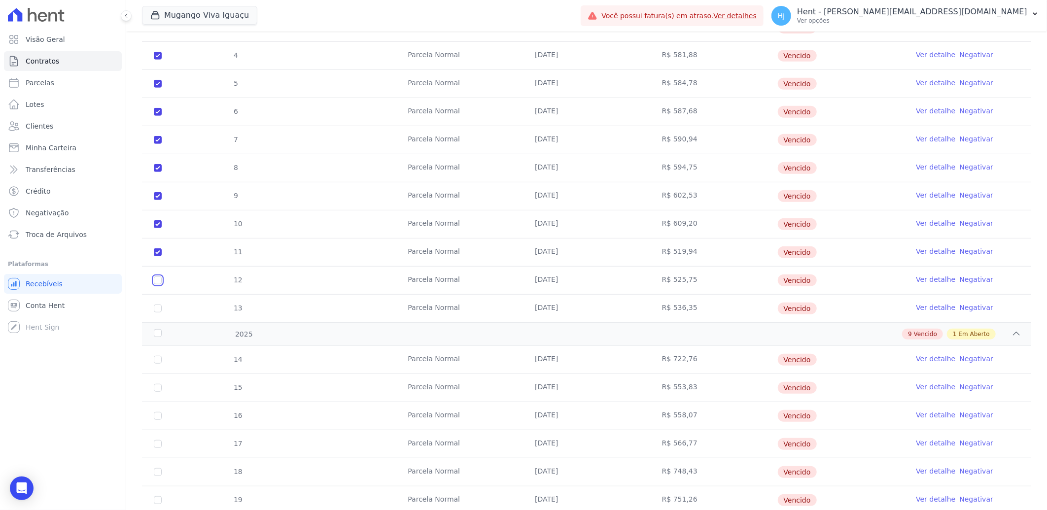
click at [154, 280] on input "checkbox" at bounding box center [158, 281] width 8 height 8
checkbox input "true"
click at [159, 308] on input "checkbox" at bounding box center [158, 309] width 8 height 8
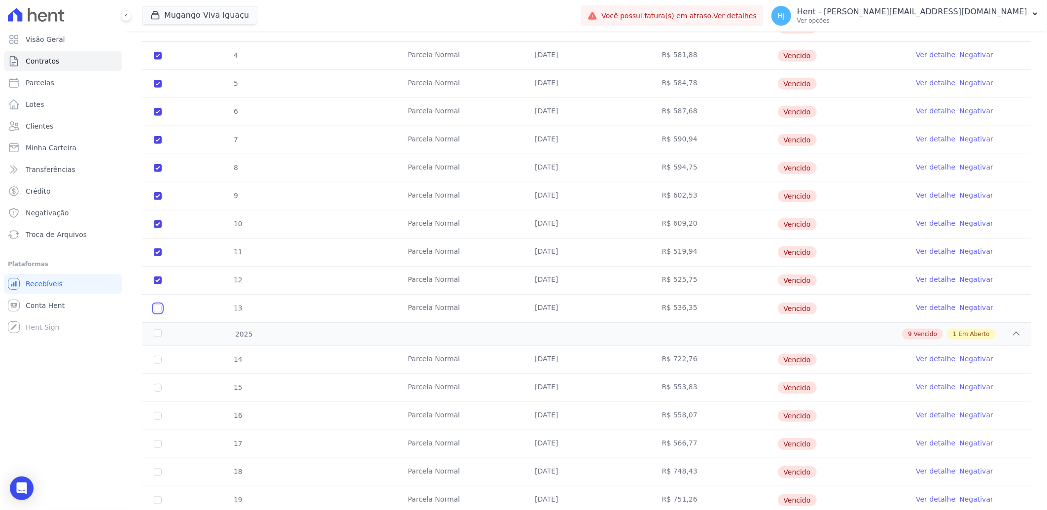
checkbox input "true"
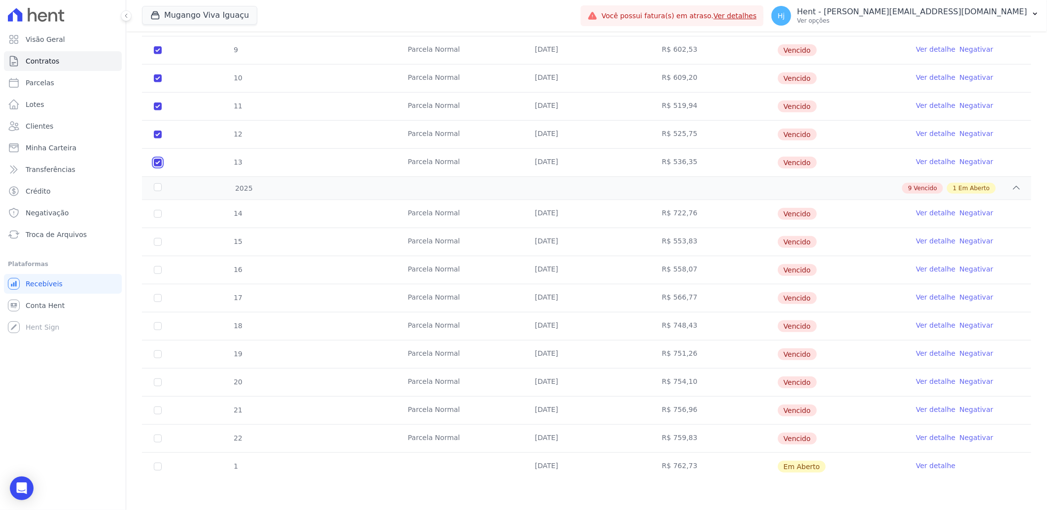
scroll to position [420, 0]
click at [161, 214] on input "checkbox" at bounding box center [158, 214] width 8 height 8
checkbox input "true"
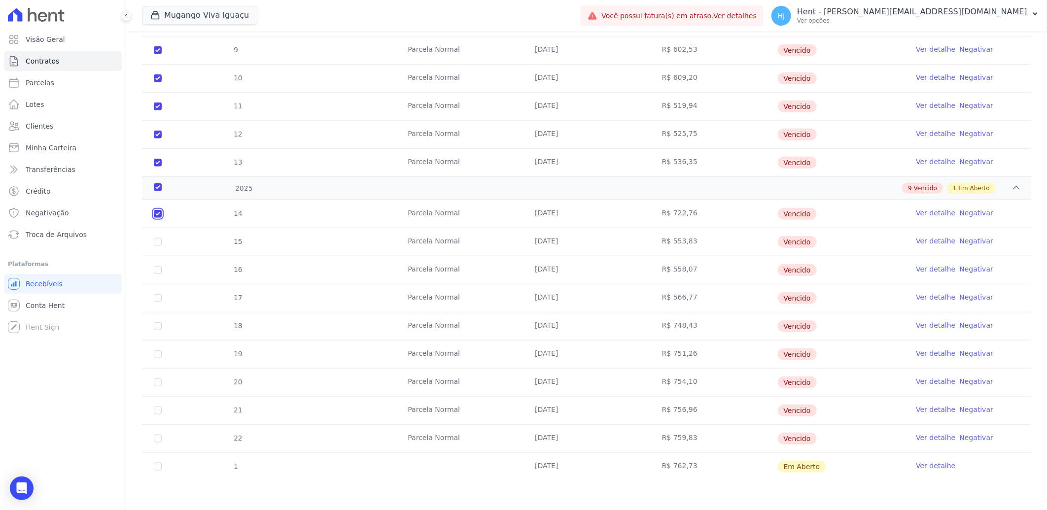
checkbox input "true"
click at [158, 242] on input "checkbox" at bounding box center [158, 242] width 8 height 8
checkbox input "true"
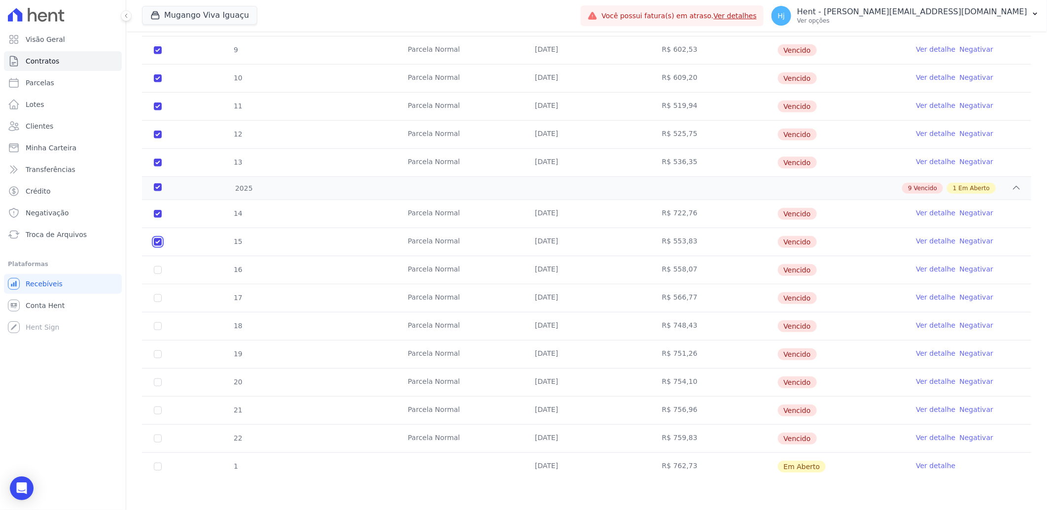
checkbox input "true"
click at [156, 269] on input "checkbox" at bounding box center [158, 270] width 8 height 8
checkbox input "true"
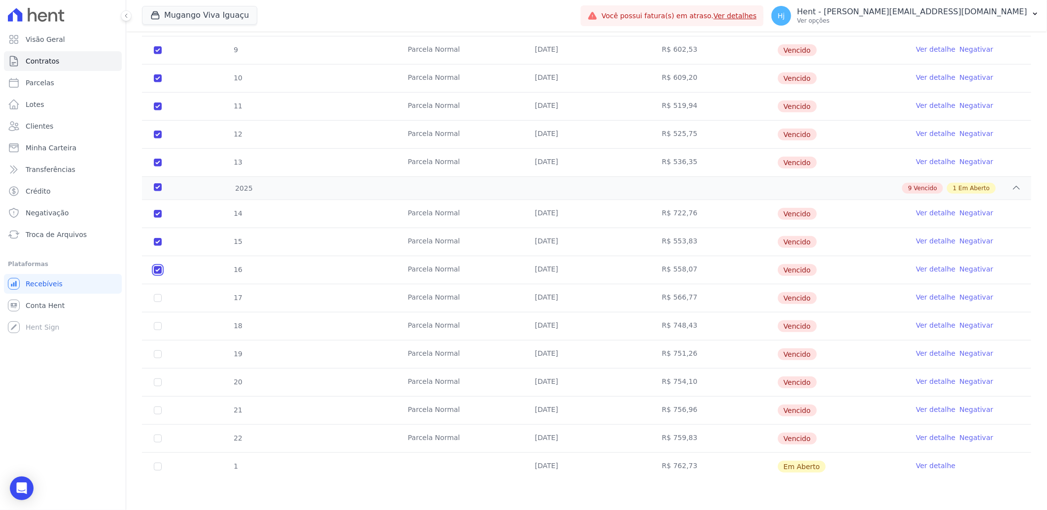
checkbox input "true"
click at [158, 299] on input "checkbox" at bounding box center [158, 298] width 8 height 8
checkbox input "true"
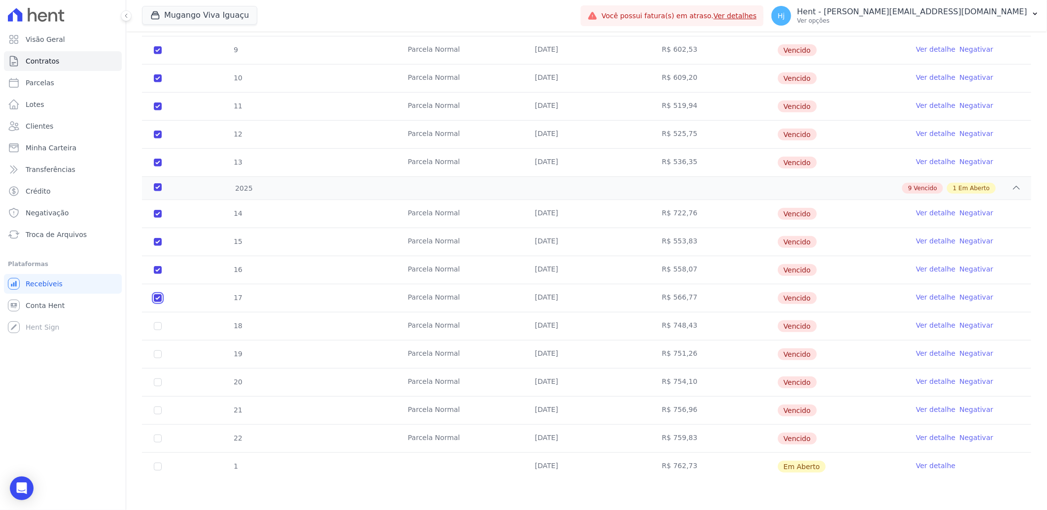
checkbox input "true"
click at [159, 327] on input "checkbox" at bounding box center [158, 326] width 8 height 8
checkbox input "true"
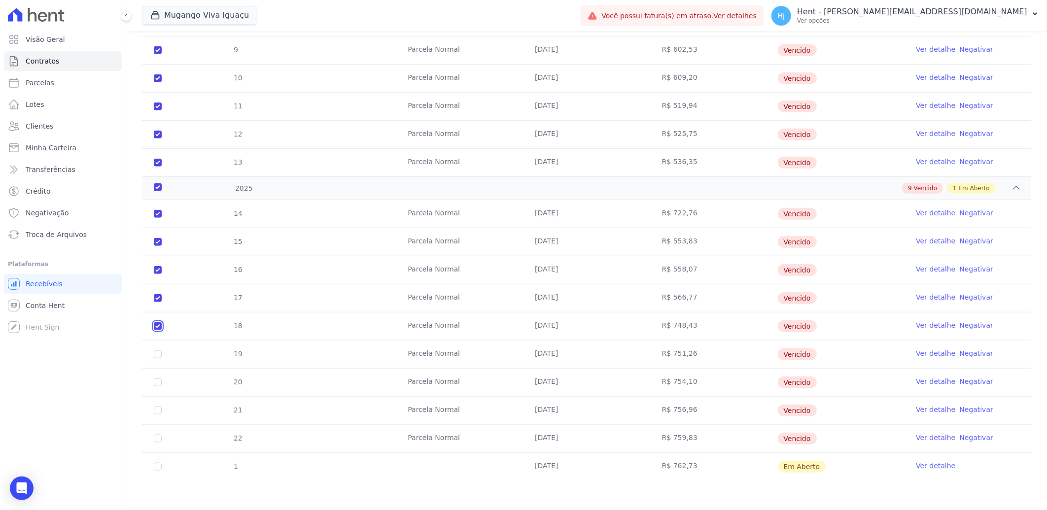
checkbox input "true"
click at [158, 353] on input "checkbox" at bounding box center [158, 354] width 8 height 8
checkbox input "true"
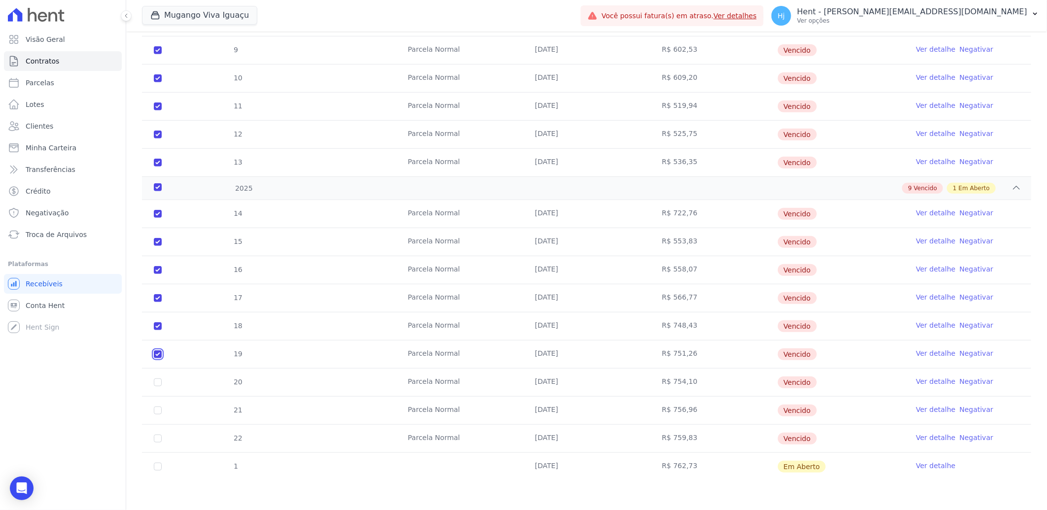
checkbox input "true"
click at [158, 383] on input "checkbox" at bounding box center [158, 383] width 8 height 8
checkbox input "true"
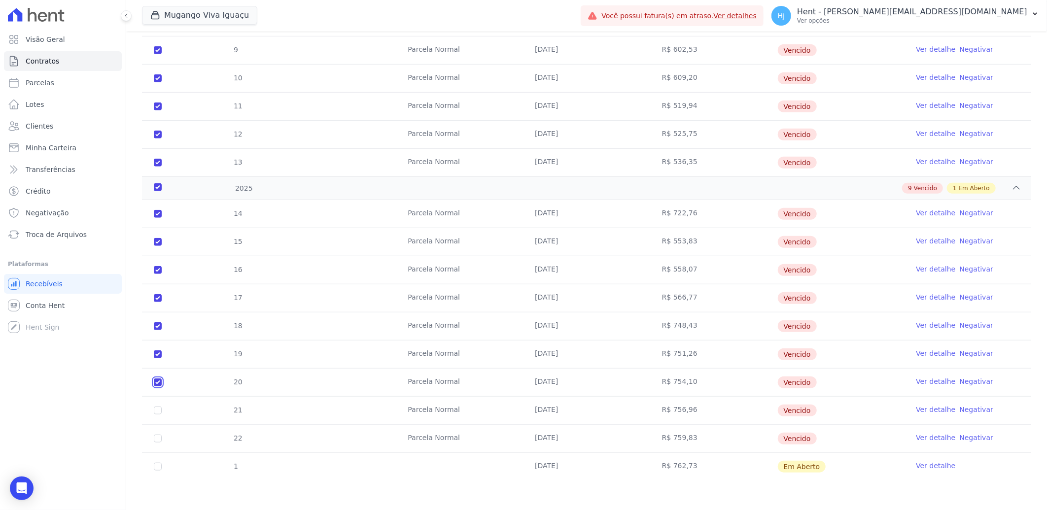
checkbox input "true"
click at [160, 408] on input "checkbox" at bounding box center [158, 411] width 8 height 8
checkbox input "true"
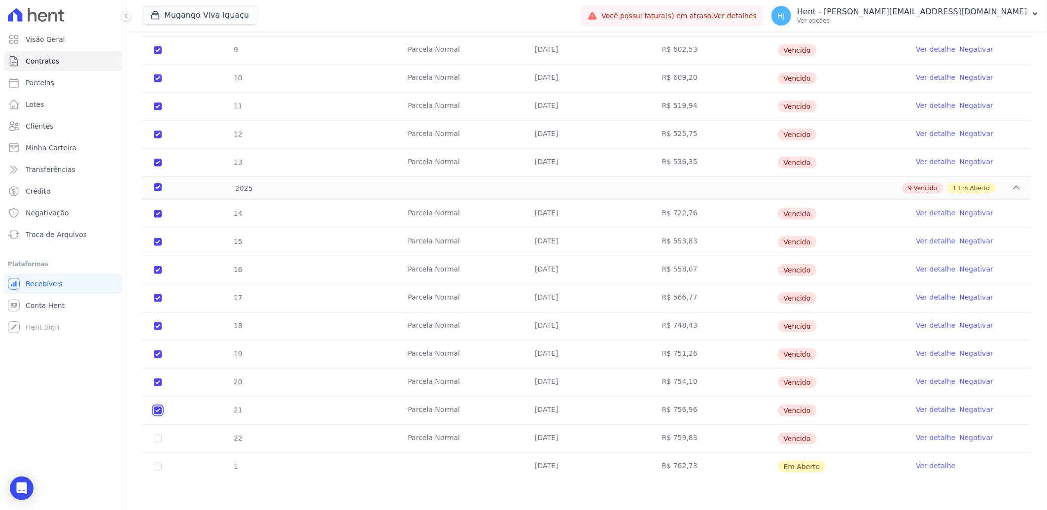
checkbox input "true"
click at [159, 435] on input "checkbox" at bounding box center [158, 439] width 8 height 8
checkbox input "true"
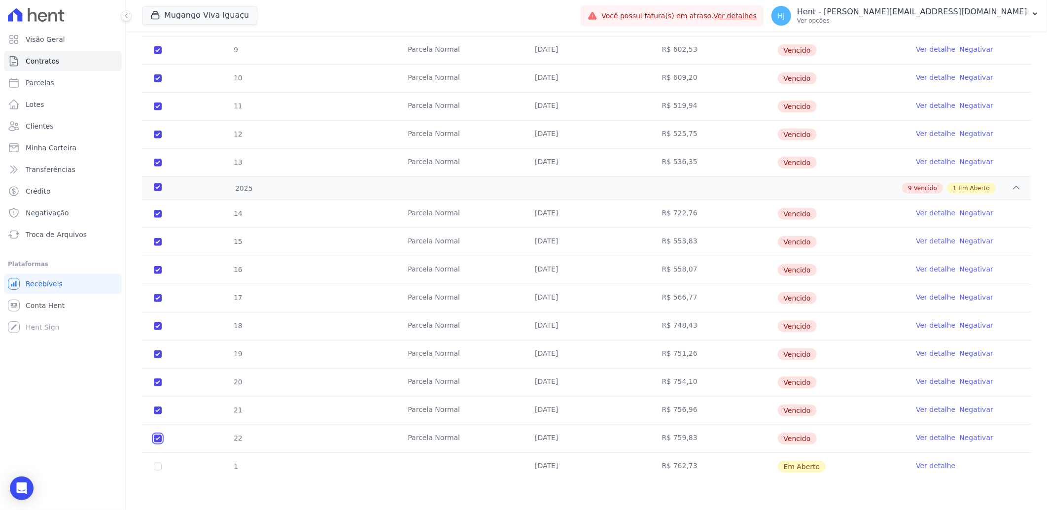
checkbox input "true"
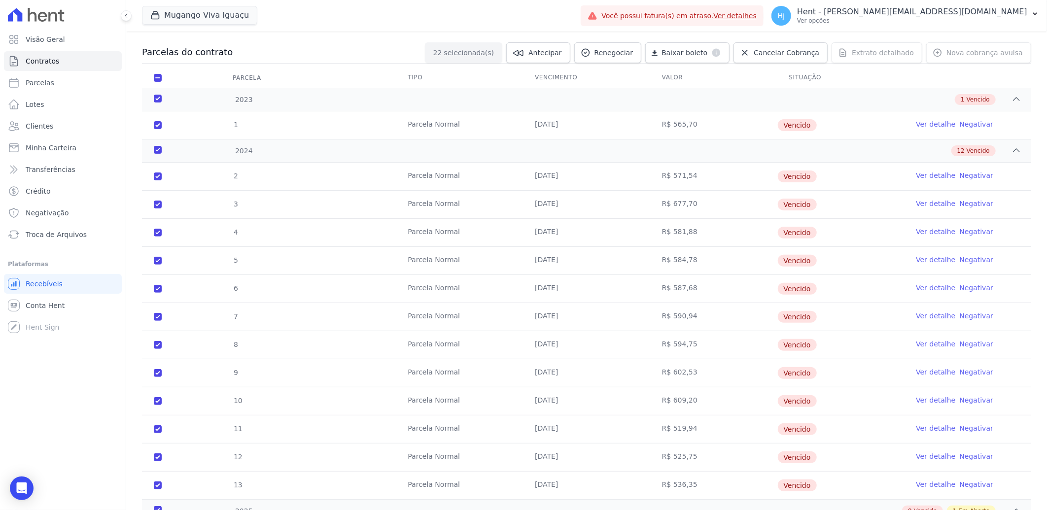
scroll to position [0, 0]
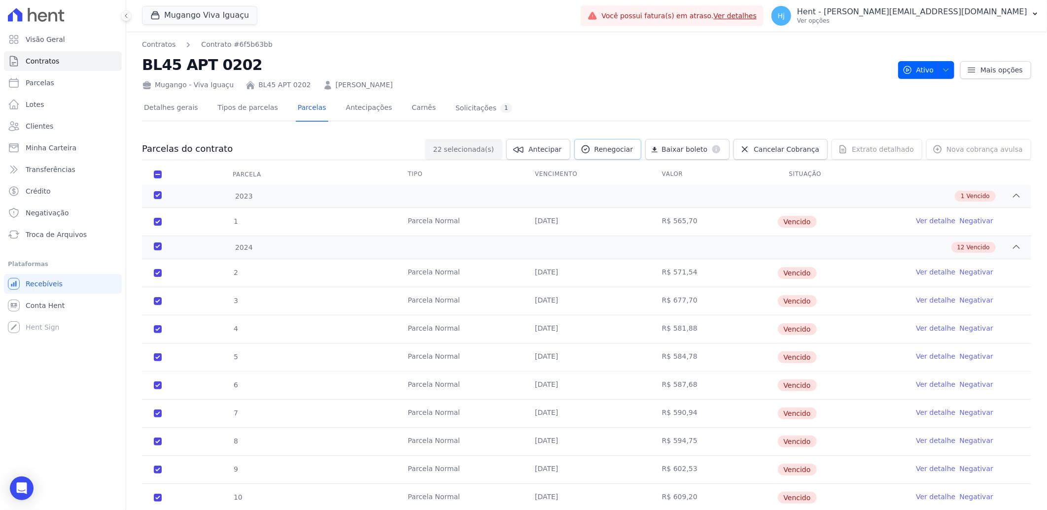
click at [627, 147] on span "Renegociar" at bounding box center [613, 149] width 39 height 10
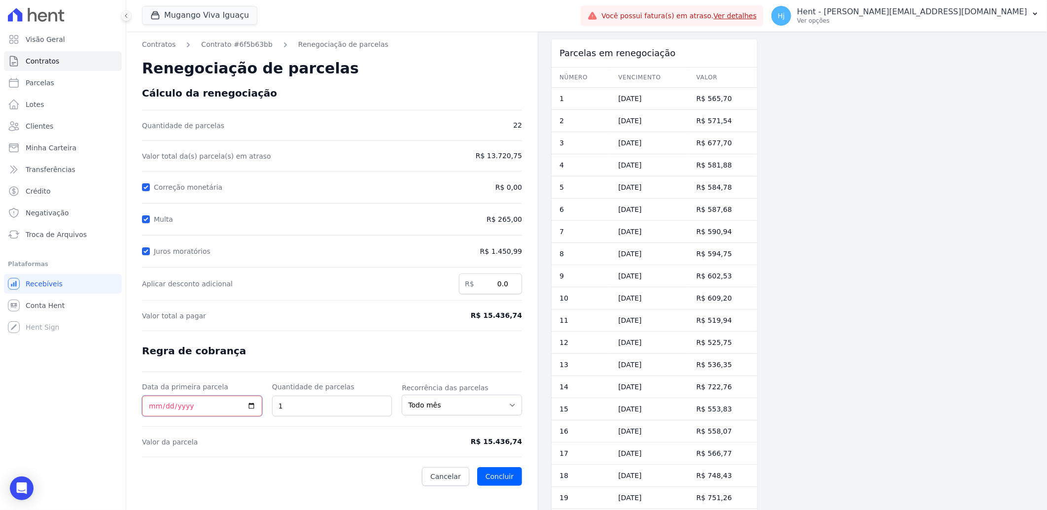
click at [149, 411] on input "Data da primeira parcela" at bounding box center [202, 406] width 120 height 21
click at [150, 411] on input "Data da primeira parcela" at bounding box center [202, 406] width 120 height 21
type input "2025-10-15"
click at [289, 412] on input "34" at bounding box center [332, 406] width 120 height 21
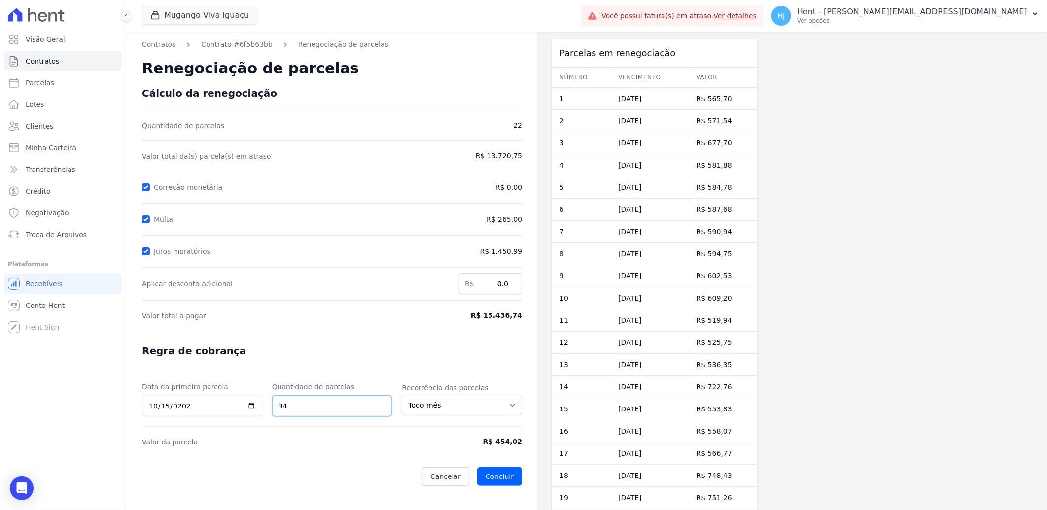
click at [288, 411] on input "34" at bounding box center [332, 406] width 120 height 21
click at [288, 411] on input "40" at bounding box center [332, 406] width 120 height 21
click at [288, 411] on input "35" at bounding box center [332, 406] width 120 height 21
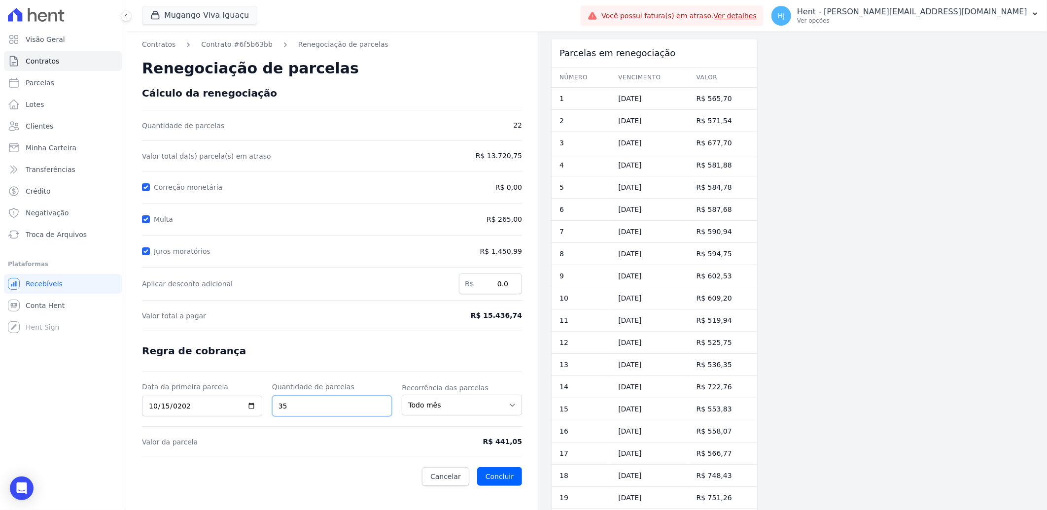
click at [288, 411] on input "35" at bounding box center [332, 406] width 120 height 21
click at [288, 411] on input "37" at bounding box center [332, 406] width 120 height 21
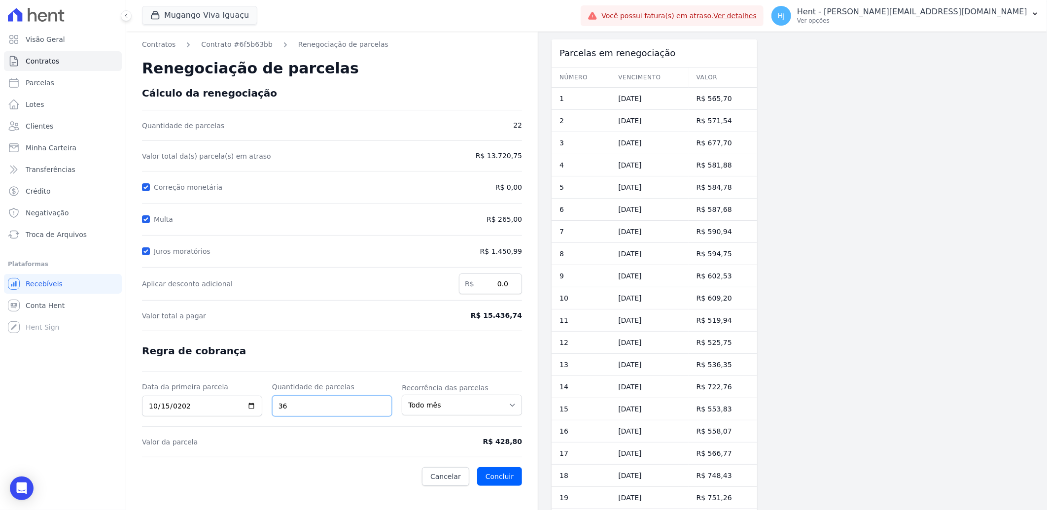
click at [288, 411] on input "36" at bounding box center [332, 406] width 120 height 21
type input "37"
click at [443, 471] on link "Cancelar" at bounding box center [445, 476] width 47 height 19
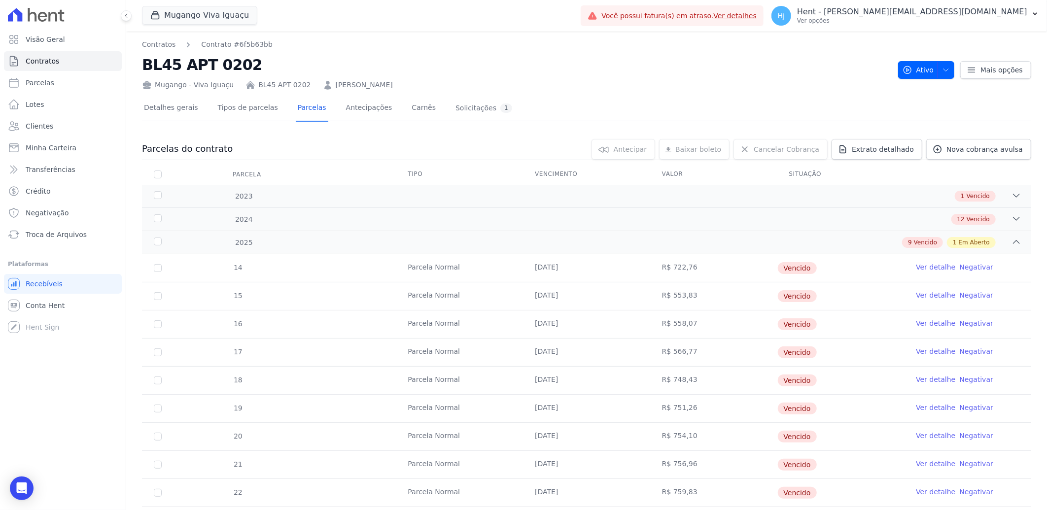
scroll to position [54, 0]
